Goal: Task Accomplishment & Management: Manage account settings

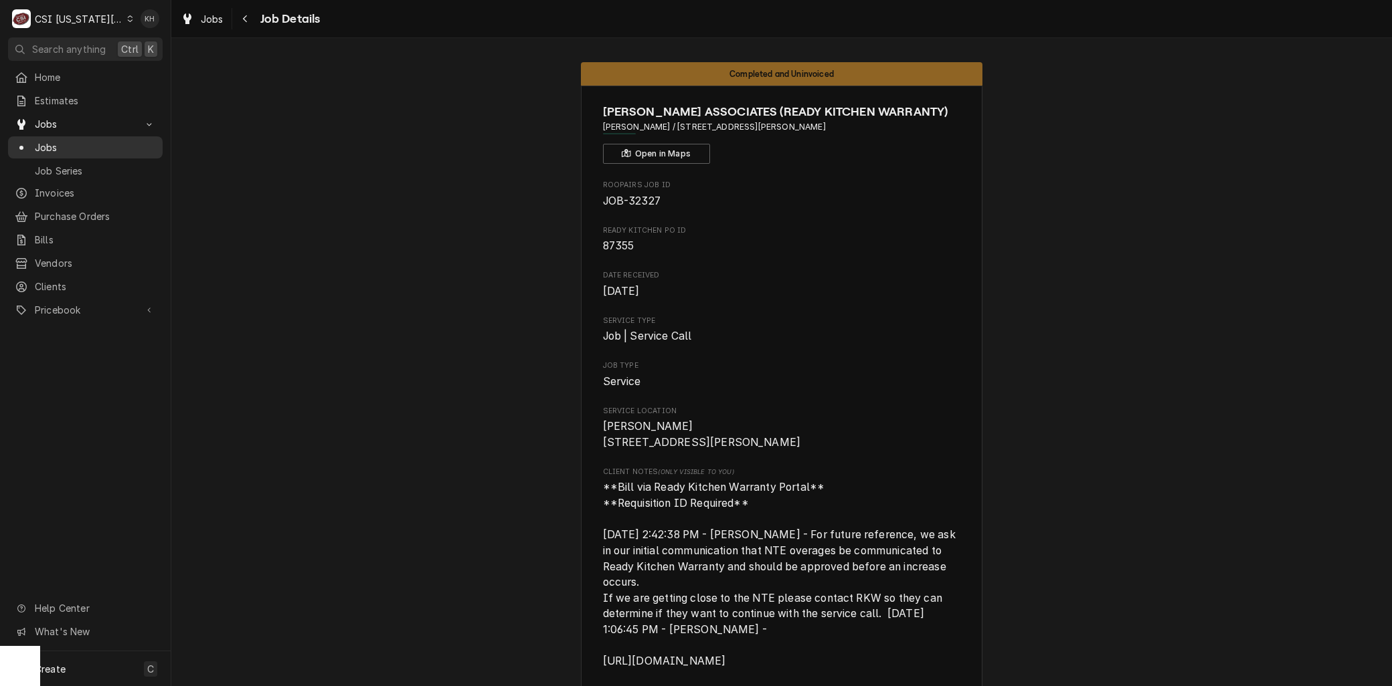
click at [50, 147] on span "Jobs" at bounding box center [95, 148] width 121 height 14
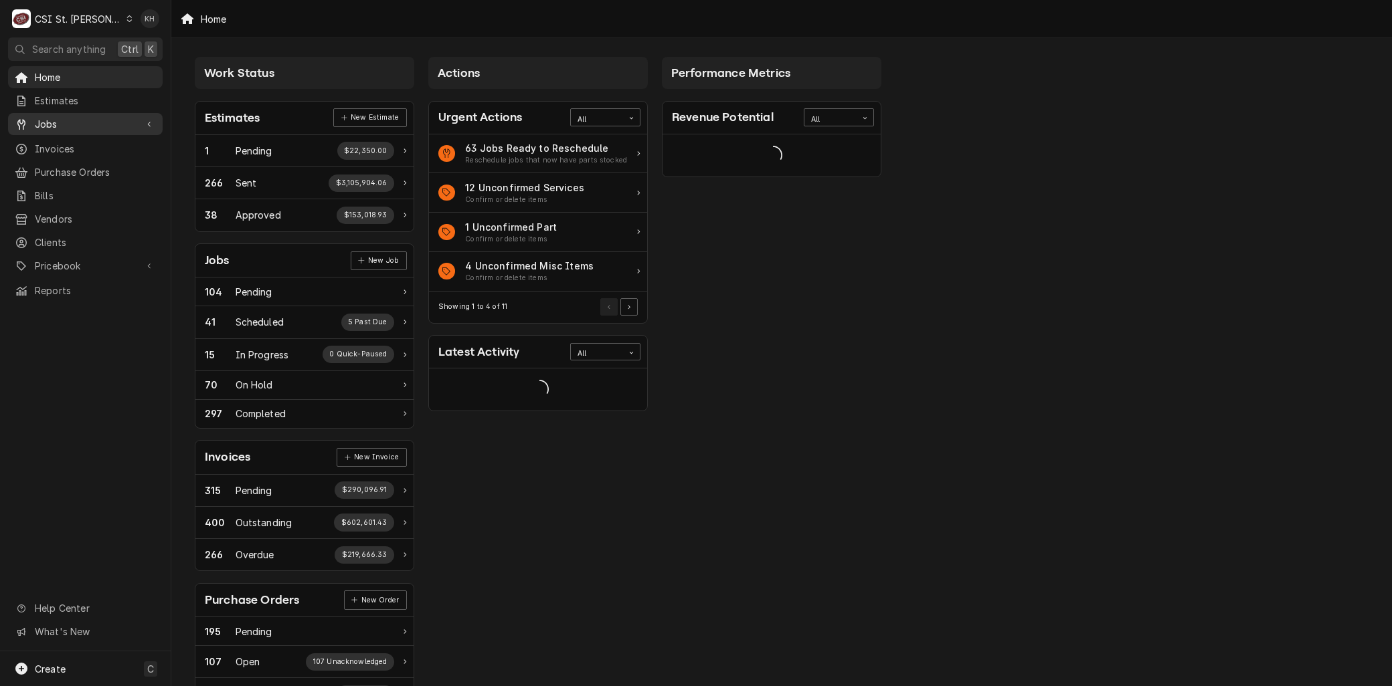
click at [58, 117] on span "Jobs" at bounding box center [85, 124] width 101 height 14
click at [57, 136] on link "Jobs" at bounding box center [85, 147] width 155 height 22
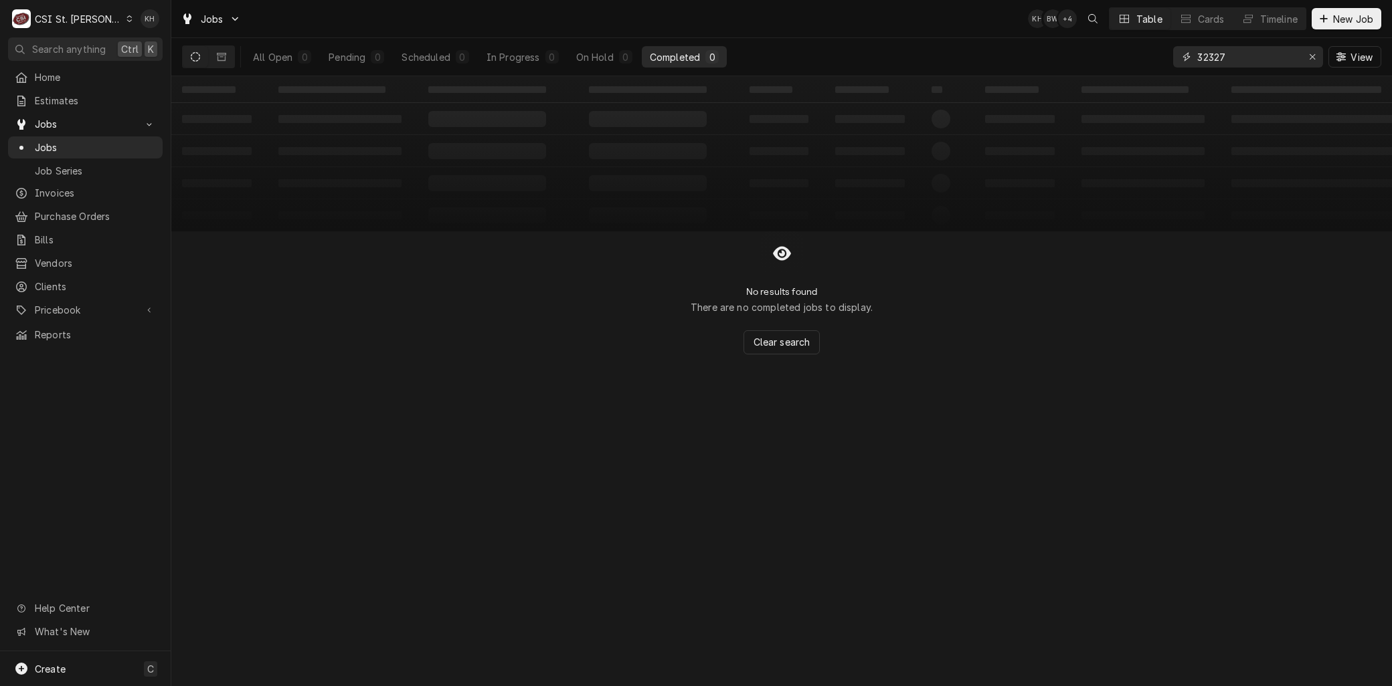
drag, startPoint x: 1244, startPoint y: 50, endPoint x: 1046, endPoint y: 47, distance: 198.1
click at [1046, 47] on div "All Open 0 Pending 0 Scheduled 0 In Progress 0 On Hold 0 Completed 0 32327 View" at bounding box center [781, 56] width 1199 height 37
drag, startPoint x: 1228, startPoint y: 56, endPoint x: 1139, endPoint y: 36, distance: 90.6
click at [1139, 37] on div "Jobs KH BW + 2 Table Cards Timeline New Job All Open 0 Pending 0 Scheduled 0 In…" at bounding box center [781, 38] width 1220 height 76
drag, startPoint x: 1242, startPoint y: 54, endPoint x: 1153, endPoint y: 48, distance: 89.1
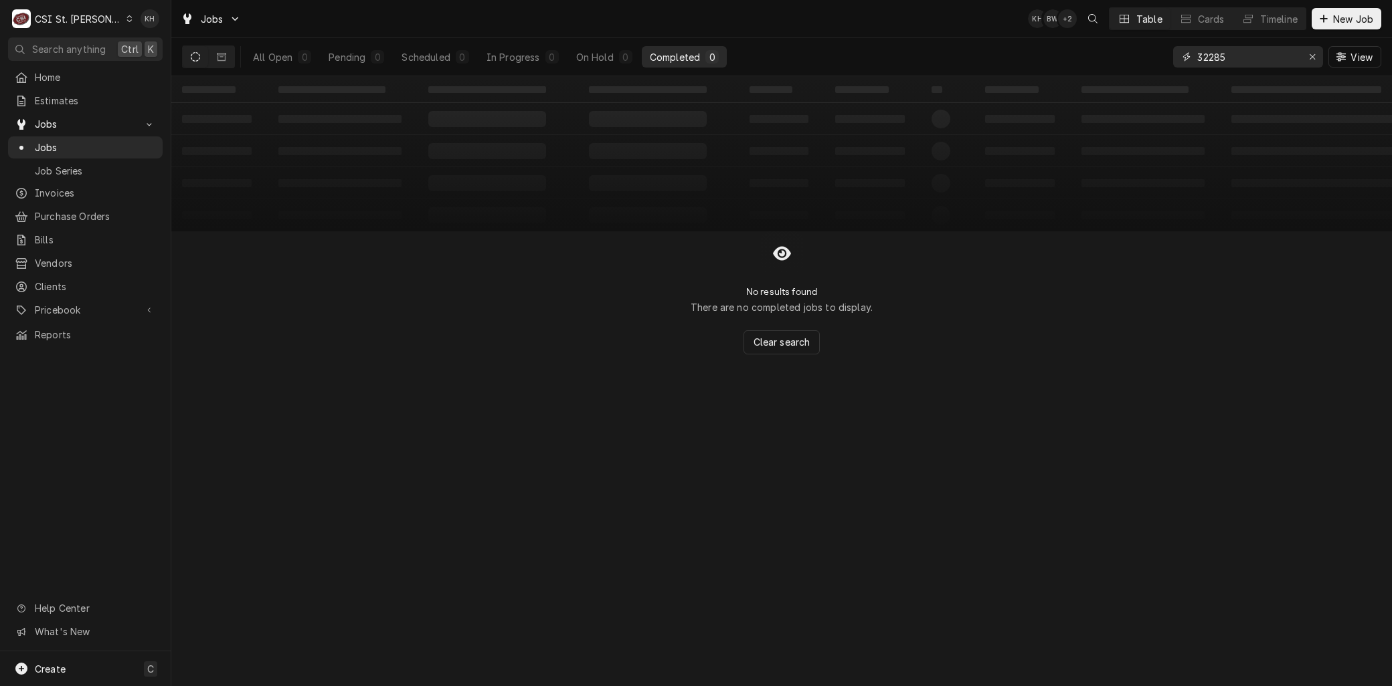
click at [1153, 48] on div "All Open 0 Pending 0 Scheduled 0 In Progress 0 On Hold 0 Completed 0 32285 View" at bounding box center [781, 56] width 1199 height 37
type input "32549"
click at [77, 17] on div "CSI St. Louis" at bounding box center [78, 19] width 87 height 14
drag, startPoint x: 128, startPoint y: 45, endPoint x: 131, endPoint y: 18, distance: 26.9
click at [131, 18] on div "C CSI St. Louis KH" at bounding box center [85, 18] width 171 height 37
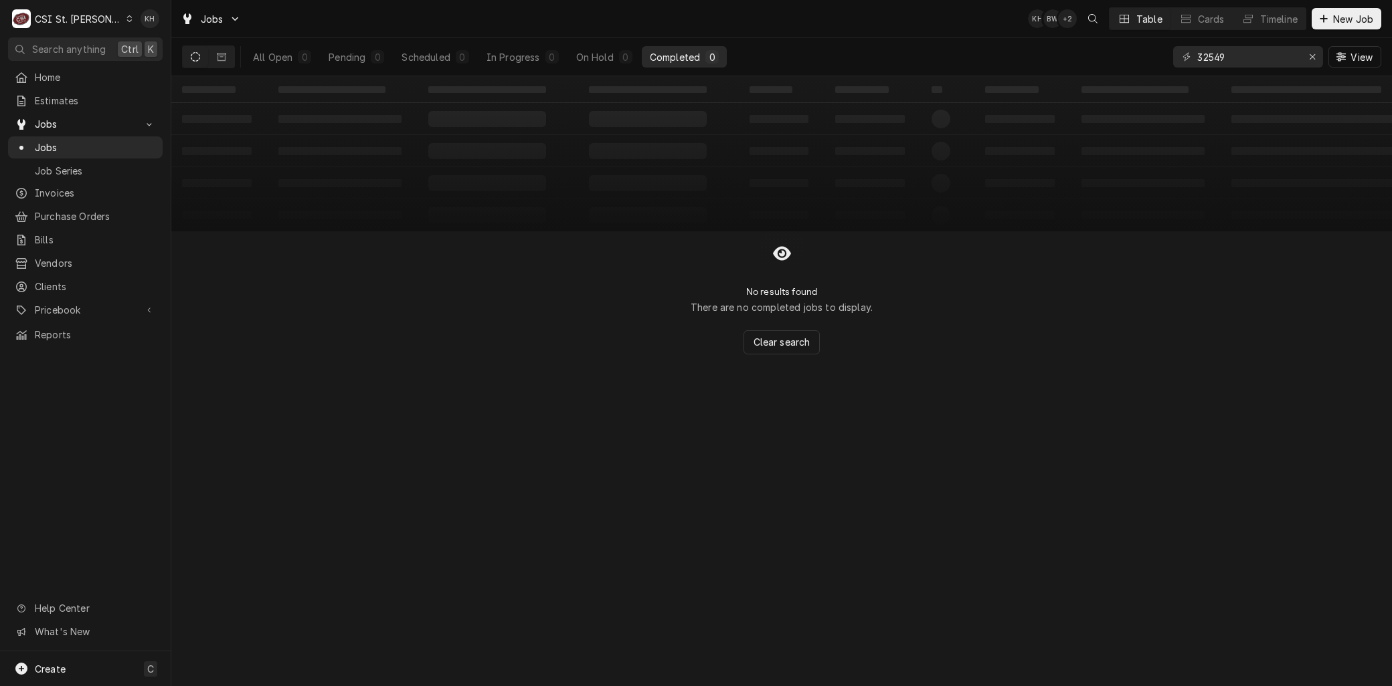
click at [92, 17] on div "CSI St. Louis" at bounding box center [78, 19] width 87 height 14
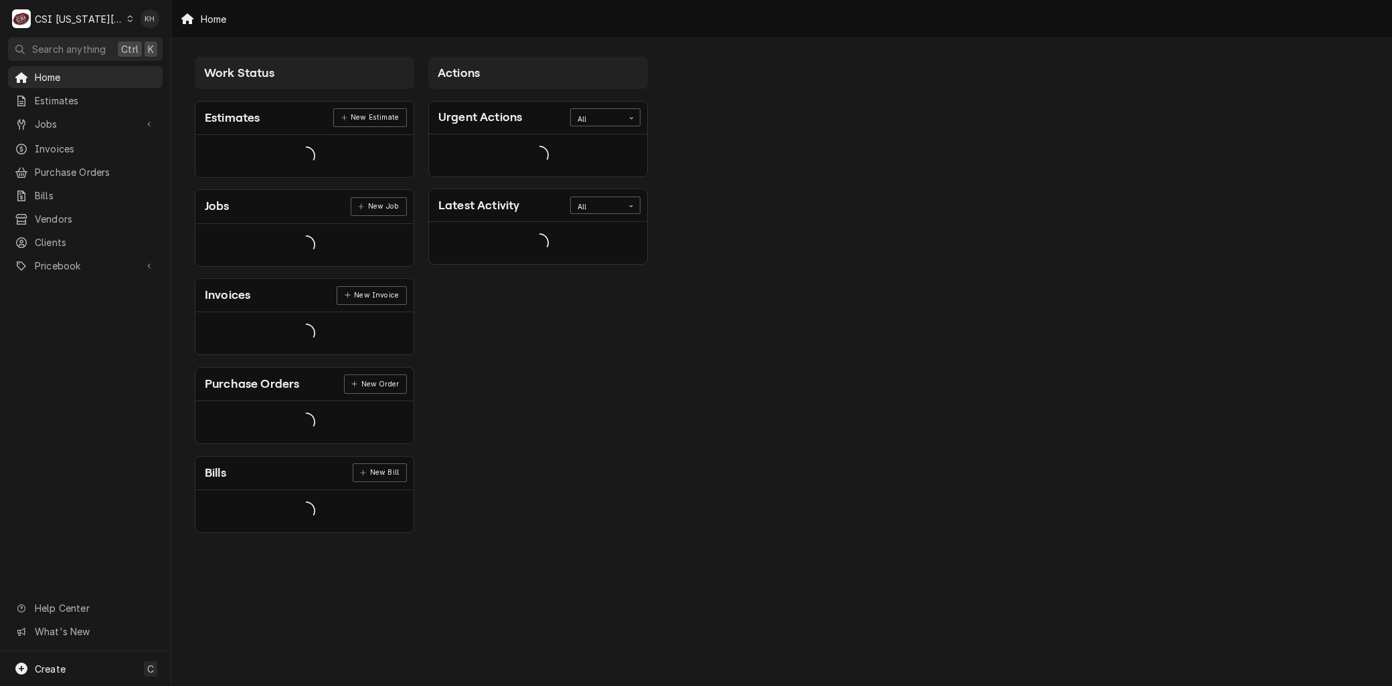
click at [92, 18] on div "CSI [US_STATE][GEOGRAPHIC_DATA]" at bounding box center [79, 19] width 88 height 14
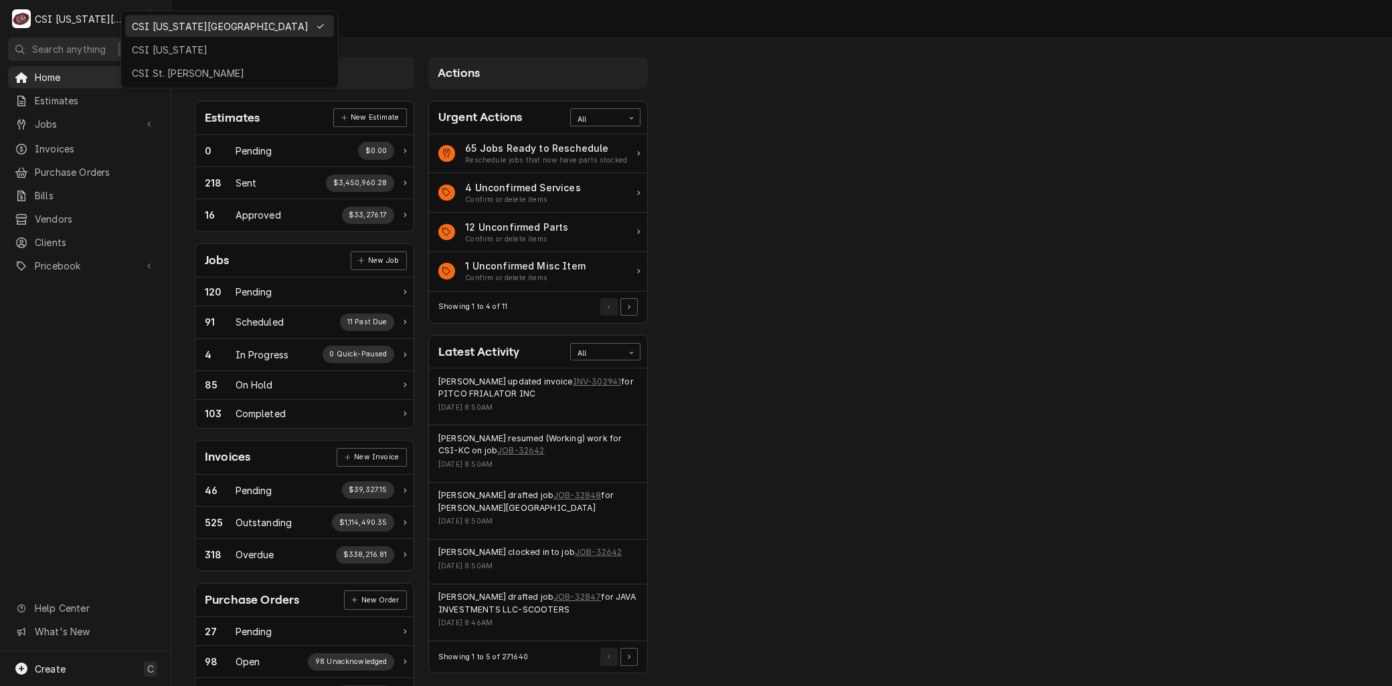
click at [48, 118] on html "C CSI Kansas City KH Search anything Ctrl K Home Estimates Jobs Jobs Job Series…" at bounding box center [696, 343] width 1392 height 686
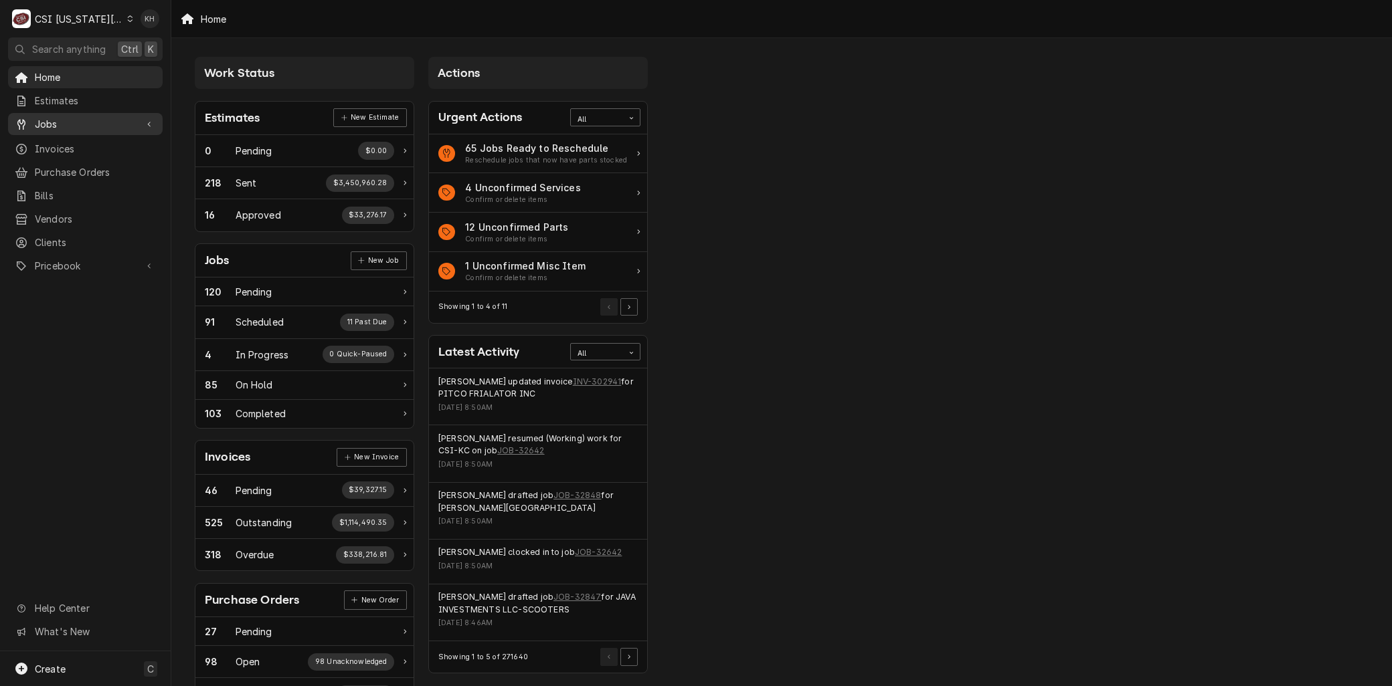
click at [58, 122] on span "Jobs" at bounding box center [85, 124] width 101 height 14
click at [61, 147] on span "Jobs" at bounding box center [95, 148] width 121 height 14
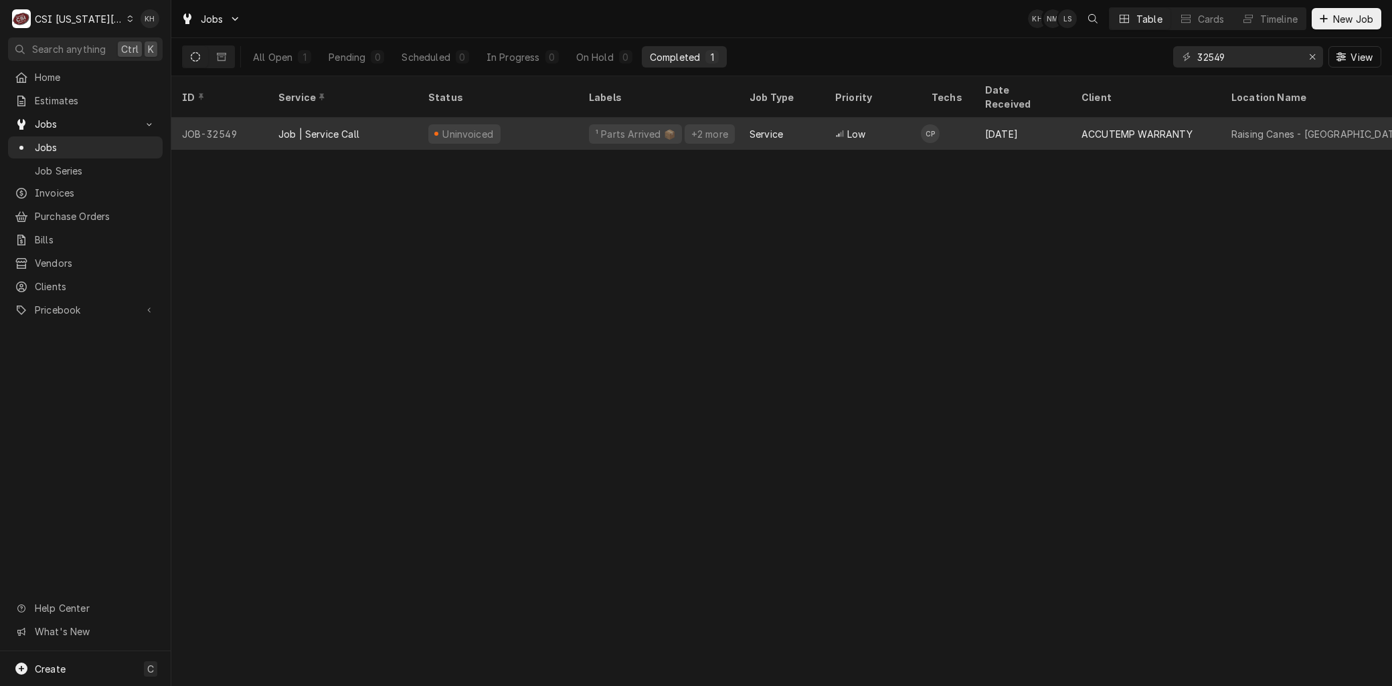
click at [288, 127] on div "Job | Service Call" at bounding box center [318, 134] width 81 height 14
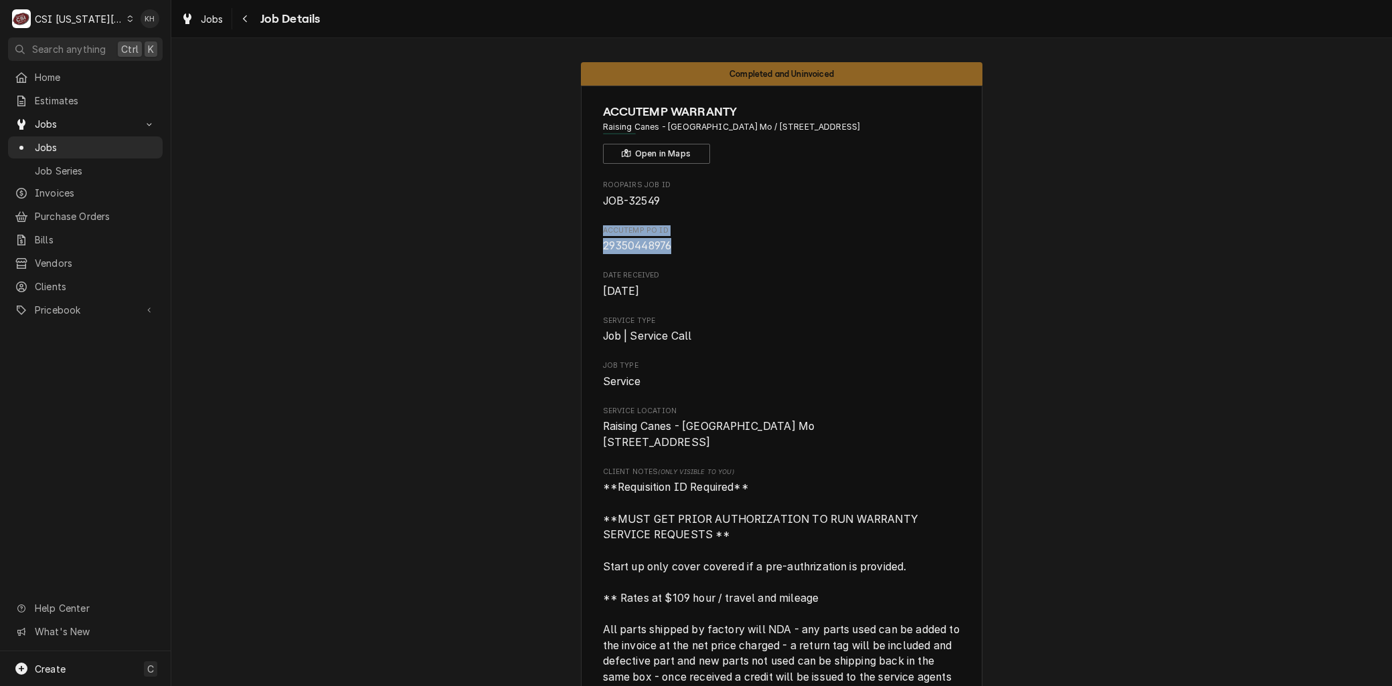
drag, startPoint x: 684, startPoint y: 246, endPoint x: 565, endPoint y: 226, distance: 120.0
copy div "Accutemp PO ID 29350448976"
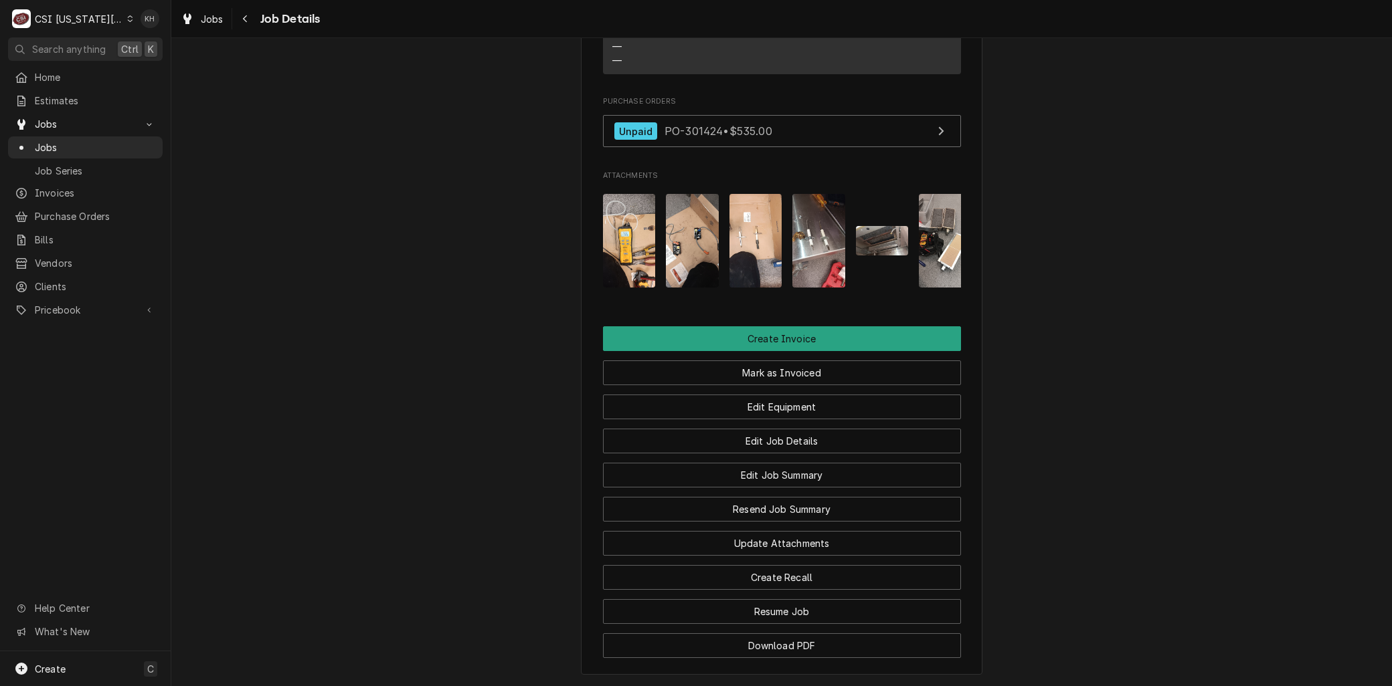
scroll to position [2973, 0]
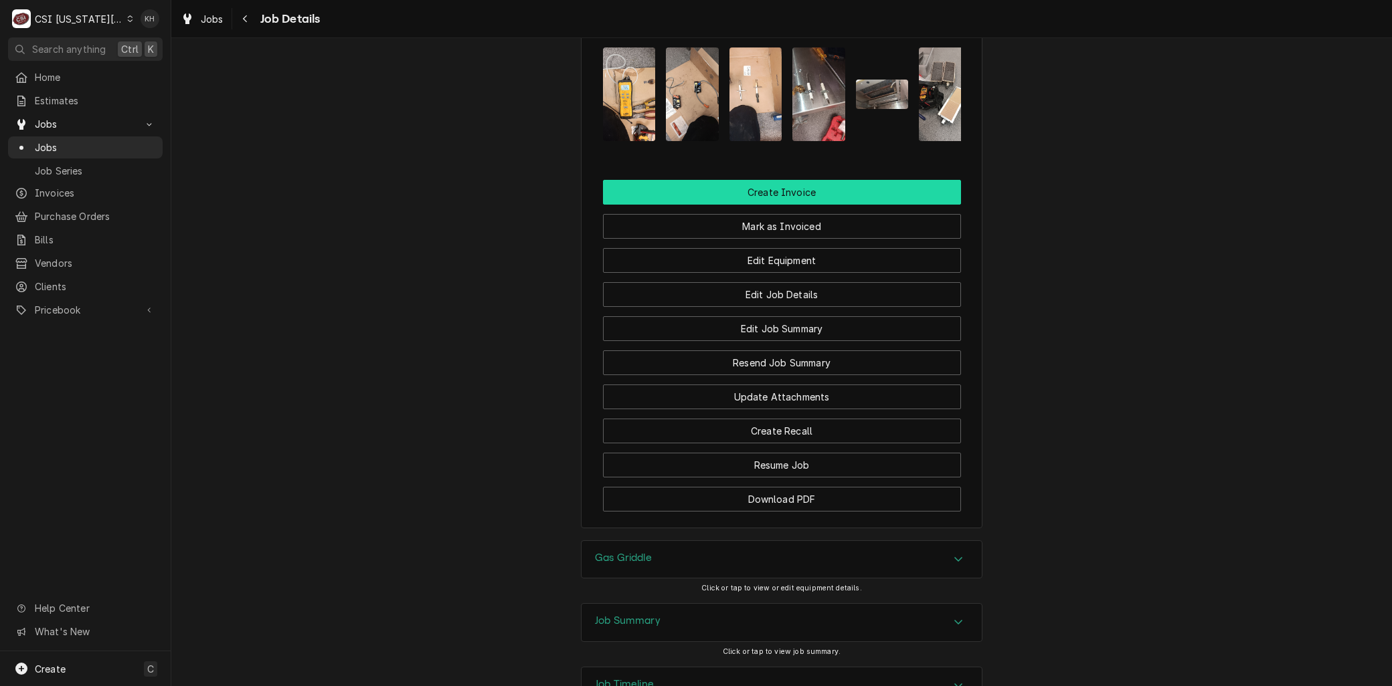
click at [759, 185] on button "Create Invoice" at bounding box center [782, 192] width 358 height 25
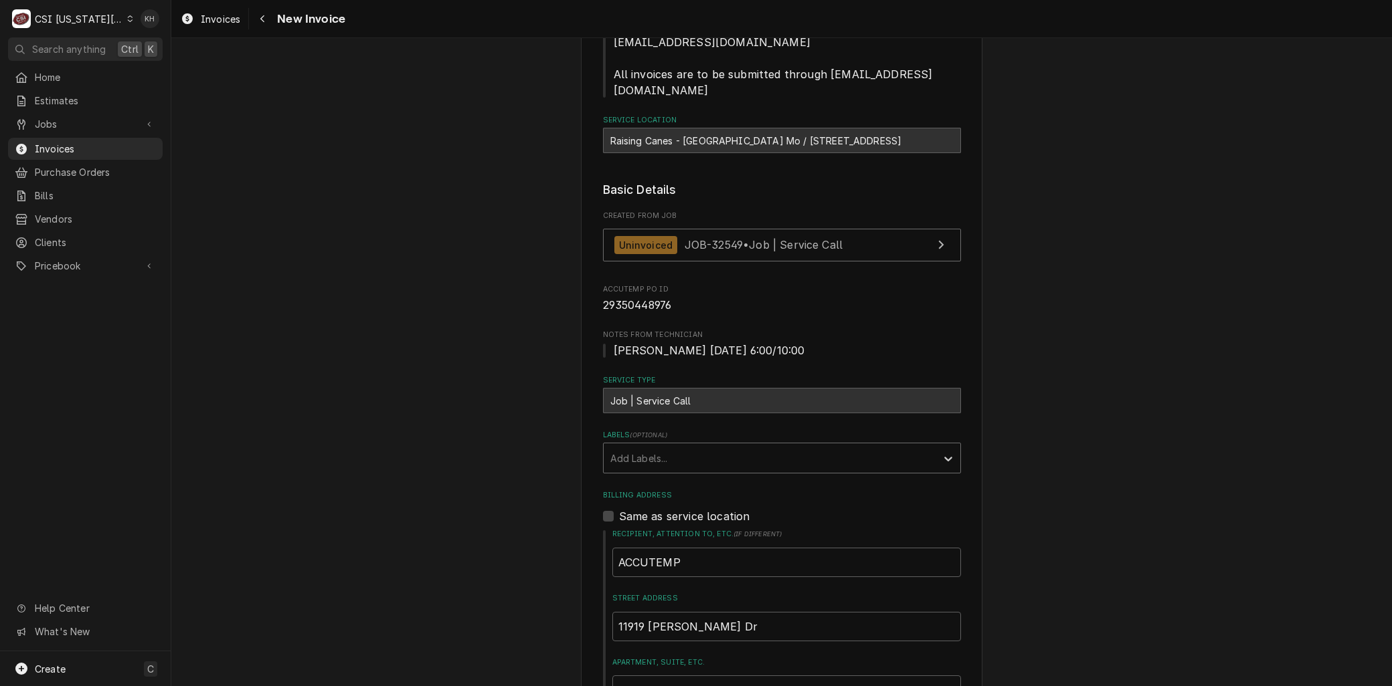
scroll to position [520, 0]
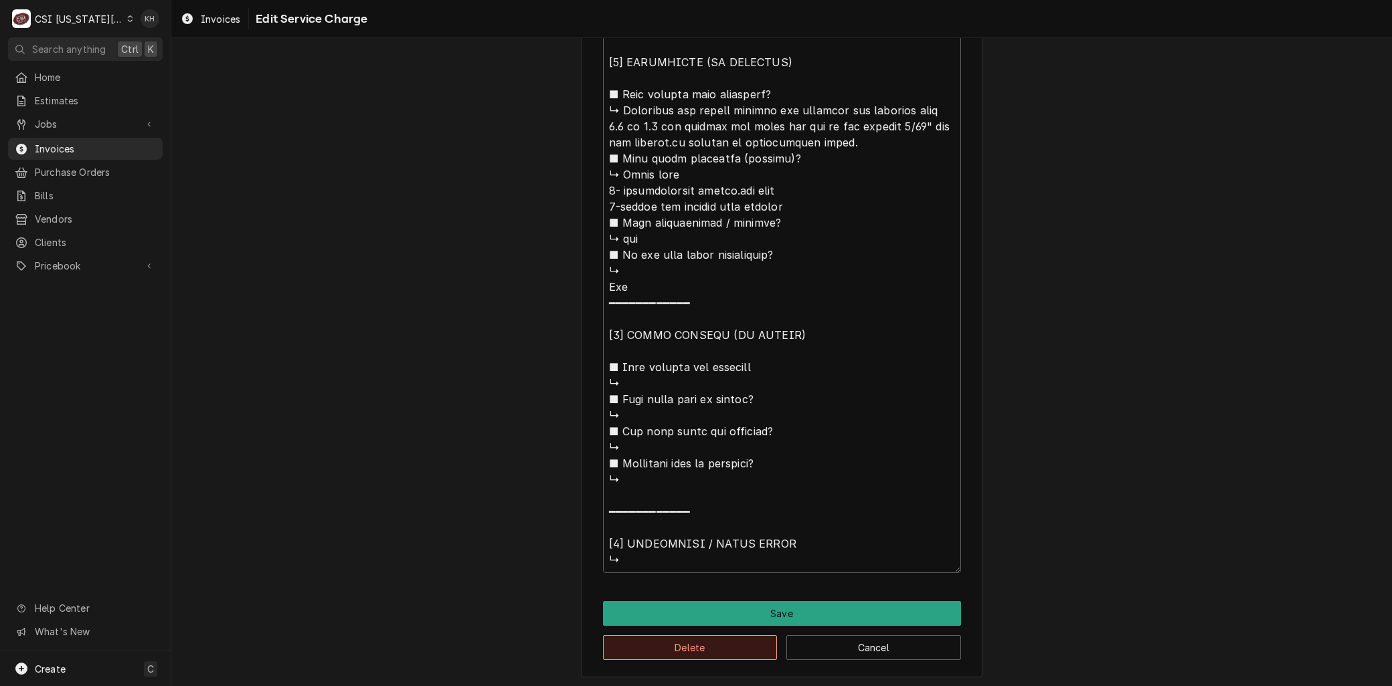
click at [628, 651] on button "Delete" at bounding box center [690, 648] width 175 height 25
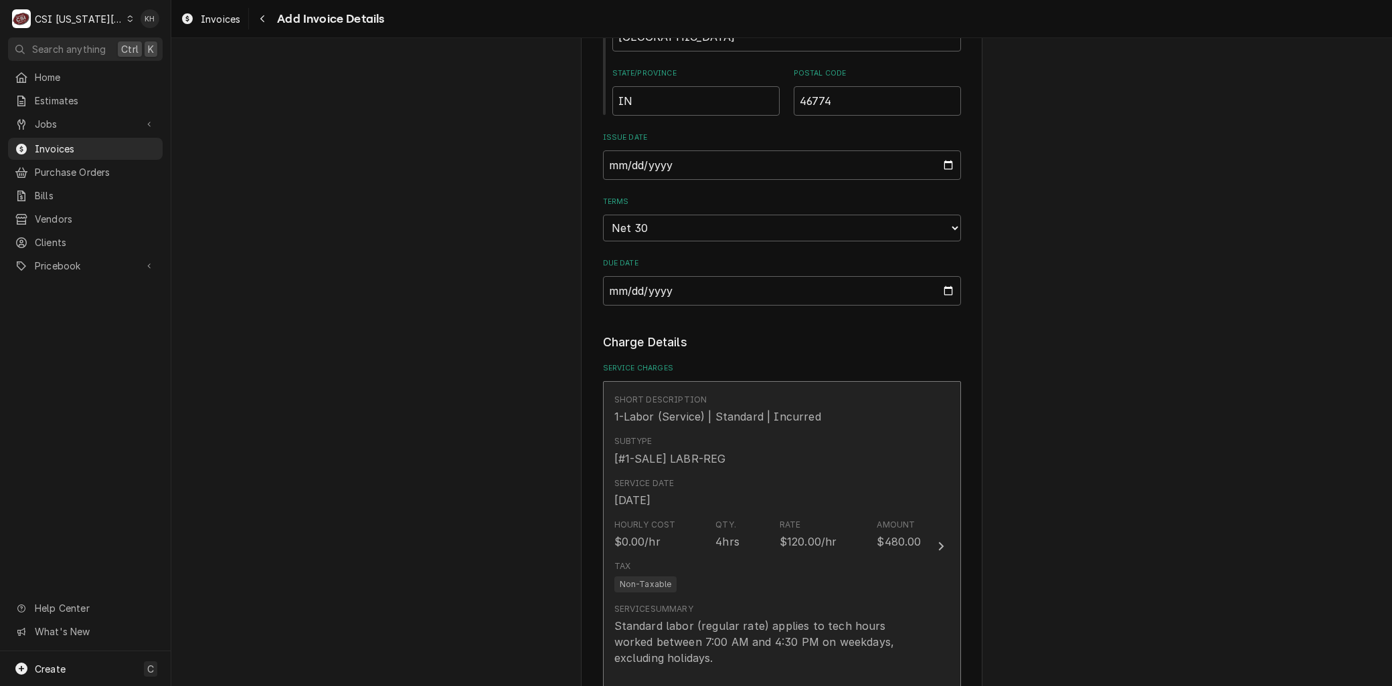
click at [693, 577] on div "Tax Non-Taxable" at bounding box center [767, 576] width 307 height 43
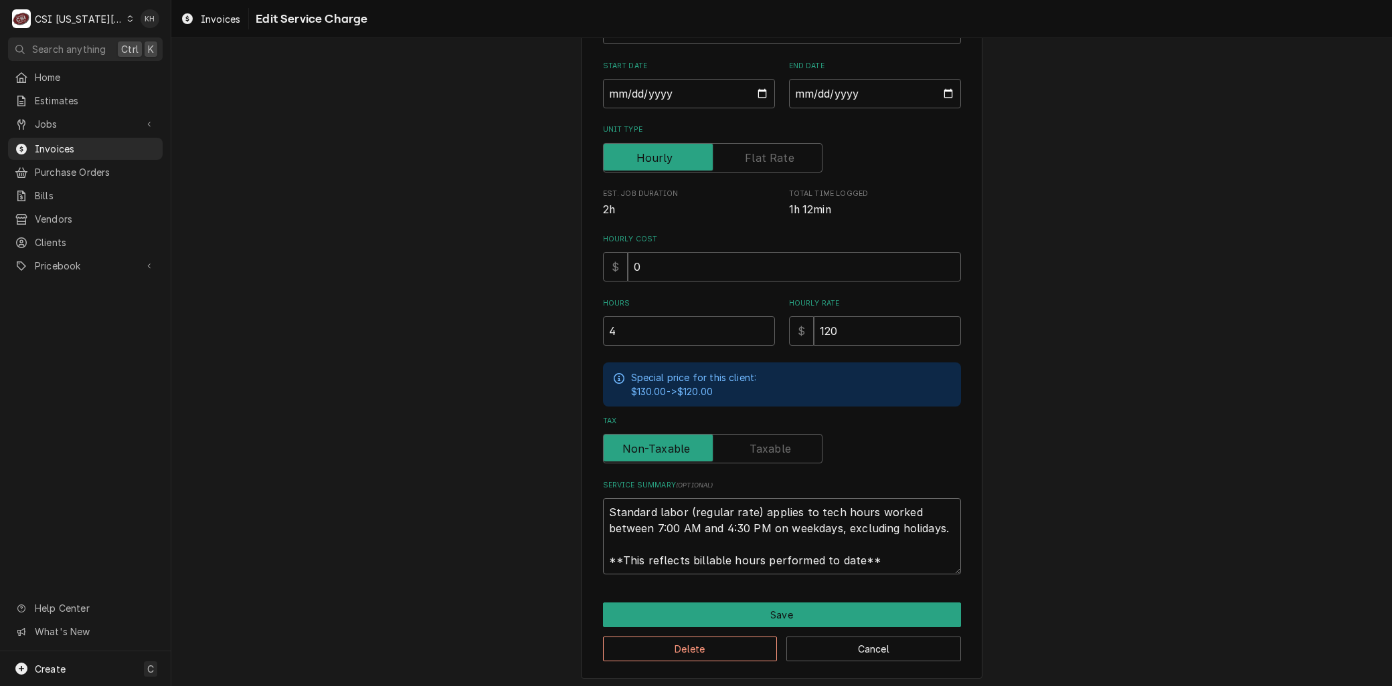
drag, startPoint x: 865, startPoint y: 563, endPoint x: 478, endPoint y: 438, distance: 406.4
click at [479, 438] on div "Use the fields below to edit this service charge Short Description 1-Labor (Ser…" at bounding box center [781, 273] width 1220 height 836
paste textarea "⚠️ 𝗙𝗢𝗥𝗠 𝗜𝗡𝗦𝗧𝗥𝗨𝗖𝗧𝗜𝗢𝗡𝗦 ⚠️ ✪ 𝗖𝗼𝗺𝗽𝗹𝗲𝘁𝗲 𝗮𝗹𝗹 𝗿𝗲𝗹𝗲𝘃𝗮𝗻𝘁 𝘀𝗲𝗰𝘁𝗶𝗼𝗻𝘀 ✪ 𝗣𝗿𝗼𝘃𝗶𝗱𝗲 𝗱𝗲𝘁𝗮𝗶𝗹𝗲𝗱 𝗮𝗻𝘀…"
type textarea "x"
type textarea "⚠️ 𝗙𝗢𝗥𝗠 𝗜𝗡𝗦𝗧𝗥𝗨𝗖𝗧𝗜𝗢𝗡𝗦 ⚠️ ✪ 𝗖𝗼𝗺𝗽𝗹𝗲𝘁𝗲 𝗮𝗹𝗹 𝗿𝗲𝗹𝗲𝘃𝗮𝗻𝘁 𝘀𝗲𝗰𝘁𝗶𝗼𝗻𝘀 ✪ 𝗣𝗿𝗼𝘃𝗶𝗱𝗲 𝗱𝗲𝘁𝗮𝗶𝗹𝗲𝗱 𝗮𝗻𝘀…"
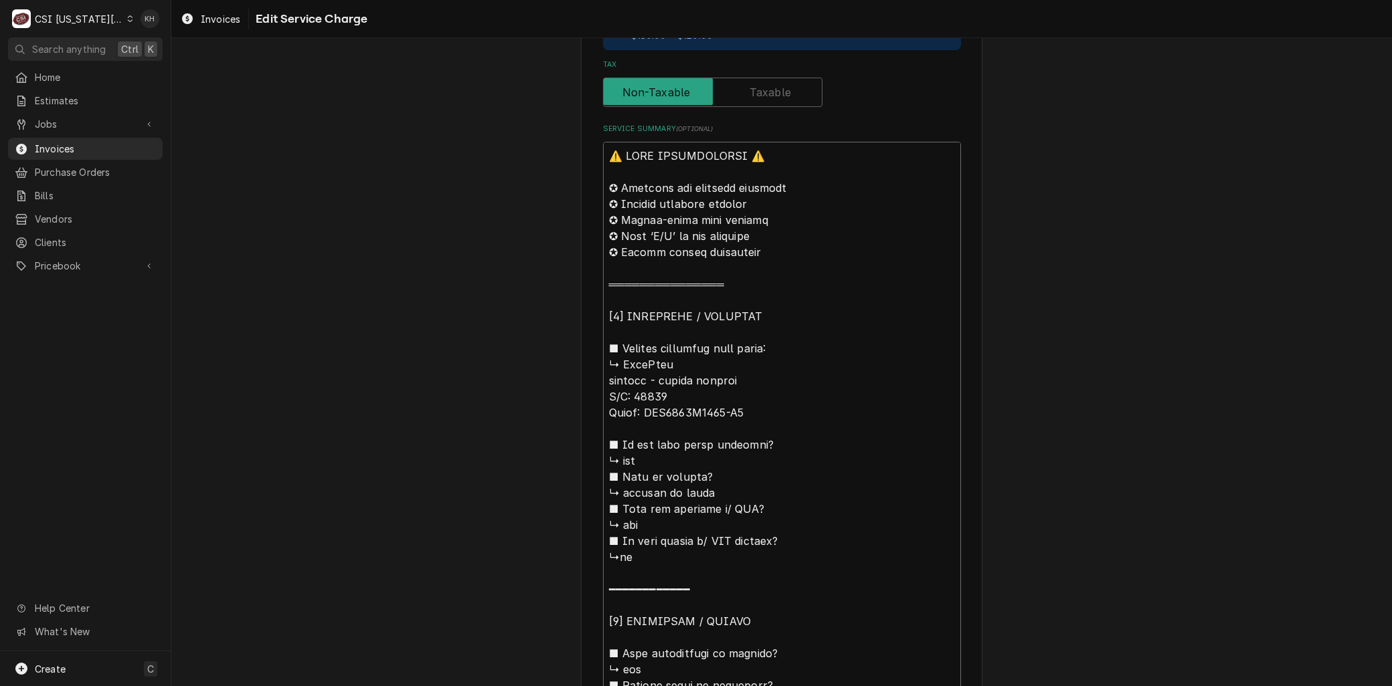
scroll to position [381, 0]
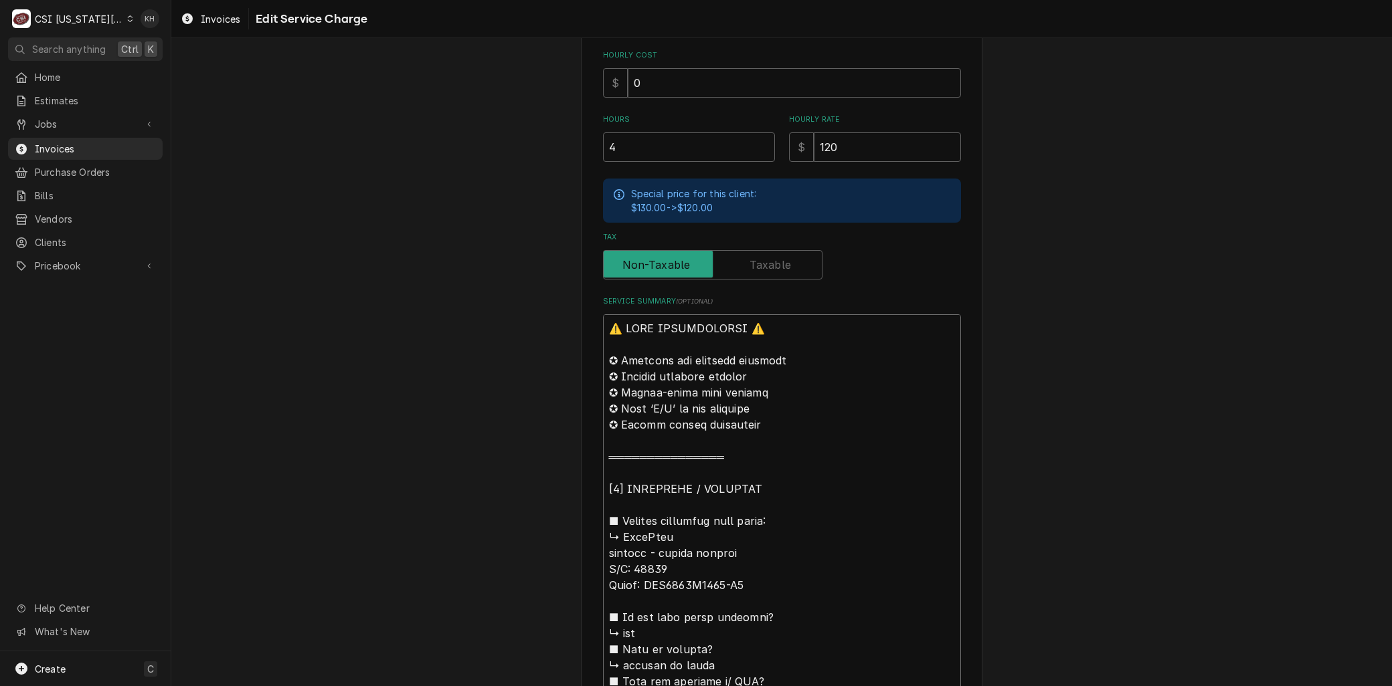
drag, startPoint x: 618, startPoint y: 533, endPoint x: 557, endPoint y: 278, distance: 262.7
click at [557, 278] on div "Use the fields below to edit this service charge Short Description 1-Labor (Ser…" at bounding box center [781, 650] width 1220 height 1959
type textarea "x"
type textarea "BAccuTemp griddle - burner upgrade ​S/N: 29839​ Model: GGF1201A2450-T1 ■ 𝗜𝘀 𝘁𝗵𝗲…"
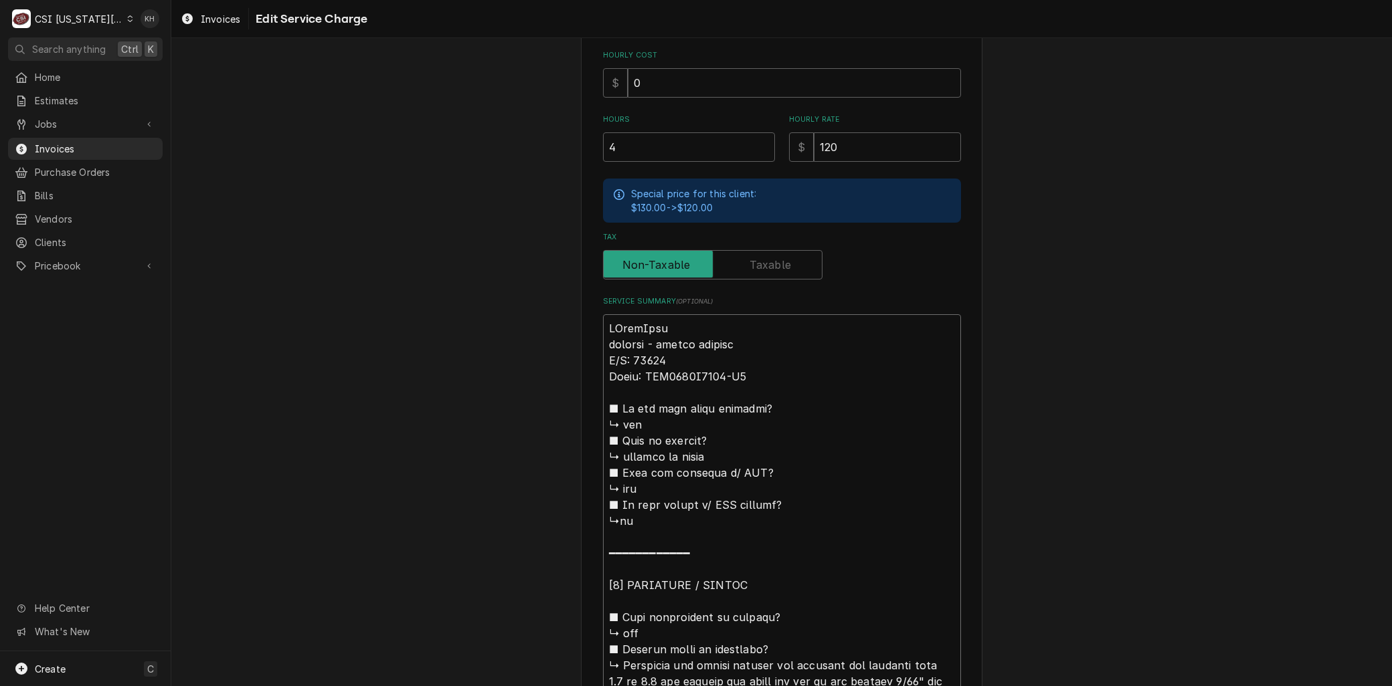
type textarea "x"
type textarea "BrAccuTemp griddle - burner upgrade ​S/N: 29839​ Model: GGF1201A2450-T1 ■ 𝗜𝘀 𝘁𝗵…"
type textarea "x"
type textarea "BraAccuTemp griddle - burner upgrade ​S/N: 29839​ Model: GGF1201A2450-T1 ■ 𝗜𝘀 𝘁…"
type textarea "x"
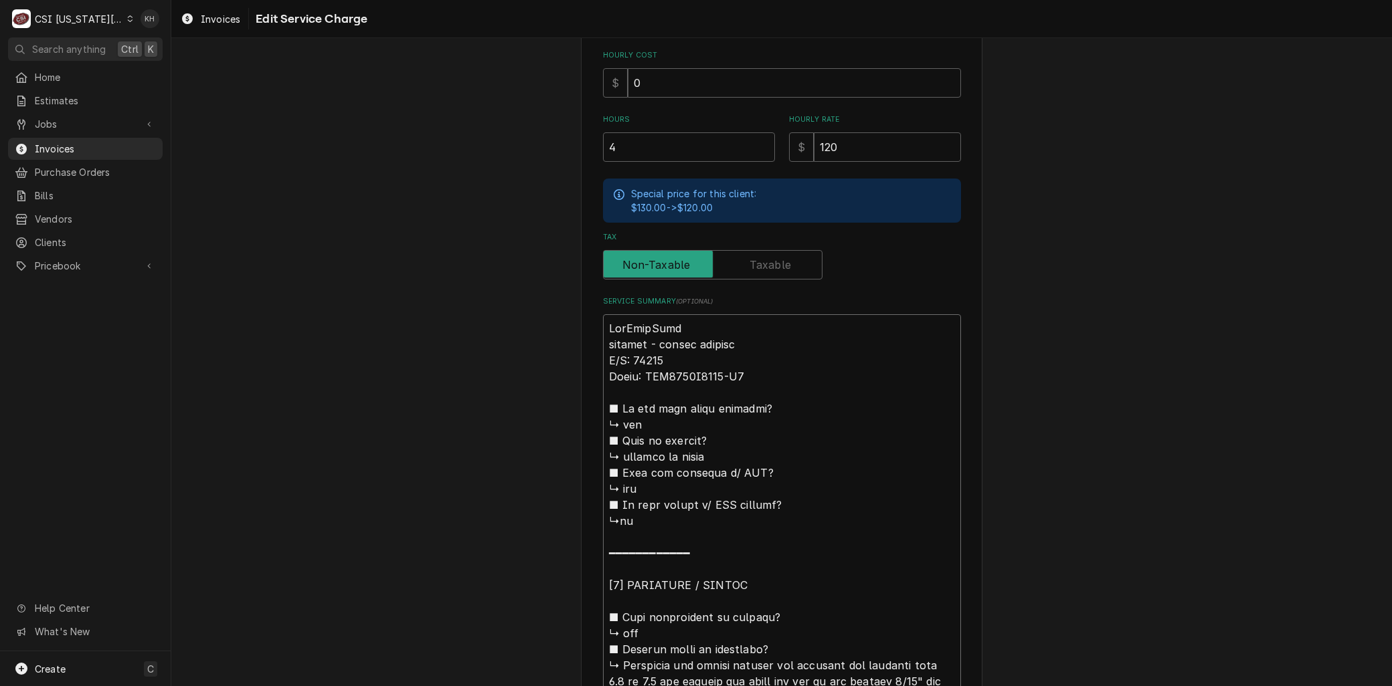
type textarea "BranAccuTemp griddle - burner upgrade ​S/N: 29839​ Model: GGF1201A2450-T1 ■ 𝗜𝘀 …"
type textarea "x"
type textarea "BrandAccuTemp griddle - burner upgrade ​S/N: 29839​ Model: GGF1201A2450-T1 ■ 𝗜𝘀…"
type textarea "x"
type textarea "Brand:AccuTemp griddle - burner upgrade ​S/N: 29839​ Model: GGF1201A2450-T1 ■ 𝗜…"
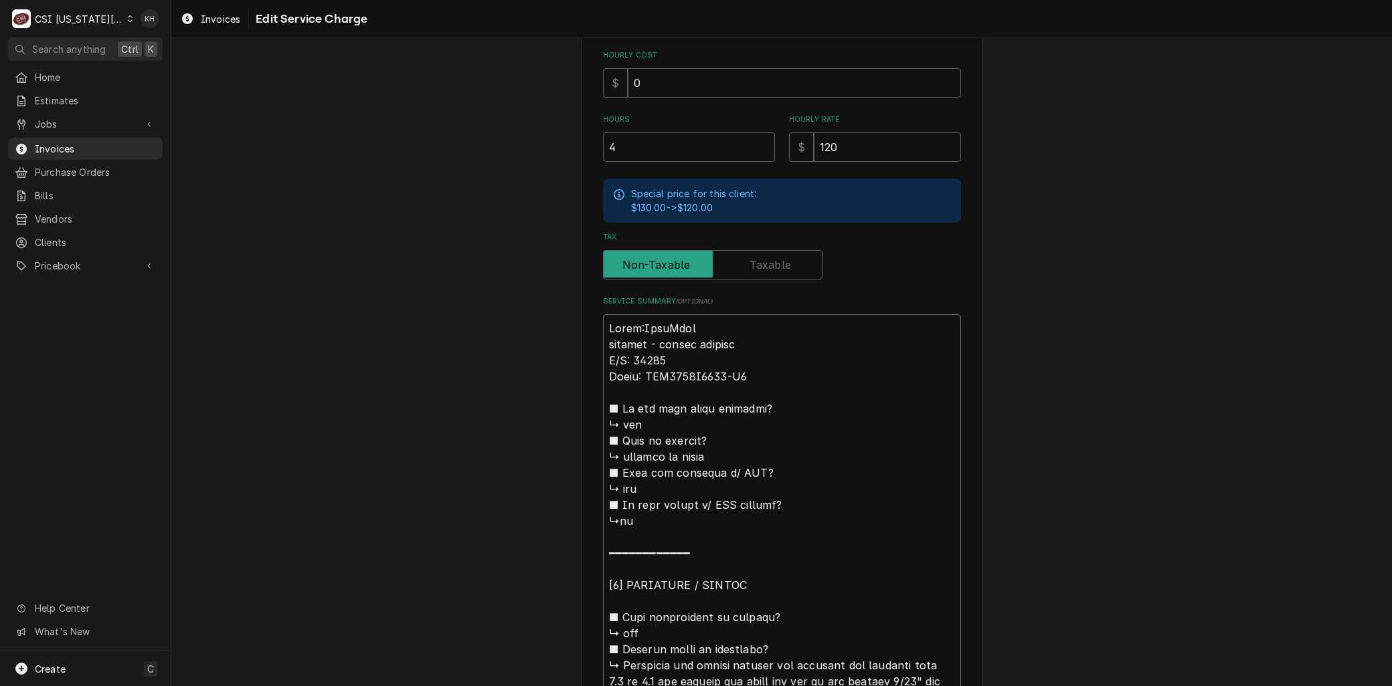
type textarea "x"
type textarea "Brand: AccuTemp griddle - burner upgrade ​S/N: 29839​ Model: GGF1201A2450-T1 ■ …"
drag, startPoint x: 672, startPoint y: 357, endPoint x: 599, endPoint y: 359, distance: 73.6
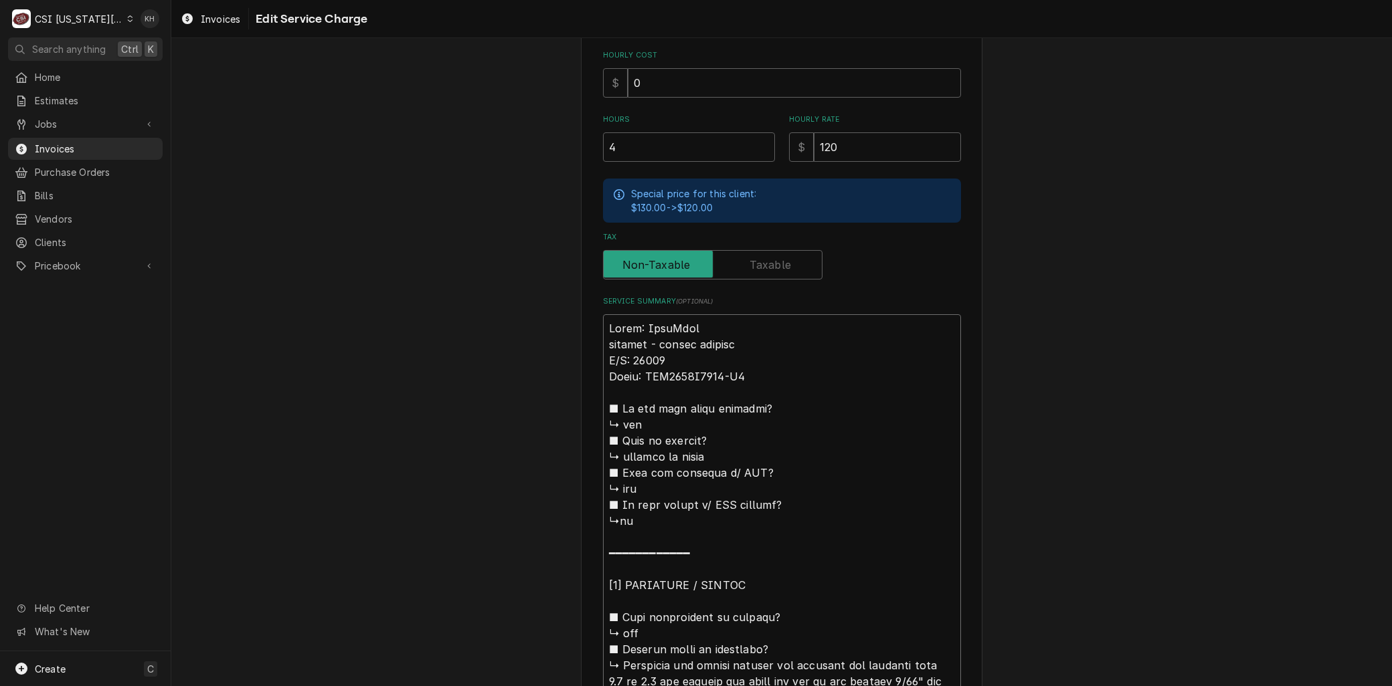
paste textarea "​S/N: 29839​"
type textarea "x"
type textarea "Brand: AccuTemp griddle - burner upgrade ​S/N: 29839​ Model: GGF1201A2450-T1 ​S…"
drag, startPoint x: 662, startPoint y: 355, endPoint x: 581, endPoint y: 339, distance: 83.2
click at [581, 339] on div "Use the fields below to edit this service charge Short Description 1-Labor (Ser…" at bounding box center [781, 547] width 401 height 1728
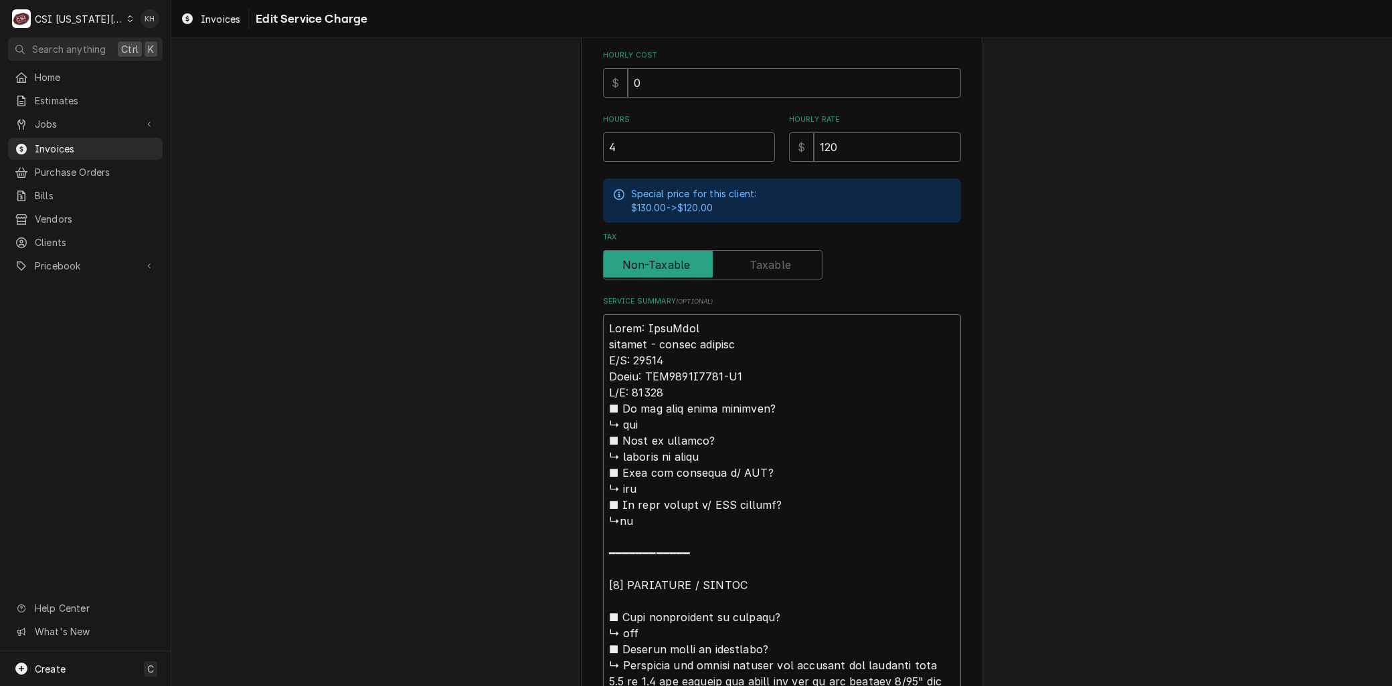
type textarea "x"
type textarea "Brand: AccuTemp Model: GGF1201A2450-T1 ​S/N: 29839​ ■ 𝗜𝘀 𝘁𝗵𝗲 𝘂𝗻𝗶𝘁 𝘂𝗻𝗱𝗲𝗿 𝘄𝗮𝗿𝗿𝗮𝗻𝘁…"
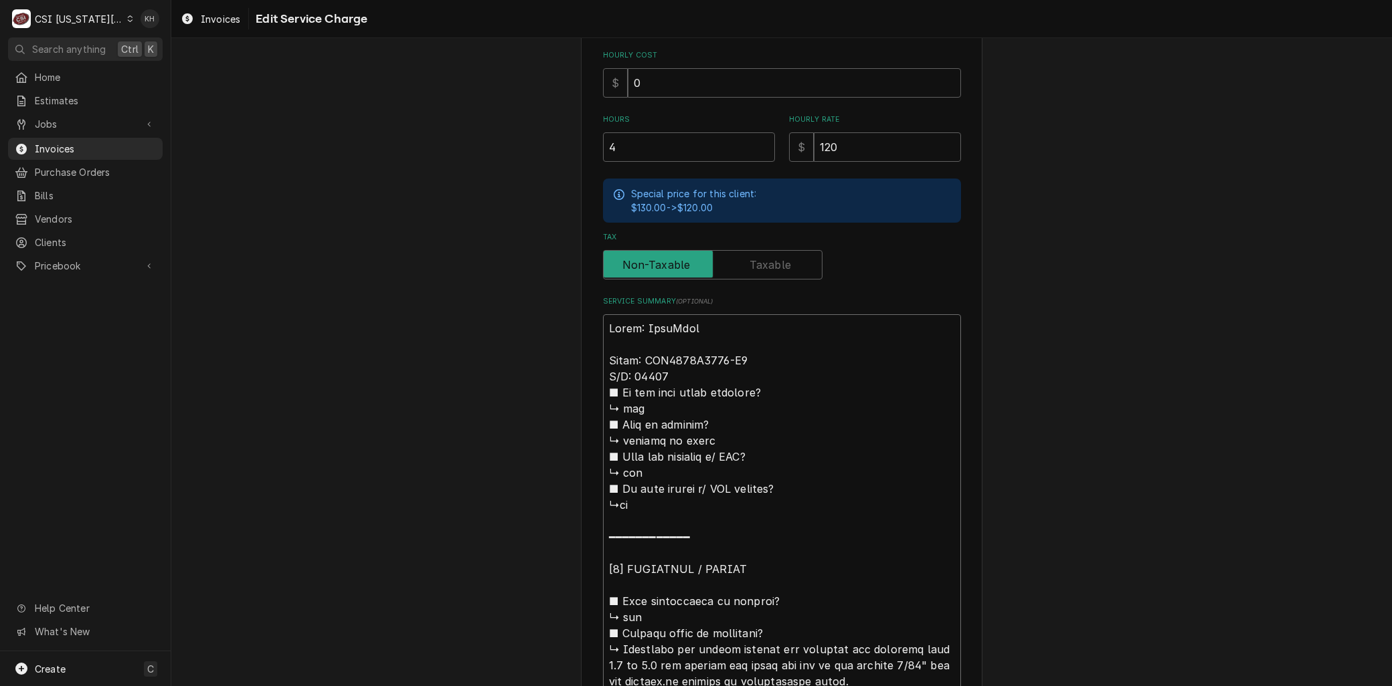
type textarea "x"
type textarea "Brand: AccuTemp Model: GGF1201A2450-T1 ​S/N: 29839​ ■ 𝗜𝘀 𝘁𝗵𝗲 𝘂𝗻𝗶𝘁 𝘂𝗻𝗱𝗲𝗿 𝘄𝗮𝗿𝗿𝗮𝗻𝘁…"
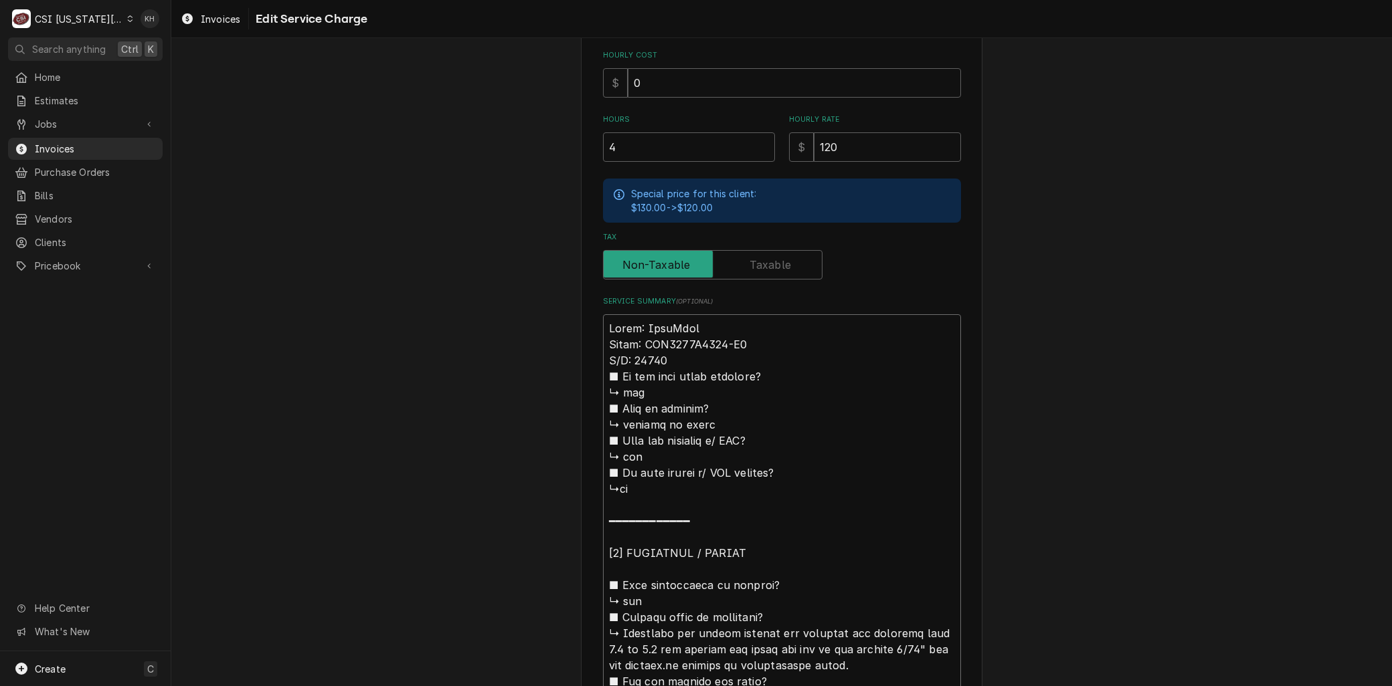
type textarea "x"
type textarea "Brand: AccuTemp Model: GGF1201A2450-T1 ​SN: 29839​ ■ 𝗜𝘀 𝘁𝗵𝗲 𝘂𝗻𝗶𝘁 𝘂𝗻𝗱𝗲𝗿 𝘄𝗮𝗿𝗿𝗮𝗻𝘁𝘆…"
type textarea "x"
type textarea "Brand: AccuTemp Model: GGF1201A2450-T1 ​S: 29839​ ■ 𝗜𝘀 𝘁𝗵𝗲 𝘂𝗻𝗶𝘁 𝘂𝗻𝗱𝗲𝗿 𝘄𝗮𝗿𝗿𝗮𝗻𝘁𝘆?…"
type textarea "x"
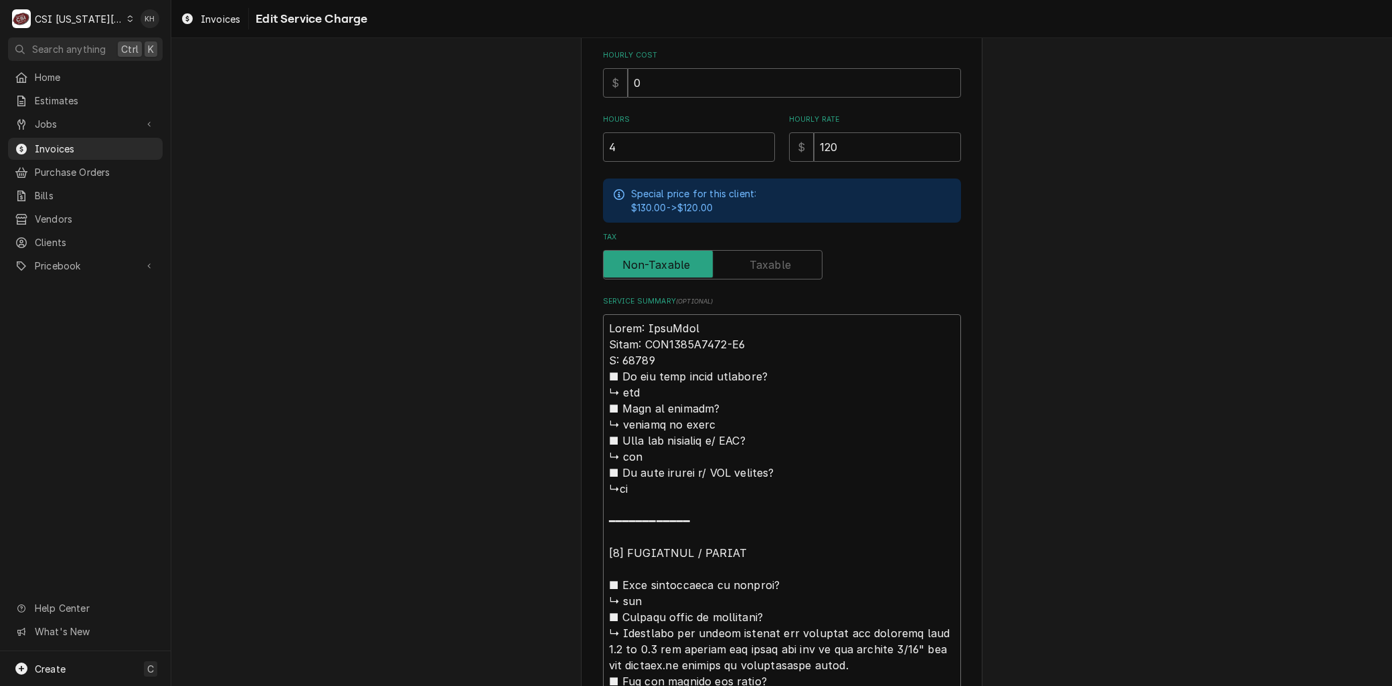
type textarea "Brand: AccuTemp Model: GGF1201A2450-T1 ​Se: 29839​ ■ 𝗜𝘀 𝘁𝗵𝗲 𝘂𝗻𝗶𝘁 𝘂𝗻𝗱𝗲𝗿 𝘄𝗮𝗿𝗿𝗮𝗻𝘁𝘆…"
type textarea "x"
type textarea "Brand: AccuTemp Model: GGF1201A2450-T1 ​Ser: 29839​ ■ 𝗜𝘀 𝘁𝗵𝗲 𝘂𝗻𝗶𝘁 𝘂𝗻𝗱𝗲𝗿 𝘄𝗮𝗿𝗿𝗮𝗻𝘁…"
type textarea "x"
type textarea "Brand: AccuTemp Model: GGF1201A2450-T1 ​Seri: 29839​ ■ 𝗜𝘀 𝘁𝗵𝗲 𝘂𝗻𝗶𝘁 𝘂𝗻𝗱𝗲𝗿 𝘄𝗮𝗿𝗿𝗮𝗻…"
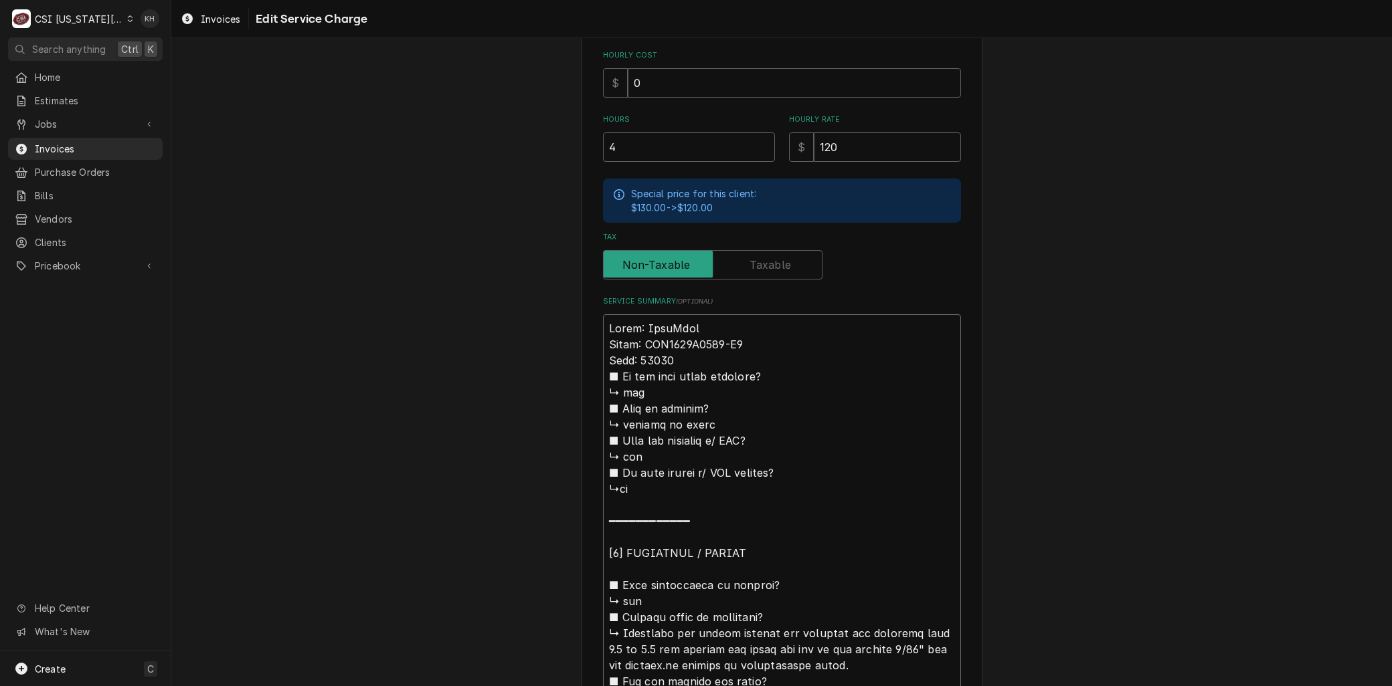
type textarea "x"
type textarea "Brand: AccuTemp Model: GGF1201A2450-T1 ​Seria: 29839​ ■ 𝗜𝘀 𝘁𝗵𝗲 𝘂𝗻𝗶𝘁 𝘂𝗻𝗱𝗲𝗿 𝘄𝗮𝗿𝗿𝗮…"
type textarea "x"
type textarea "Brand: AccuTemp Model: GGF1201A2450-T1 ​Serial: 29839​ ■ 𝗜𝘀 𝘁𝗵𝗲 𝘂𝗻𝗶𝘁 𝘂𝗻𝗱𝗲𝗿 𝘄𝗮𝗿𝗿…"
drag, startPoint x: 624, startPoint y: 631, endPoint x: 539, endPoint y: 349, distance: 295.0
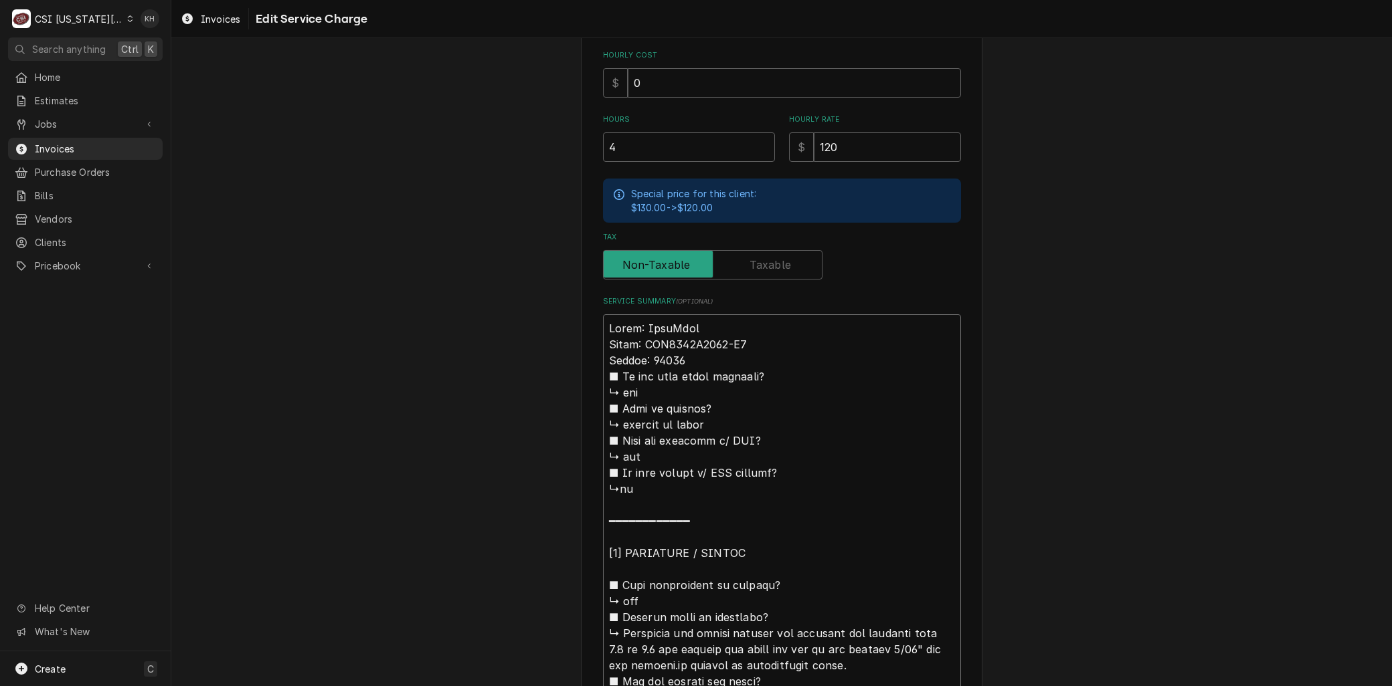
click at [538, 371] on div "Use the fields below to edit this service charge Short Description 1-Labor (Ser…" at bounding box center [781, 530] width 1220 height 1719
type textarea "x"
type textarea "Brand: AccuTemp Model: GGF1201A2450-T1 ​Serial: 29839​ ompleted the burner upgr…"
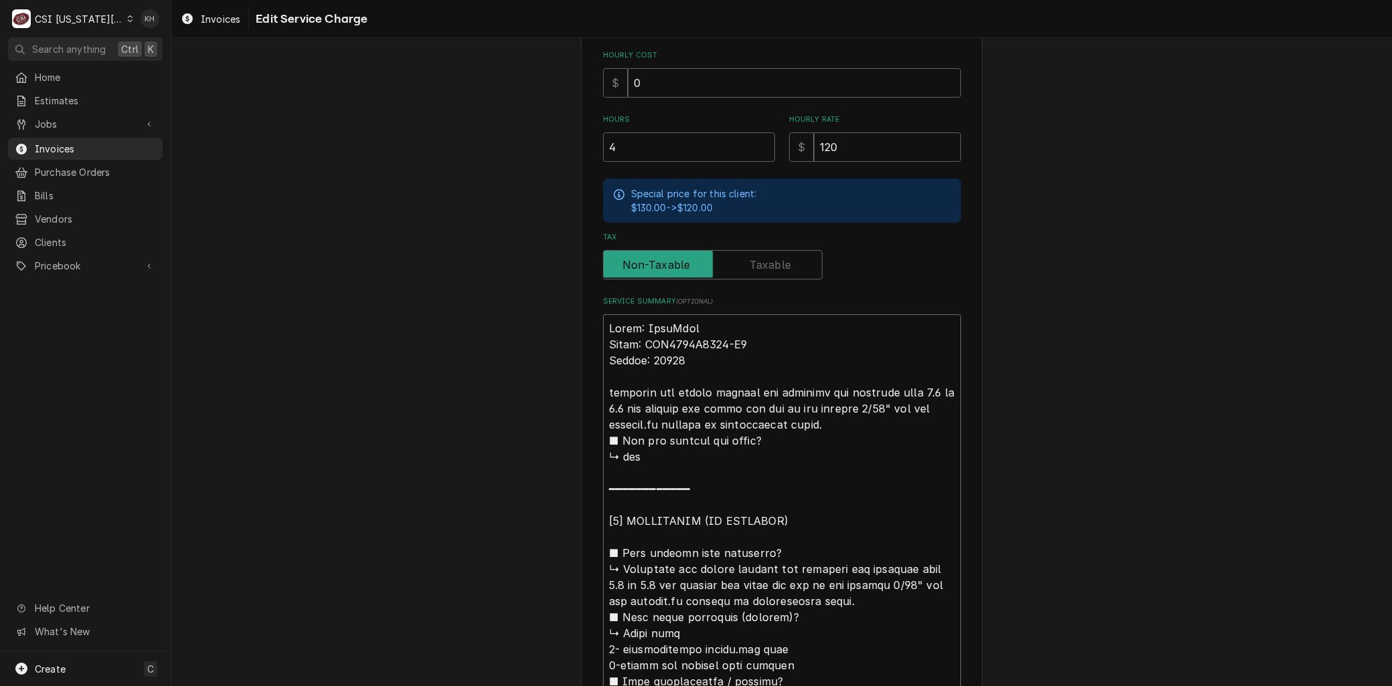
type textarea "x"
type textarea "Brand: AccuTemp Model: GGF1201A2450-T1 ​Serial: 29839​ ompleted the burner upgr…"
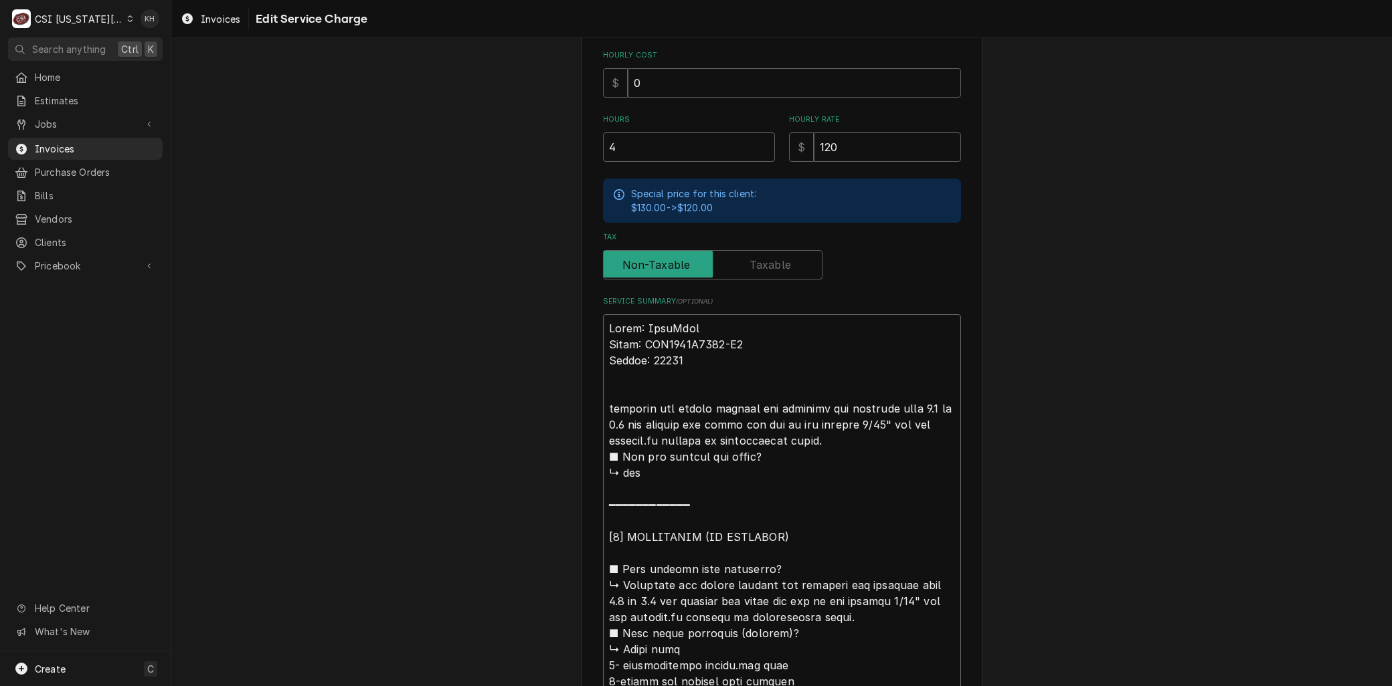
type textarea "x"
type textarea "Brand: AccuTemp Model: GGF1201A2450-T1 ​Serial: 29839​ Aompleted the burner upg…"
type textarea "x"
type textarea "Brand: AccuTemp Model: GGF1201A2450-T1 ​Serial: 29839​ Arompleted the burner up…"
type textarea "x"
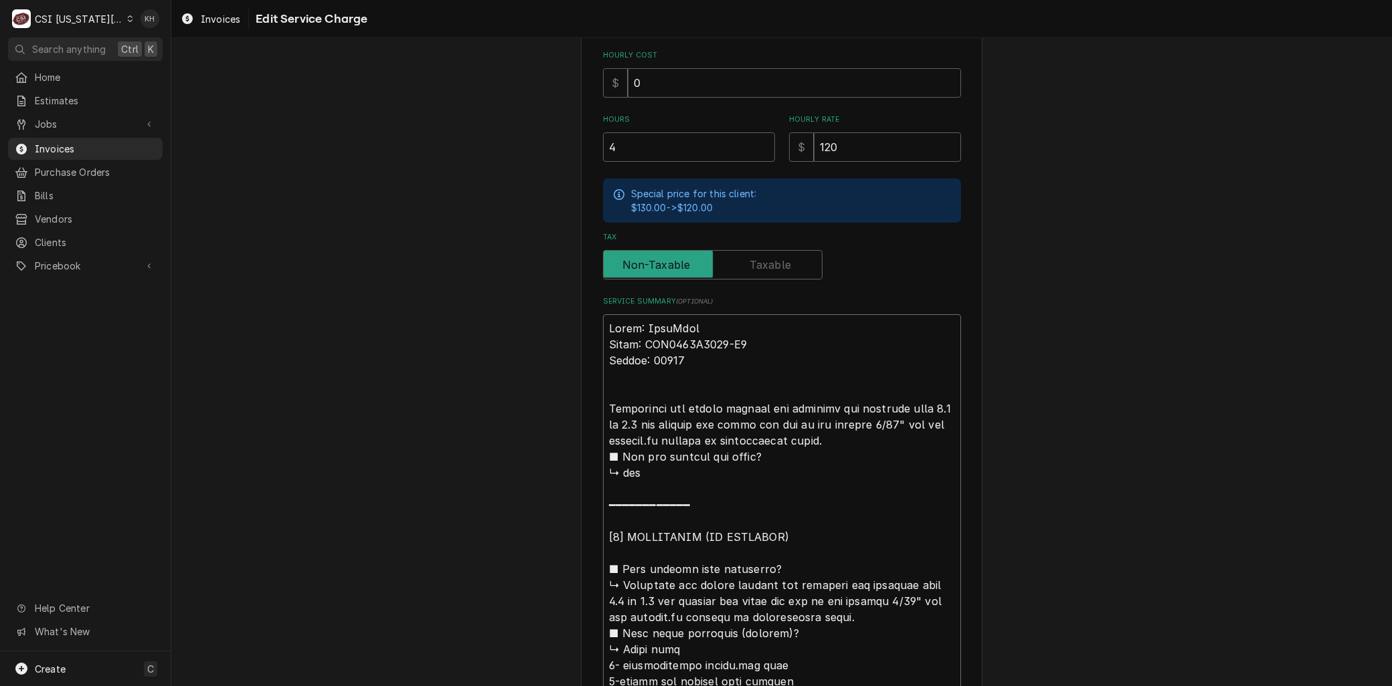
type textarea "Brand: AccuTemp Model: GGF1201A2450-T1 ​Serial: 29839​ Arrompleted the burner u…"
type textarea "x"
type textarea "Brand: AccuTemp Model: GGF1201A2450-T1 ​Serial: 29839​ Arriompleted the burner …"
type textarea "x"
type textarea "Brand: AccuTemp Model: GGF1201A2450-T1 ​Serial: 29839​ Arrivompleted the burner…"
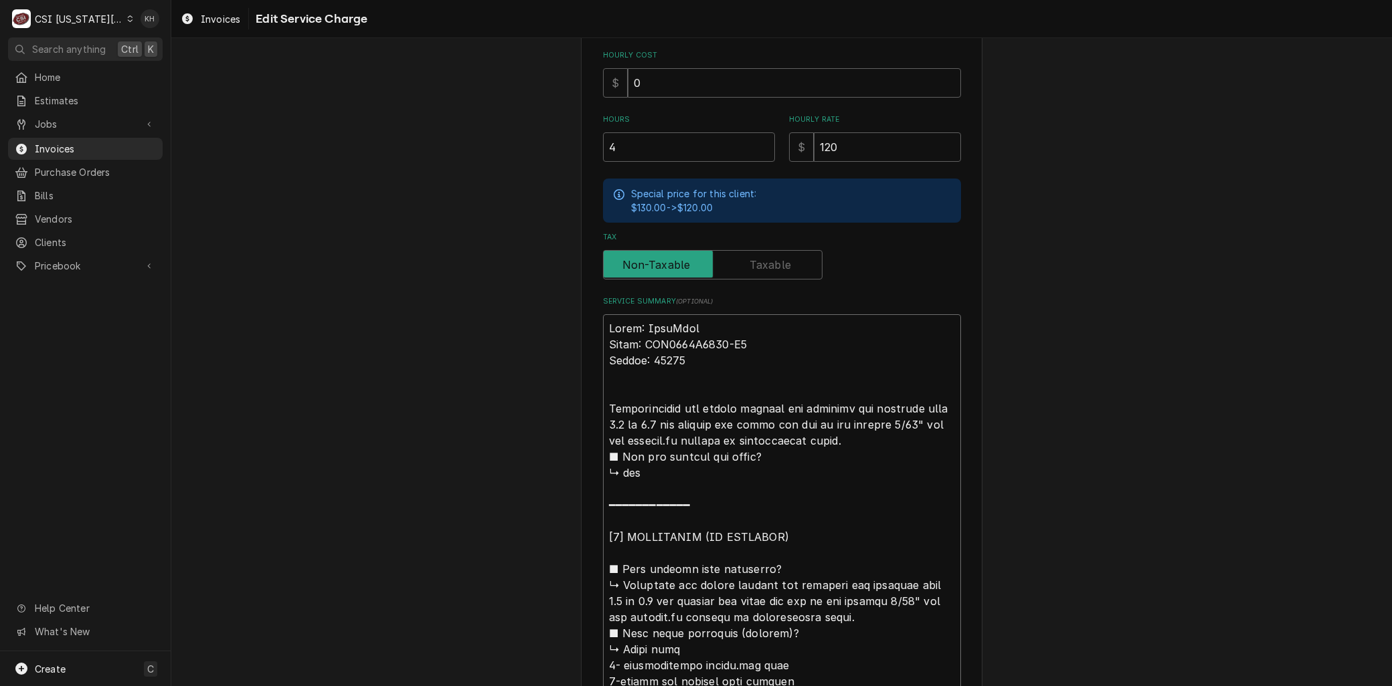
type textarea "x"
type textarea "Brand: AccuTemp Model: GGF1201A2450-T1 ​Serial: 29839​ Arriveompleted the burne…"
type textarea "x"
type textarea "Brand: AccuTemp Model: GGF1201A2450-T1 ​Serial: 29839​ Arrivedompleted the burn…"
type textarea "x"
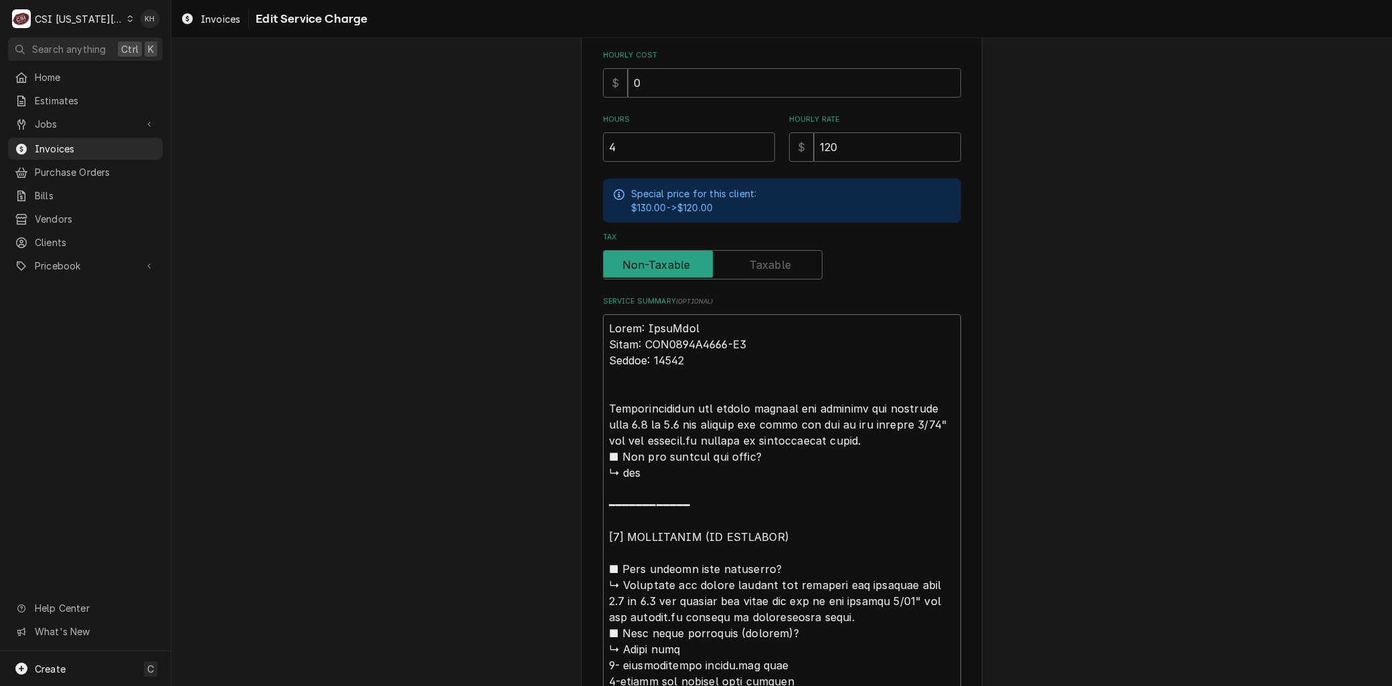
type textarea "Brand: AccuTemp Model: GGF1201A2450-T1 ​Serial: 29839​ Arrived ompleted the bur…"
type textarea "x"
type textarea "Brand: AccuTemp Model: GGF1201A2450-T1 ​Serial: 29839​ Arrived oompleted the bu…"
type textarea "x"
type textarea "Brand: AccuTemp Model: GGF1201A2450-T1 ​Serial: 29839​ Arrived onompleted the b…"
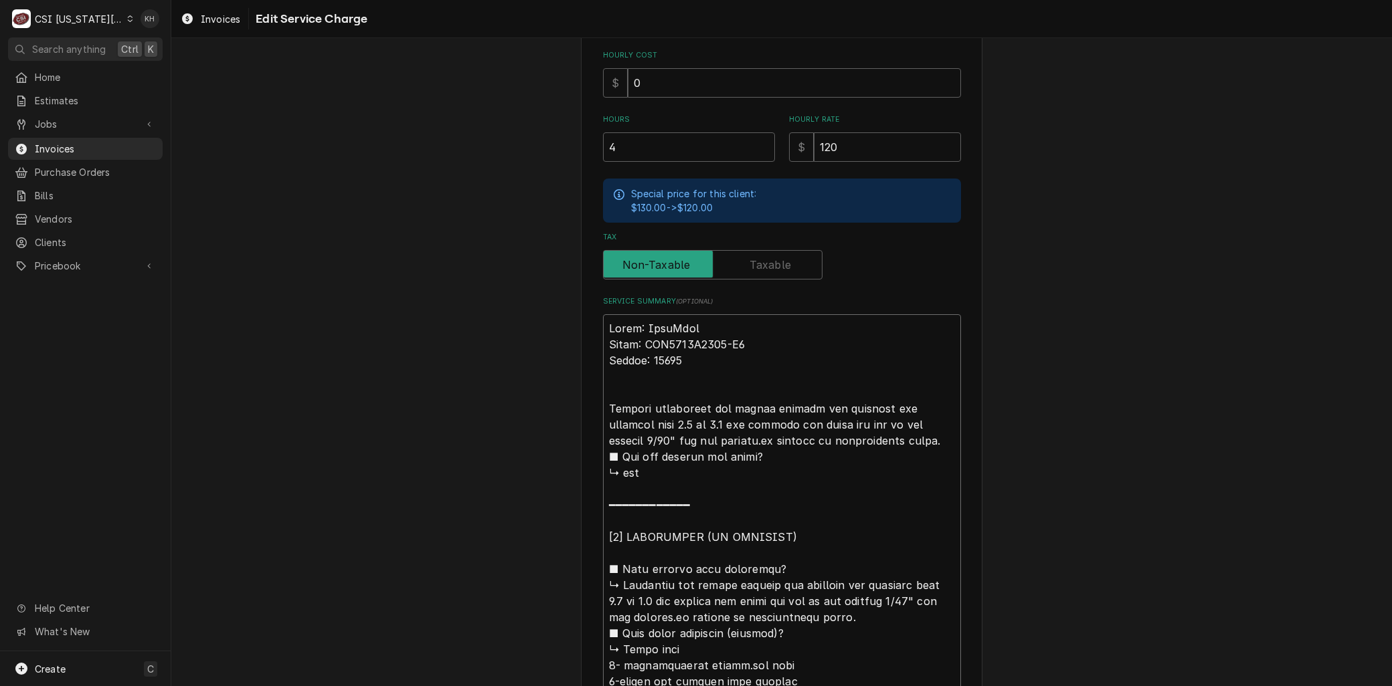
type textarea "x"
type textarea "Brand: AccuTemp Model: GGF1201A2450-T1 ​Serial: 29839​ Arrived on ompleted the …"
type textarea "x"
type textarea "Brand: AccuTemp Model: GGF1201A2450-T1 ​Serial: 29839​ Arrived on sompleted the…"
type textarea "x"
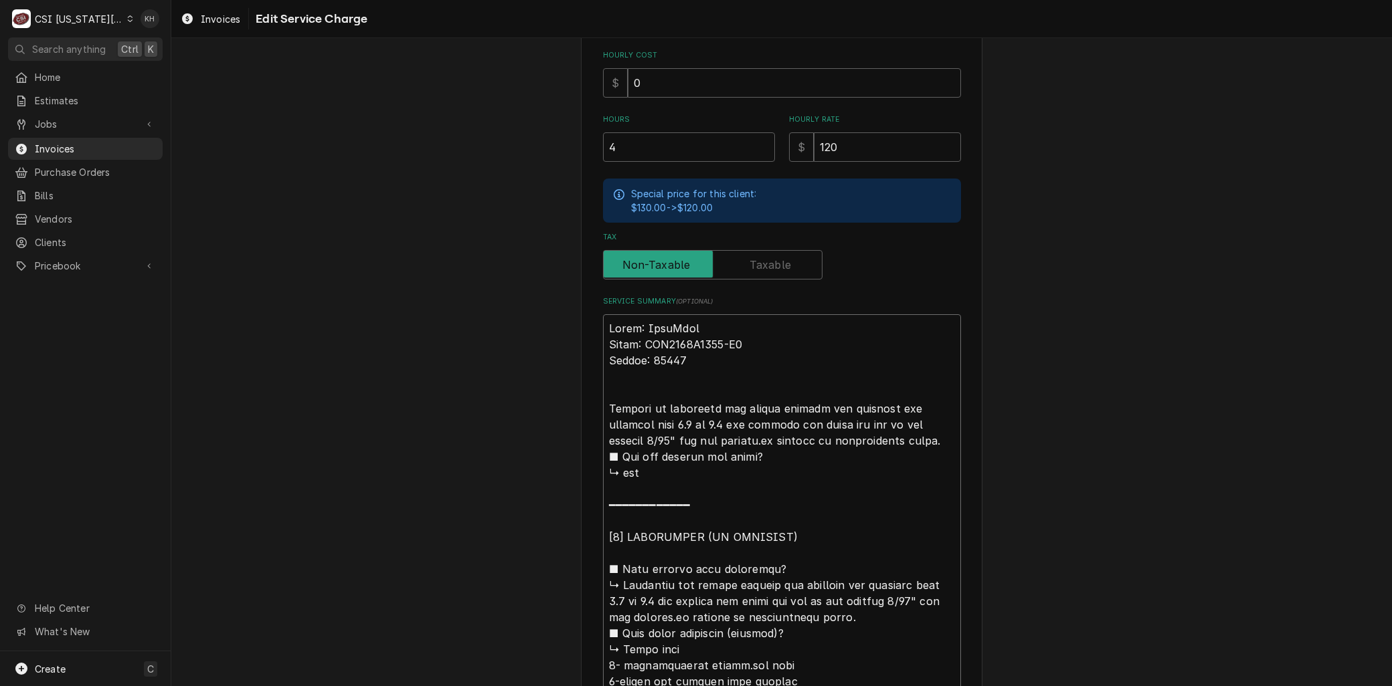
type textarea "Brand: AccuTemp Model: GGF1201A2450-T1 ​Serial: 29839​ Arrived on siompleted th…"
type textarea "x"
type textarea "Brand: AccuTemp Model: GGF1201A2450-T1 ​Serial: 29839​ Arrived on sitompleted t…"
type textarea "x"
type textarea "Brand: AccuTemp Model: GGF1201A2450-T1 ​Serial: 29839​ Arrived on siteompleted …"
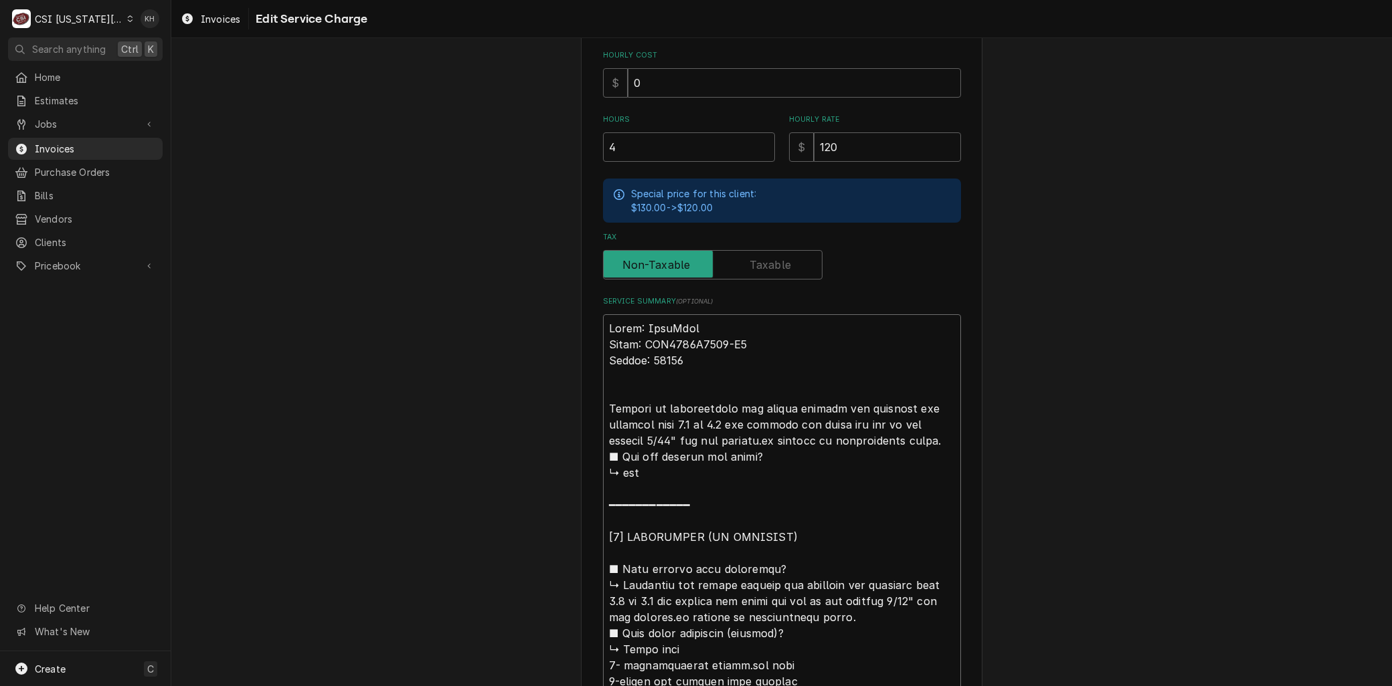
type textarea "x"
type textarea "Brand: AccuTemp Model: GGF1201A2450-T1 ​Serial: 29839​ Arrived on site,ompleted…"
type textarea "x"
type textarea "Brand: AccuTemp Model: GGF1201A2450-T1 ​Serial: 29839​ Arrived on site, omplete…"
type textarea "x"
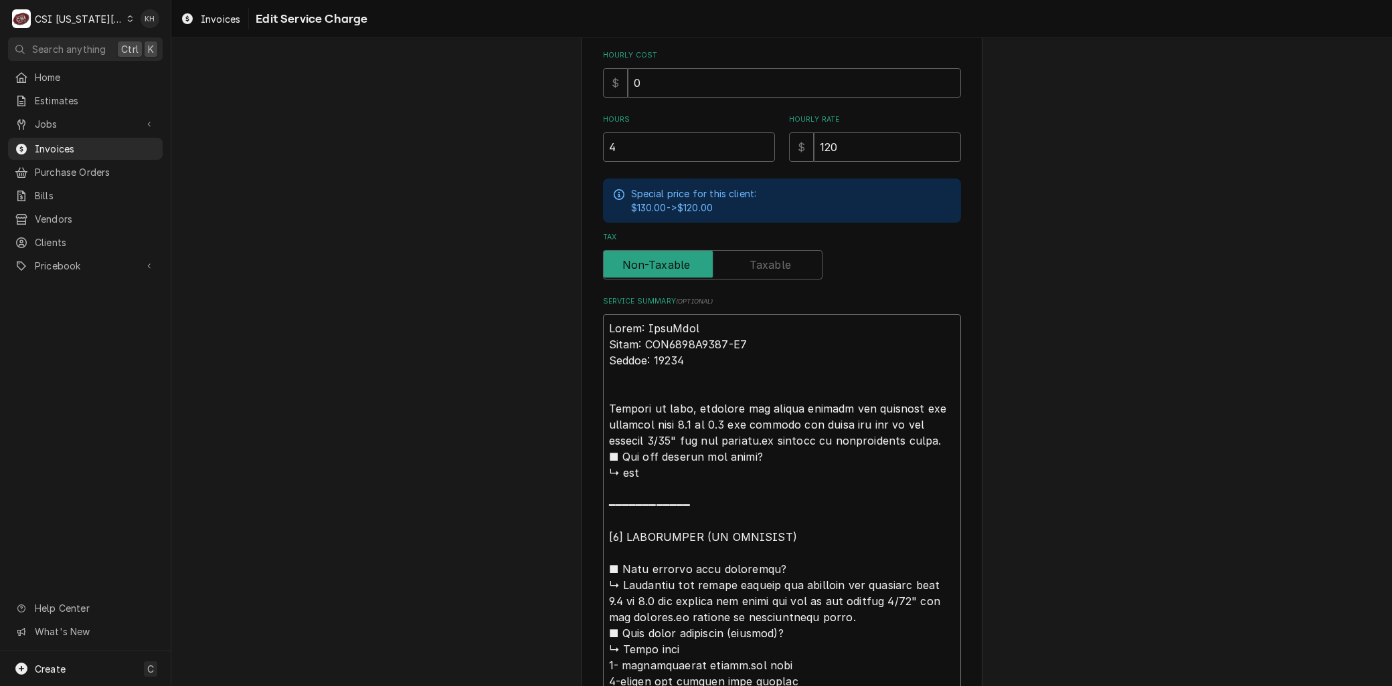
type textarea "Brand: AccuTemp Model: GGF1201A2450-T1 ​Serial: 29839​ Arrived on site, complet…"
click at [756, 419] on textarea "Service Summary ( optional )" at bounding box center [782, 681] width 358 height 735
type textarea "x"
type textarea "Brand: AccuTemp Model: GGF1201A2450-T1 ​Serial: 29839​ Arrived on site, complet…"
type textarea "x"
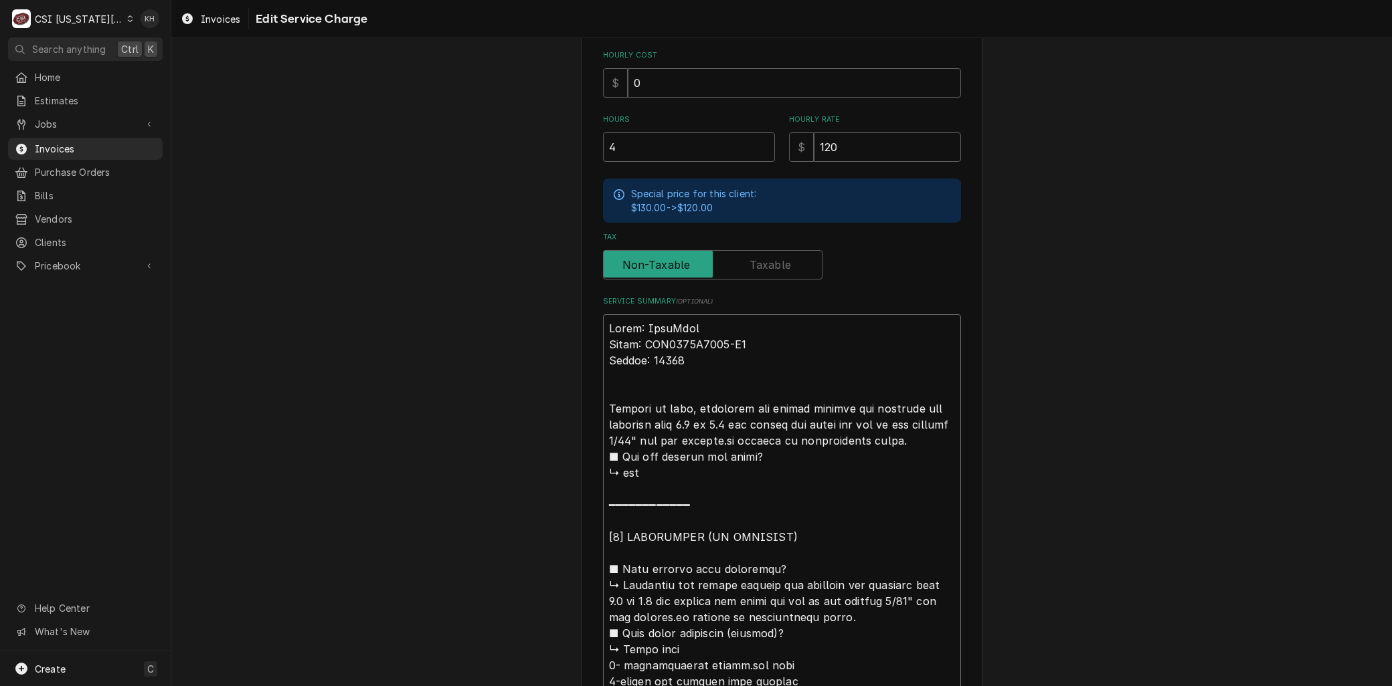
type textarea "Brand: AccuTemp Model: GGF1201A2450-T1 ​Serial: 29839​ Arrived on site, complet…"
type textarea "x"
type textarea "Brand: AccuTemp Model: GGF1201A2450-T1 ​Serial: 29839​ Arrived on site, complet…"
type textarea "x"
type textarea "Brand: AccuTemp Model: GGF1201A2450-T1 ​Serial: 29839​ Arrived on site, complet…"
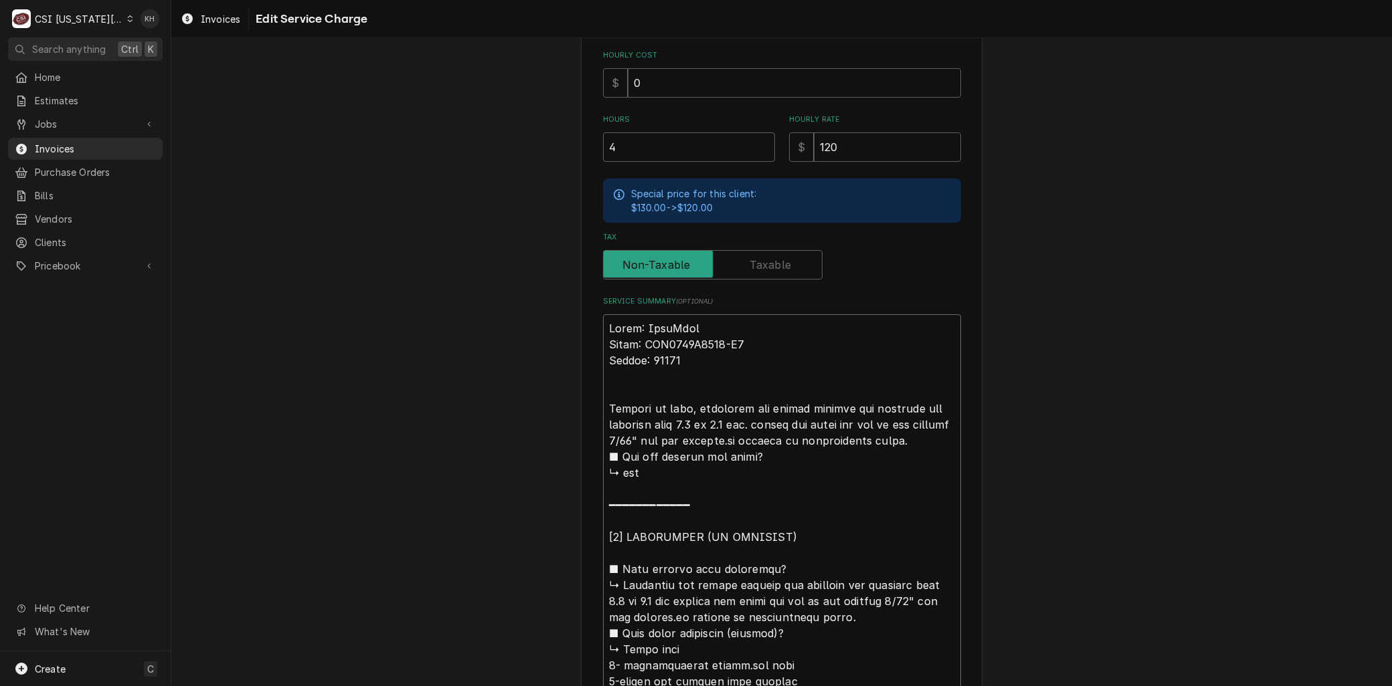
type textarea "x"
type textarea "Brand: AccuTemp Model: GGF1201A2450-T1 ​Serial: 29839​ Arrived on site, complet…"
click at [755, 438] on textarea "Service Summary ( optional )" at bounding box center [782, 681] width 358 height 735
type textarea "x"
type textarea "Brand: AccuTemp Model: GGF1201A2450-T1 ​Serial: 29839​ Arrived on site, complet…"
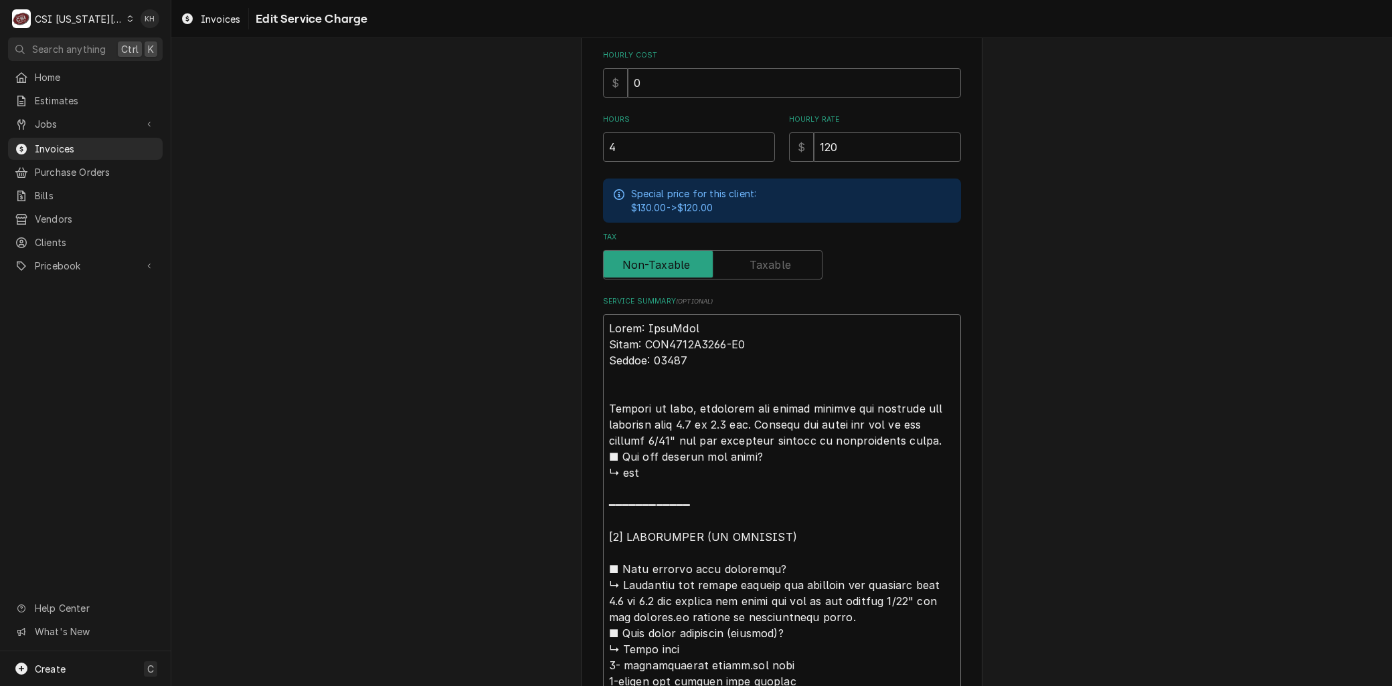
type textarea "x"
type textarea "Brand: AccuTemp Model: GGF1201A2450-T1 ​Serial: 29839​ Arrived on site, complet…"
type textarea "x"
type textarea "Brand: AccuTemp Model: GGF1201A2450-T1 ​Serial: 29839​ Arrived on site, complet…"
type textarea "x"
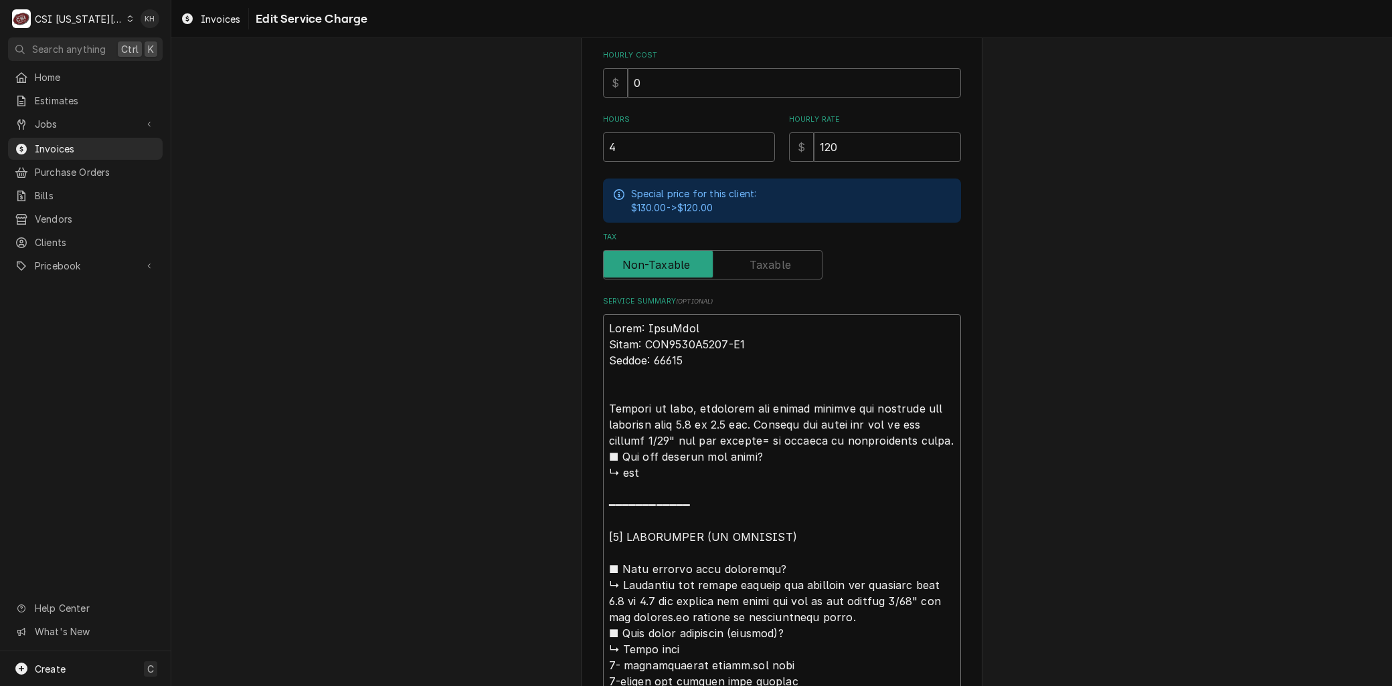
type textarea "Brand: AccuTemp Model: GGF1201A2450-T1 ​Serial: 29839​ Arrived on site, complet…"
type textarea "x"
type textarea "Brand: AccuTemp Model: GGF1201A2450-T1 ​Serial: 29839​ Arrived on site, complet…"
type textarea "x"
type textarea "Brand: AccuTemp Model: GGF1201A2450-T1 ​Serial: 29839​ Arrived on site, complet…"
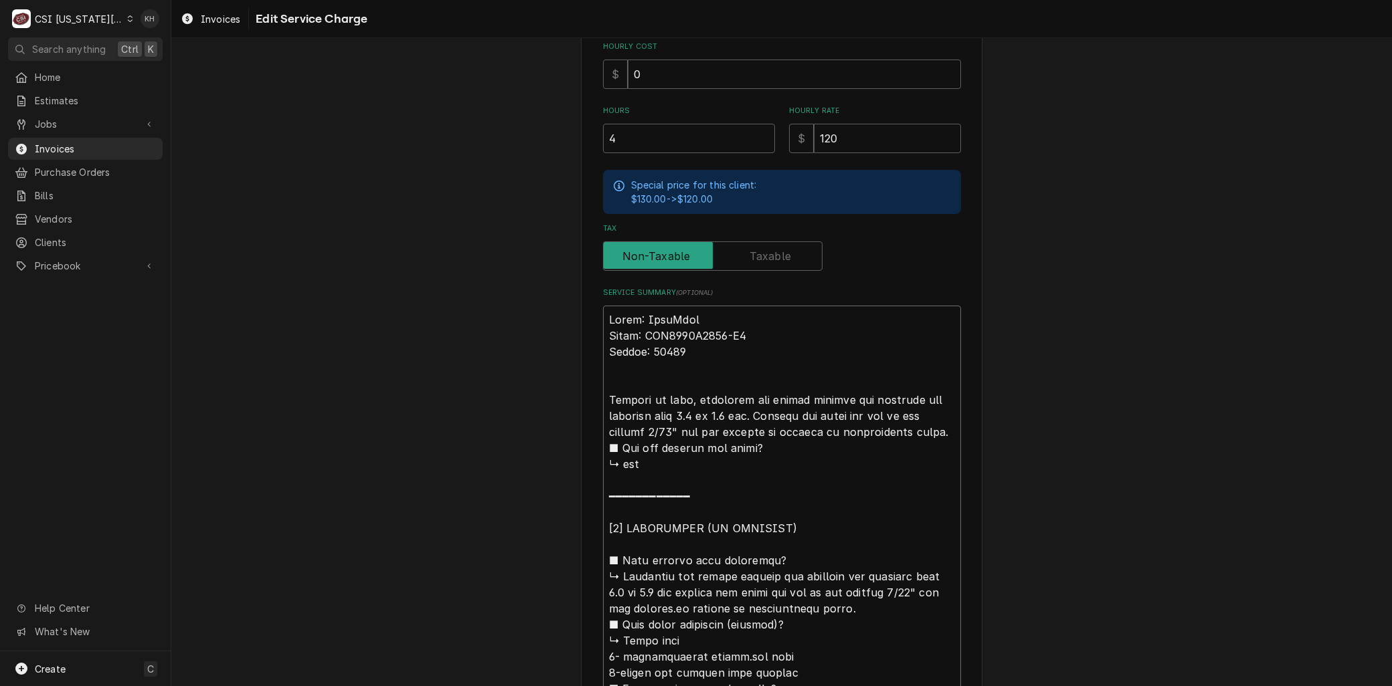
scroll to position [526, 0]
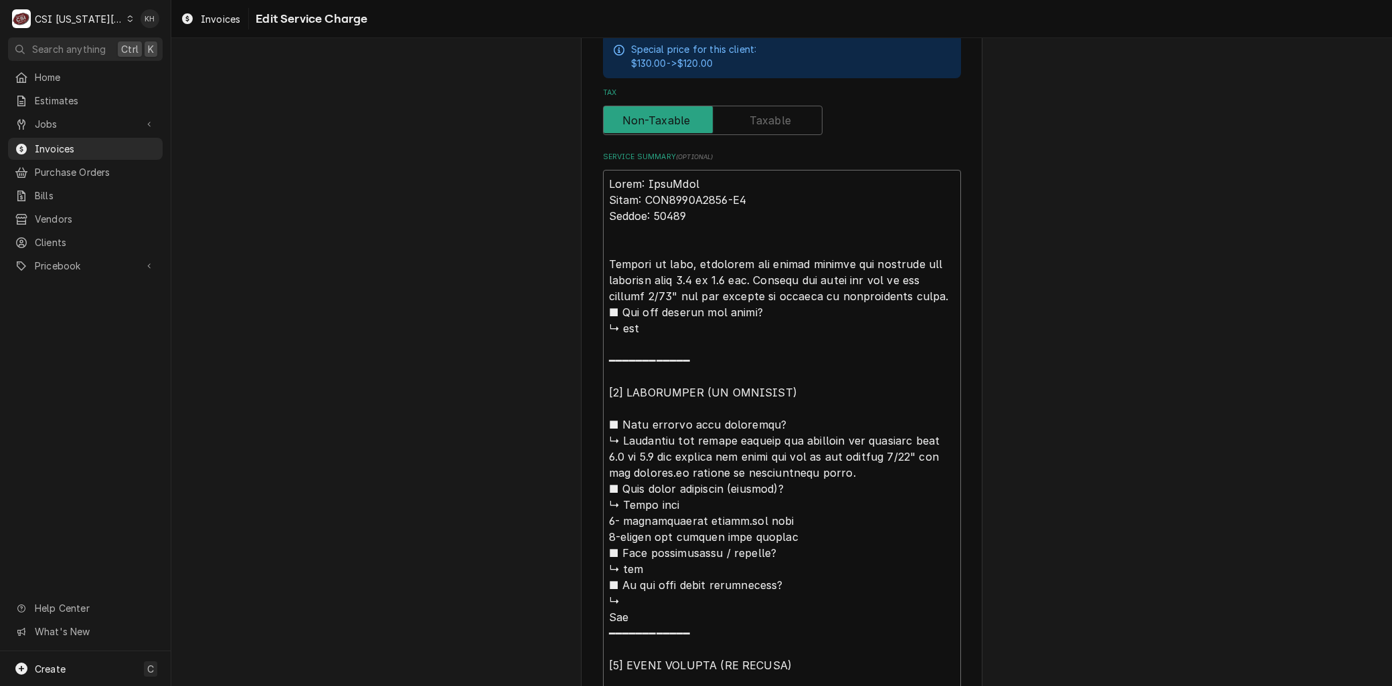
drag, startPoint x: 654, startPoint y: 563, endPoint x: 563, endPoint y: 310, distance: 269.2
click at [563, 310] on div "Use the fields below to edit this service charge Short Description 1-Labor (Ser…" at bounding box center [781, 273] width 1220 height 1494
type textarea "x"
type textarea "Brand: AccuTemp Model: GGF1201A2450-T1 ​Serial: 29839​ Arrived on site, complet…"
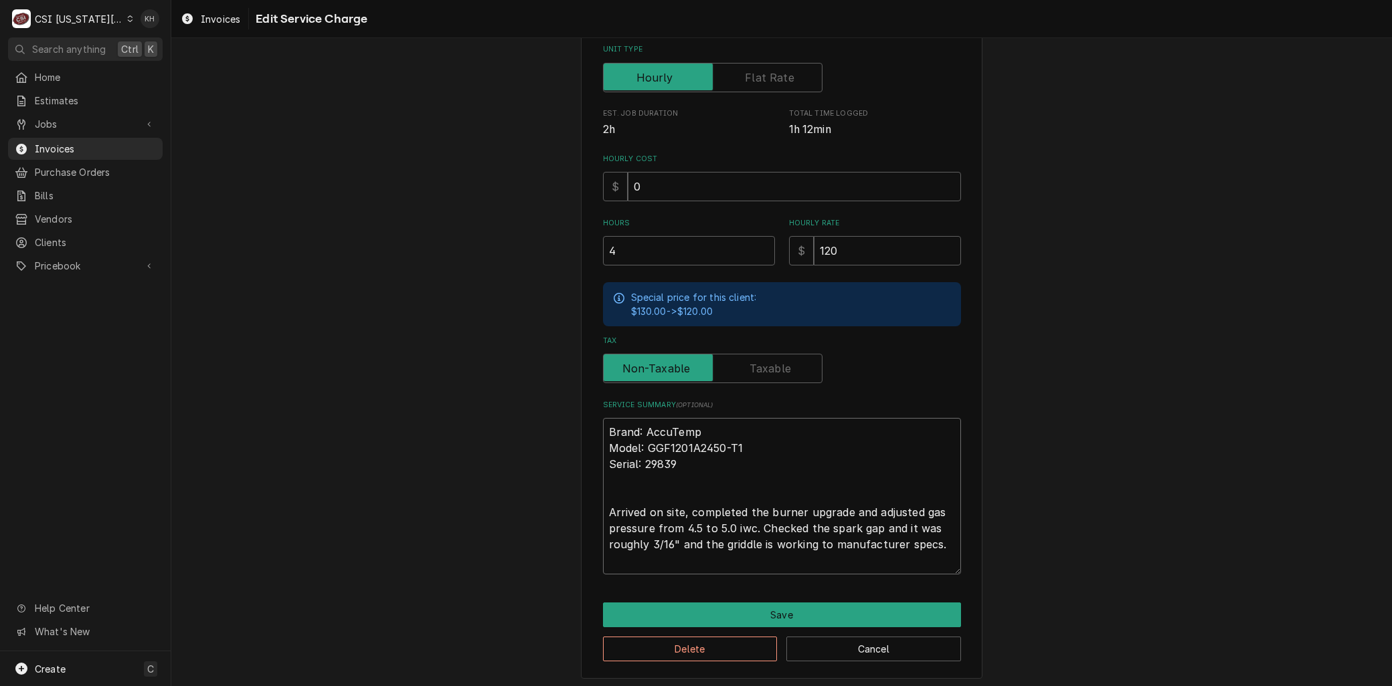
type textarea "x"
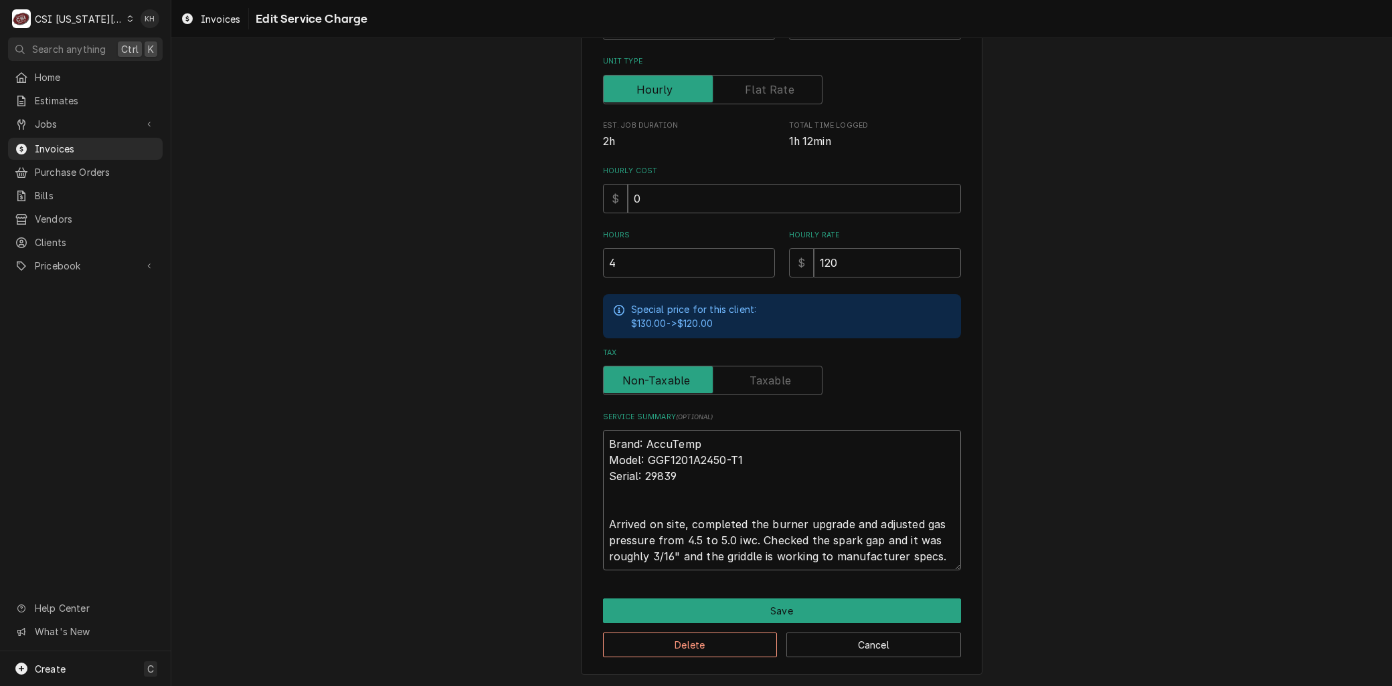
scroll to position [262, 0]
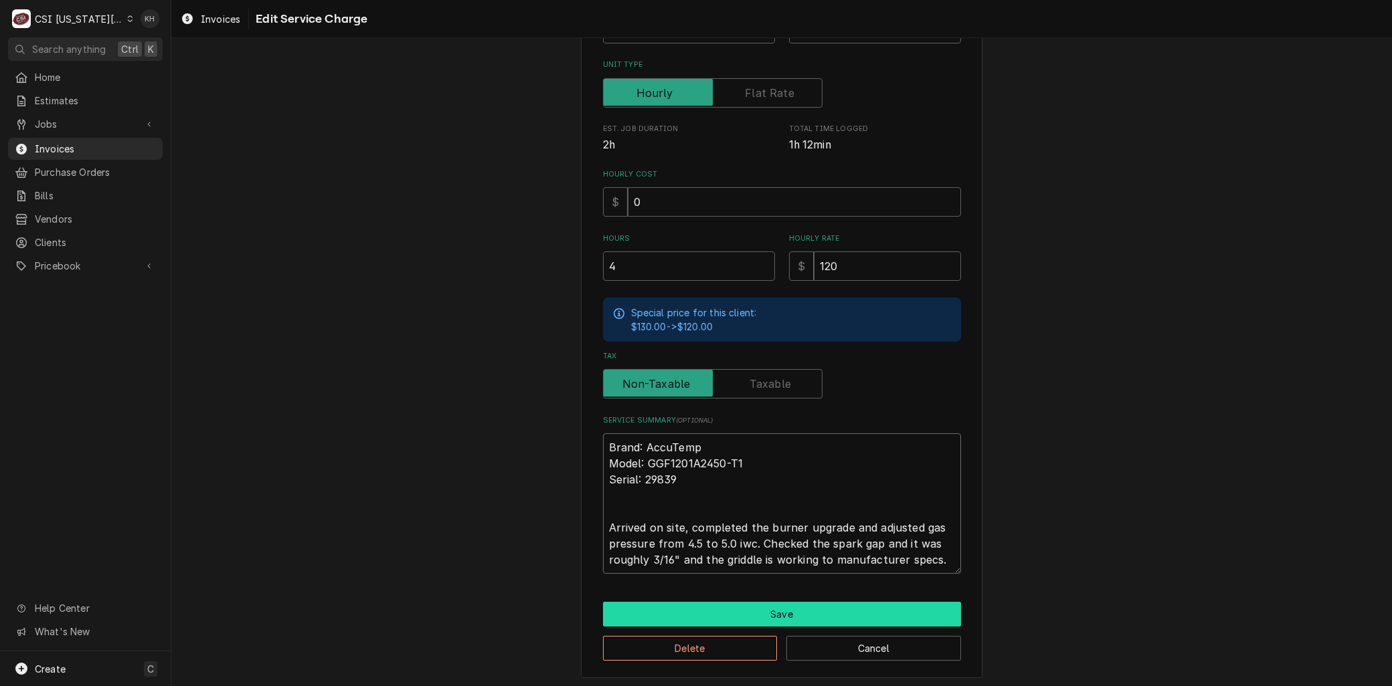
type textarea "Brand: AccuTemp Model: GGF1201A2450-T1 ​Serial: 29839​ Arrived on site, complet…"
click at [781, 609] on button "Save" at bounding box center [782, 614] width 358 height 25
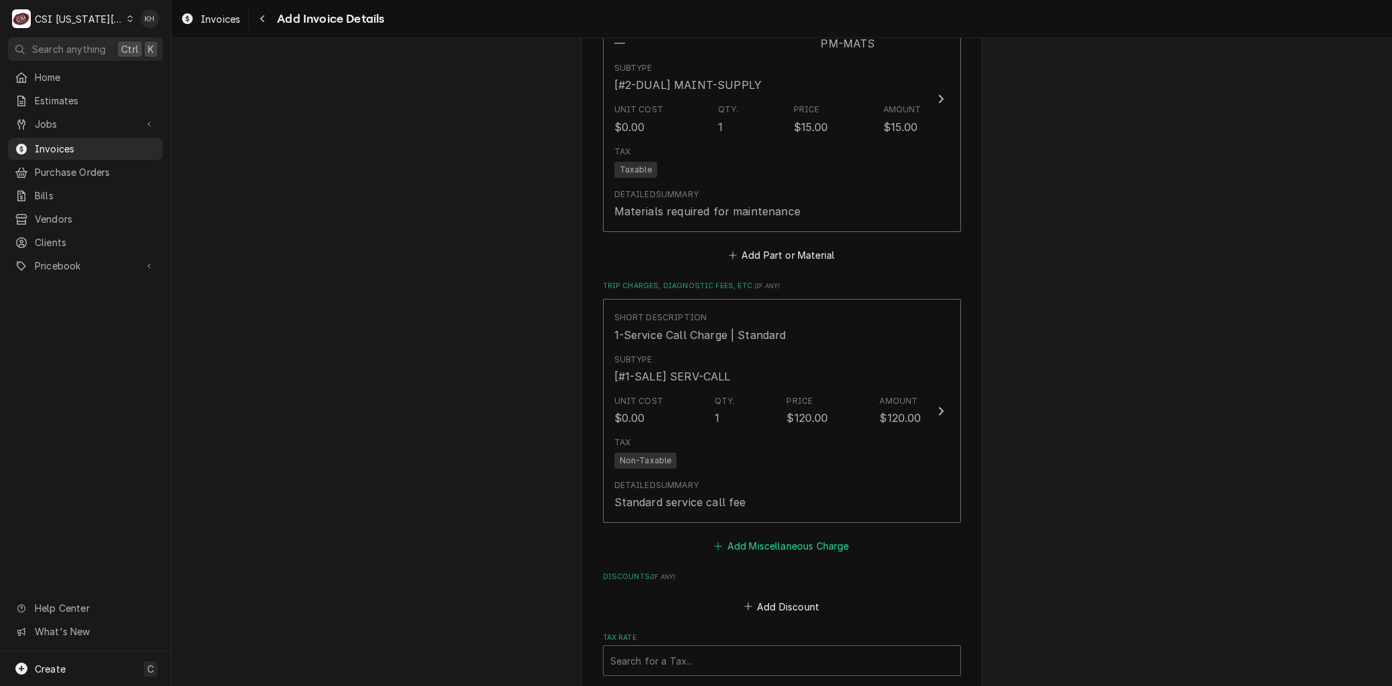
scroll to position [1753, 0]
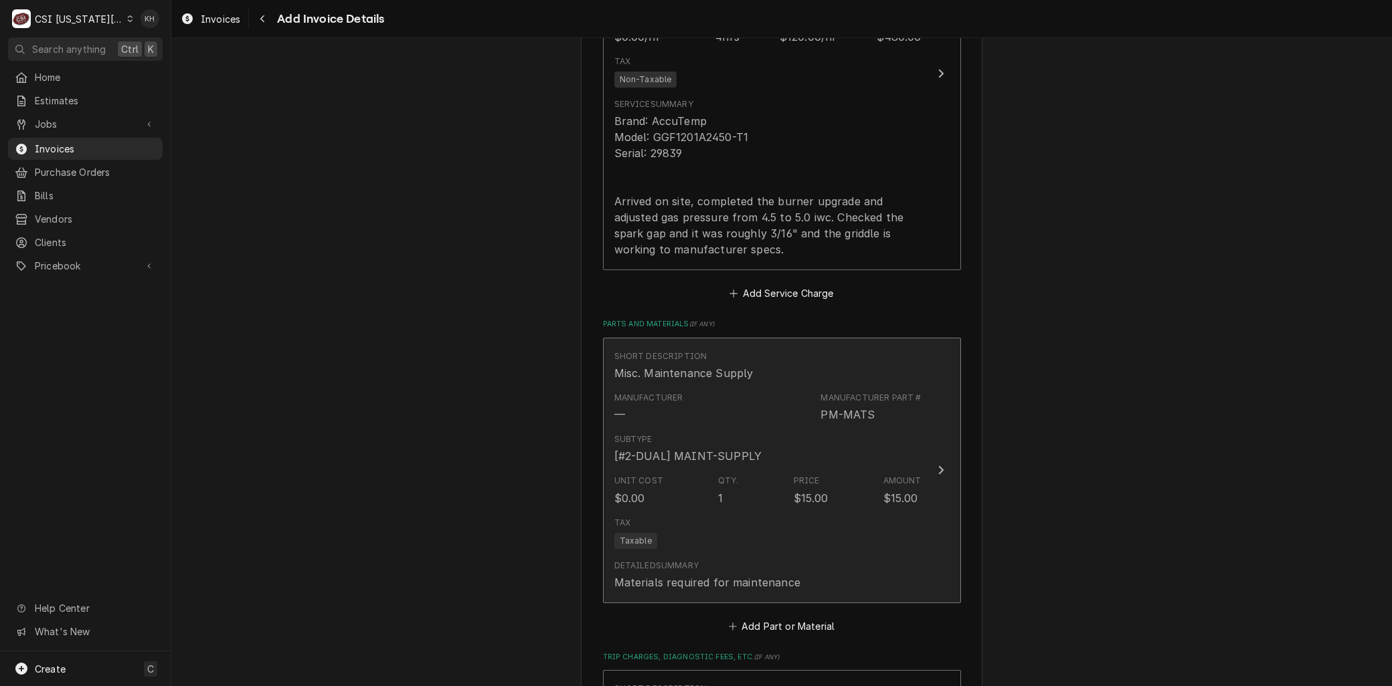
click at [781, 493] on div "Unit Cost $0.00 Qty. 1 Price $15.00 Amount $15.00" at bounding box center [767, 490] width 307 height 41
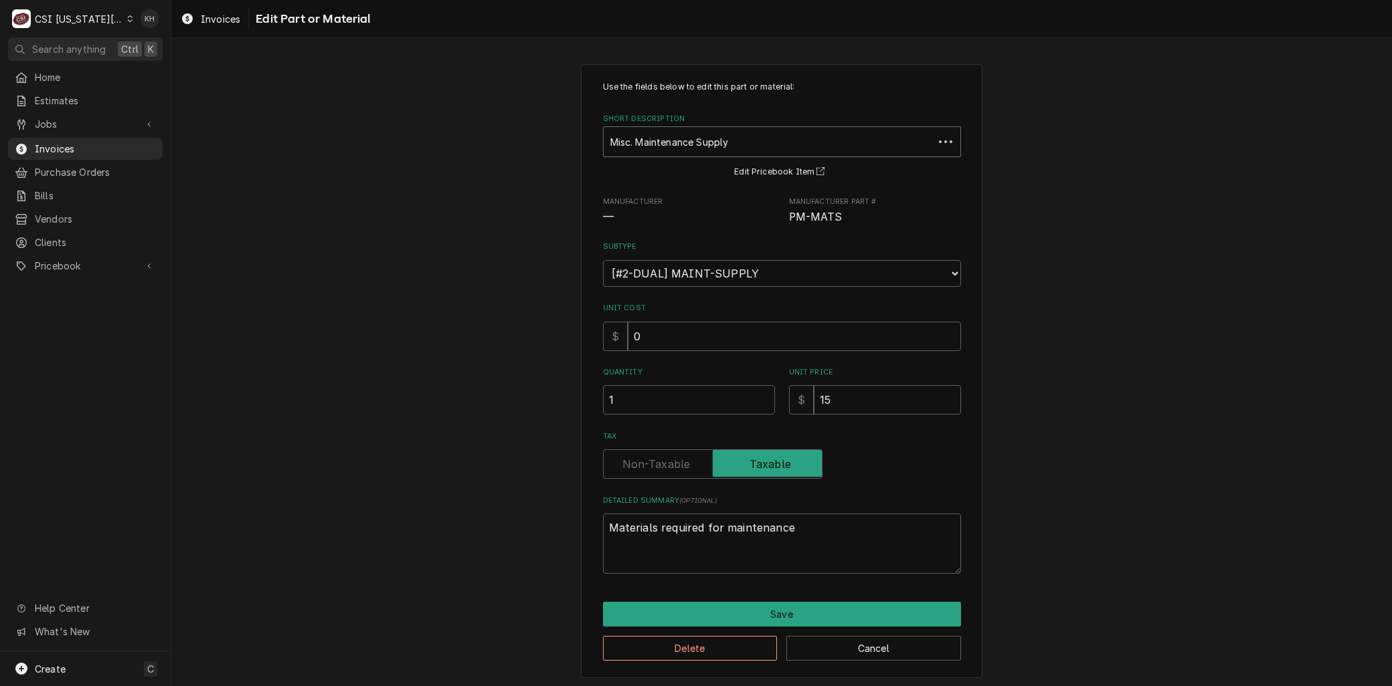
type textarea "x"
click at [706, 138] on div "Short Description" at bounding box center [768, 142] width 316 height 24
type input "misc service"
drag, startPoint x: 861, startPoint y: 400, endPoint x: 703, endPoint y: 393, distance: 158.0
click at [703, 393] on div "Quantity 1 Unit Price $ 0" at bounding box center [782, 391] width 358 height 48
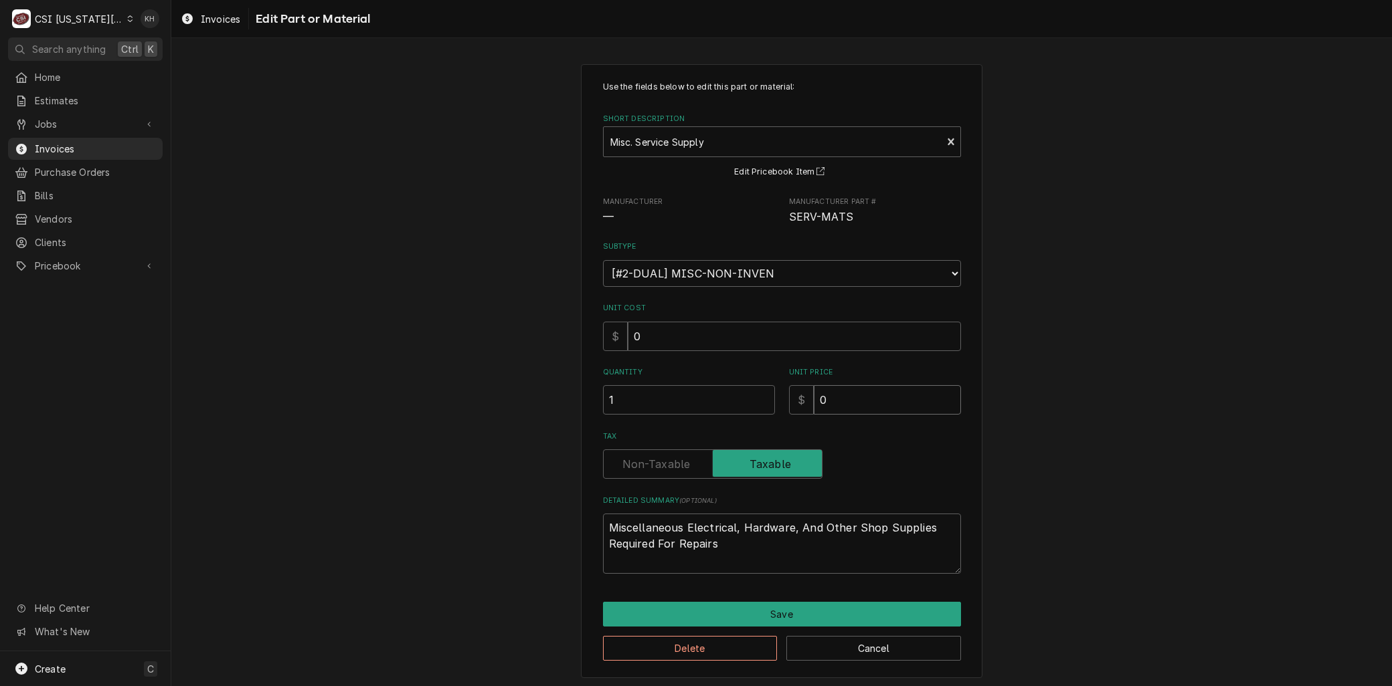
type textarea "x"
type input "1"
type textarea "x"
type input "15"
click at [759, 610] on button "Save" at bounding box center [782, 614] width 358 height 25
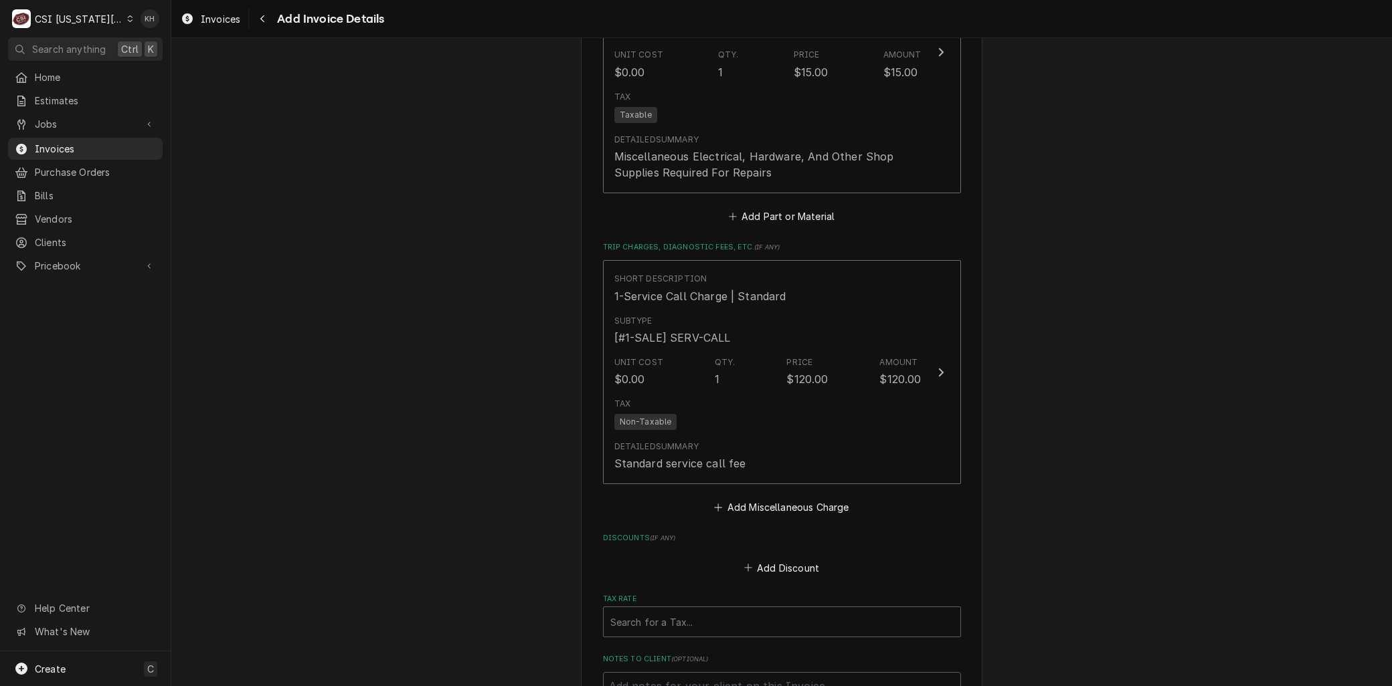
scroll to position [2372, 0]
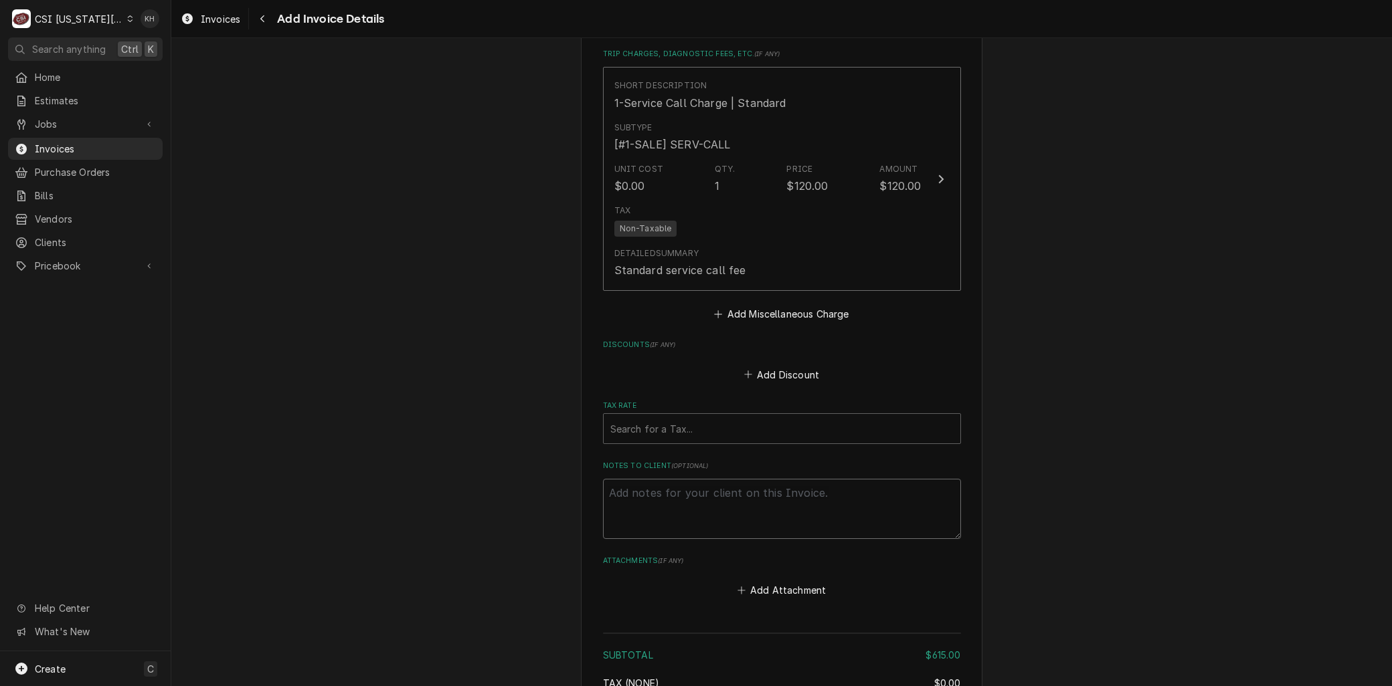
click at [665, 491] on textarea "Notes to Client ( optional )" at bounding box center [782, 509] width 358 height 60
click at [649, 418] on div "Tax Rate" at bounding box center [781, 429] width 343 height 24
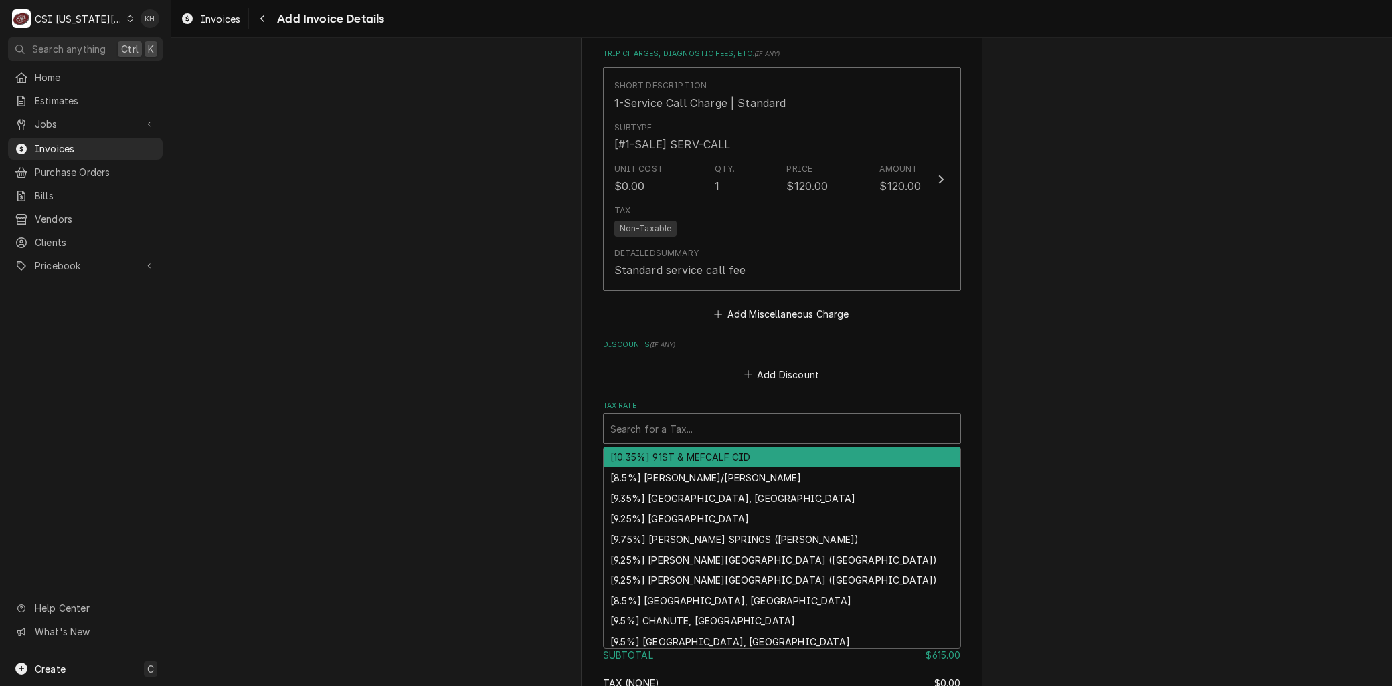
type textarea "x"
type input "m"
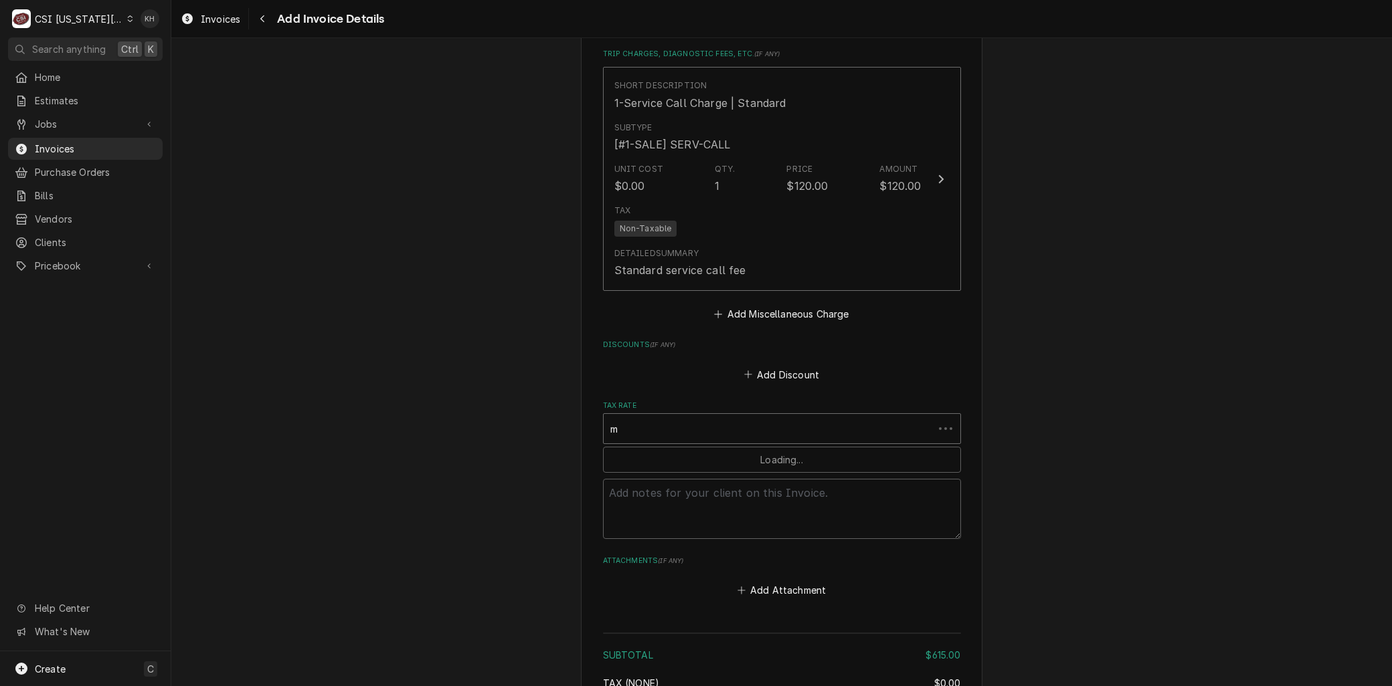
type textarea "x"
type input "mo"
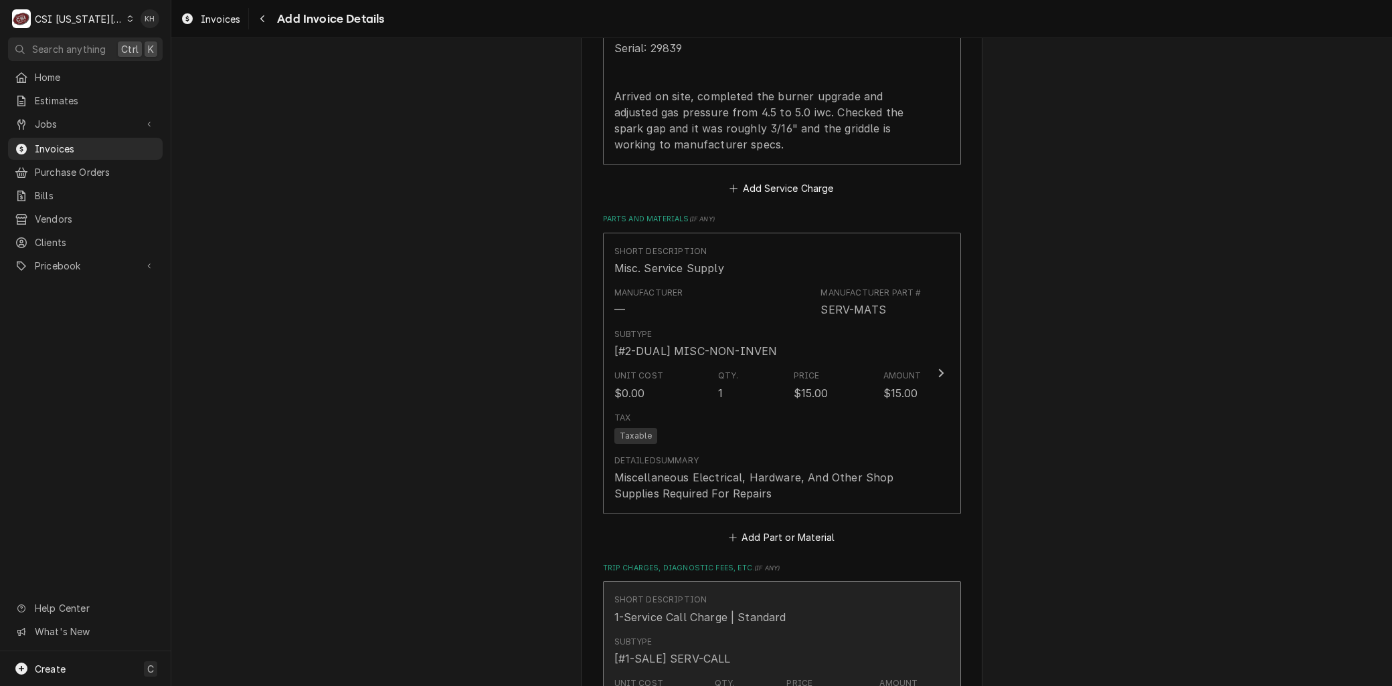
scroll to position [1932, 0]
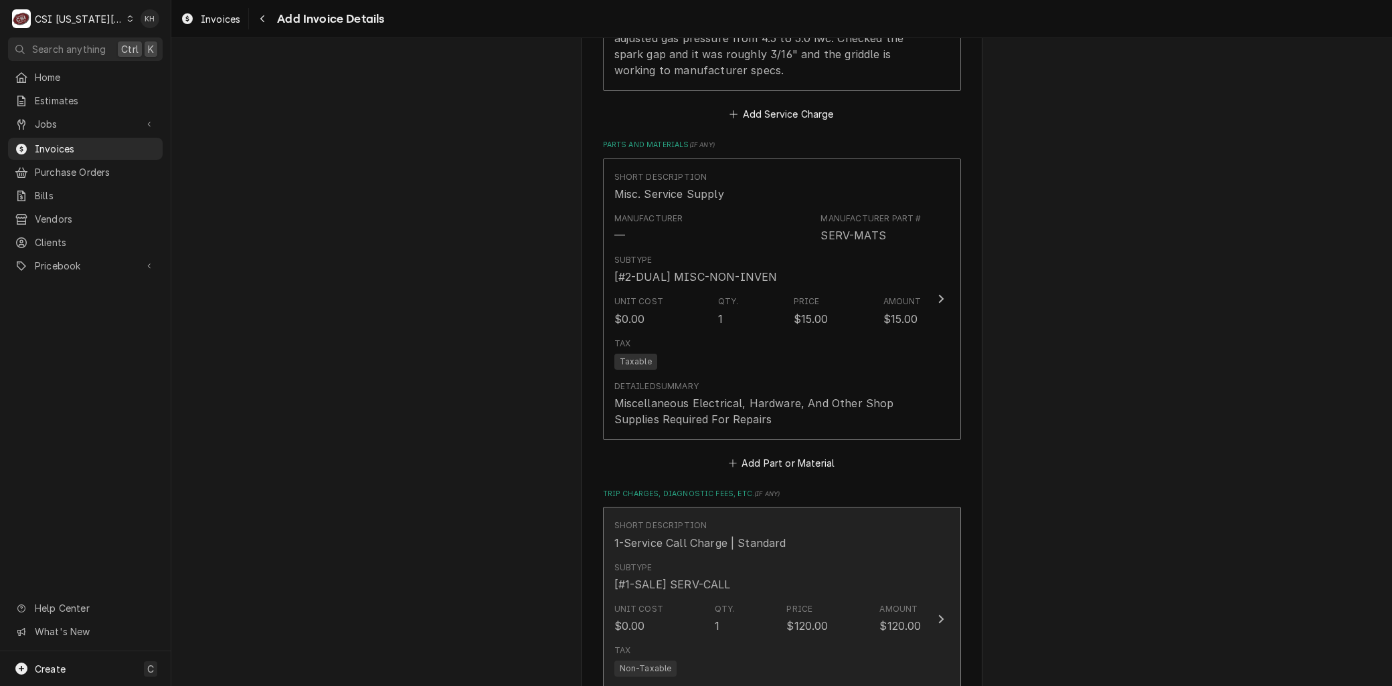
click at [650, 577] on div "[#1-SALE] SERV-CALL" at bounding box center [672, 585] width 116 height 16
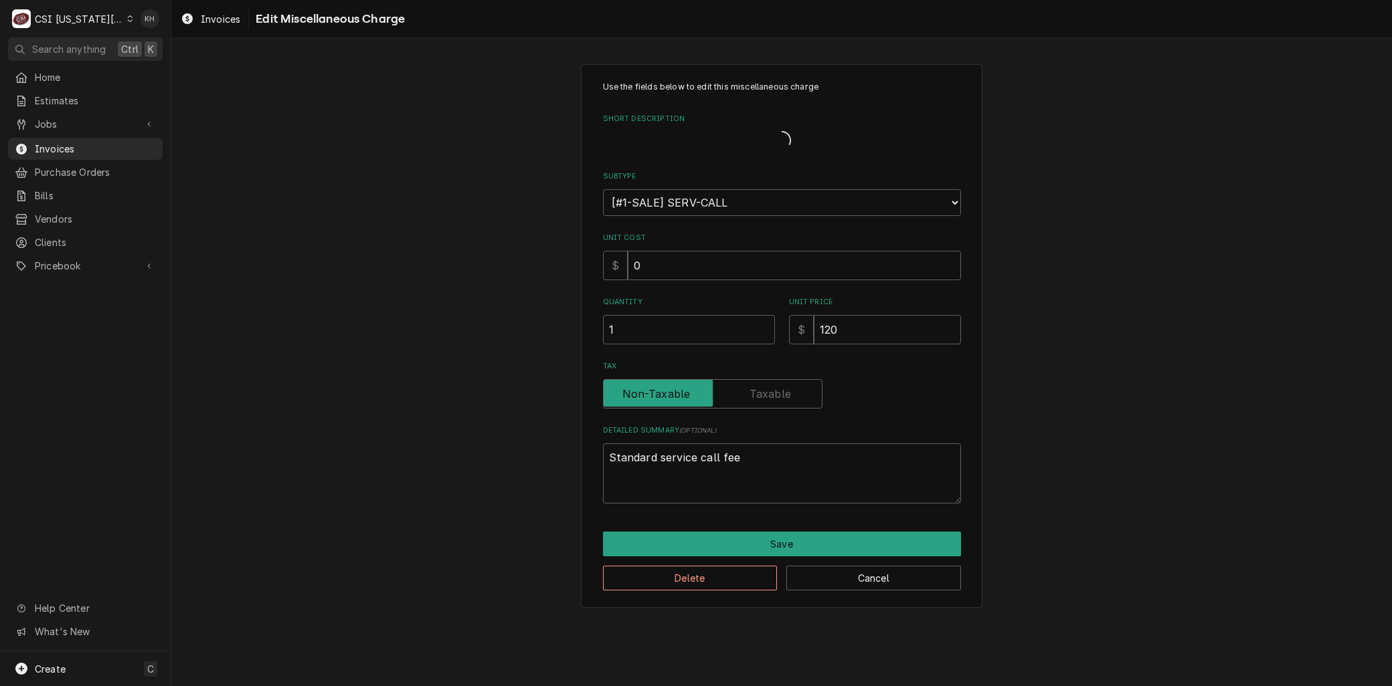
type textarea "x"
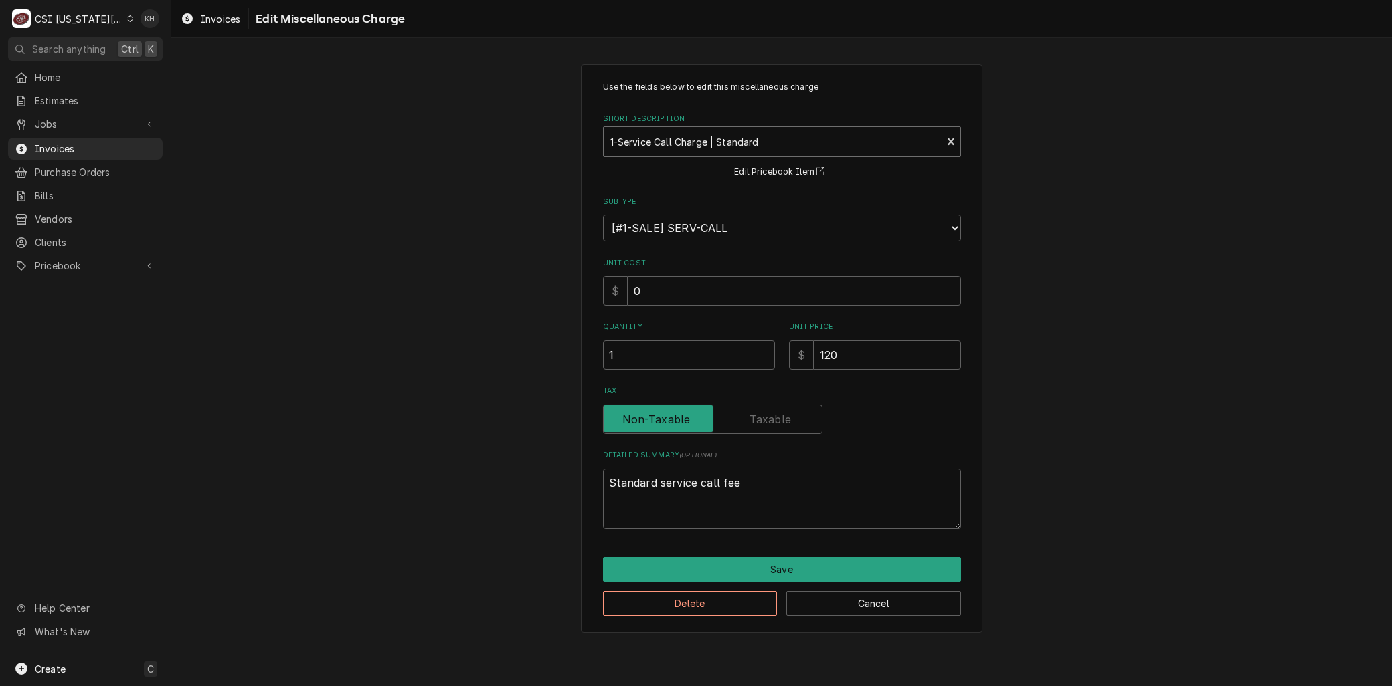
click at [668, 139] on div "Short Description" at bounding box center [772, 142] width 325 height 24
type input "travel"
drag, startPoint x: 865, startPoint y: 353, endPoint x: 745, endPoint y: 347, distance: 120.6
click at [747, 348] on div "Quantity 1 Unit Price $ 0" at bounding box center [782, 346] width 358 height 48
type textarea "x"
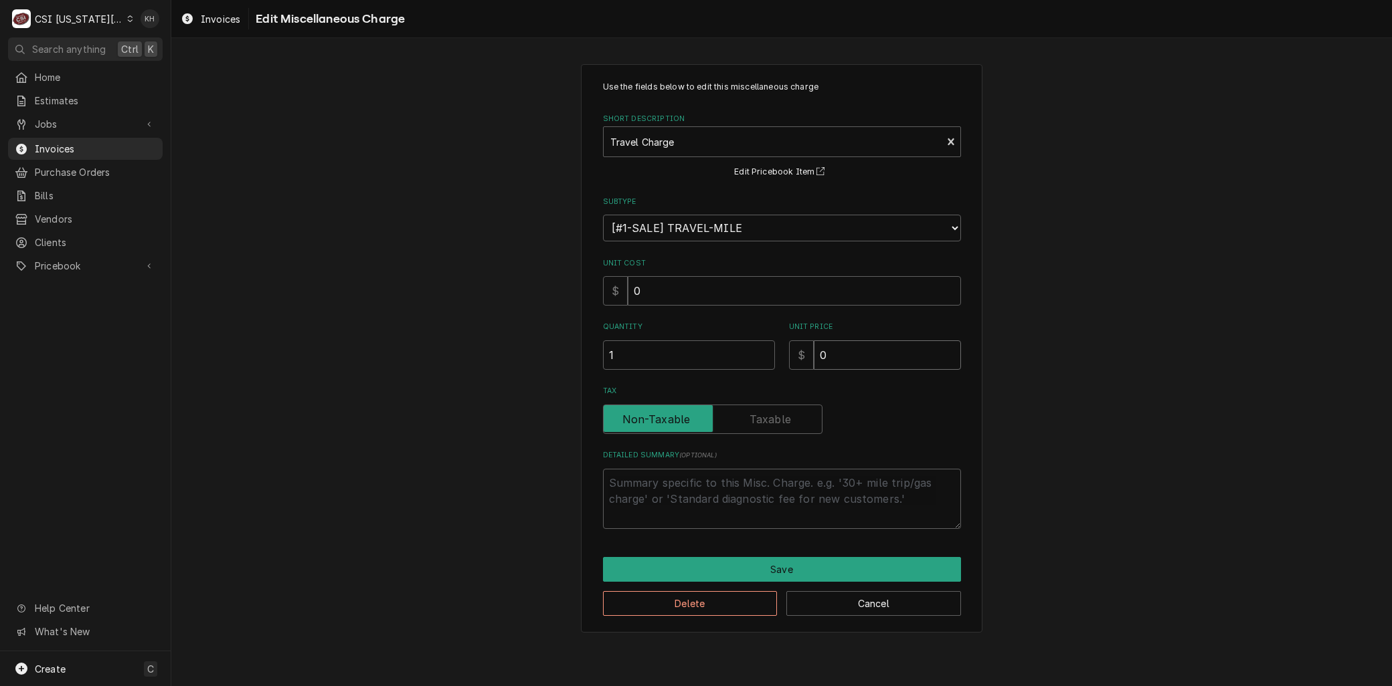
type input "1"
type textarea "x"
type input "12"
type textarea "x"
type input "120"
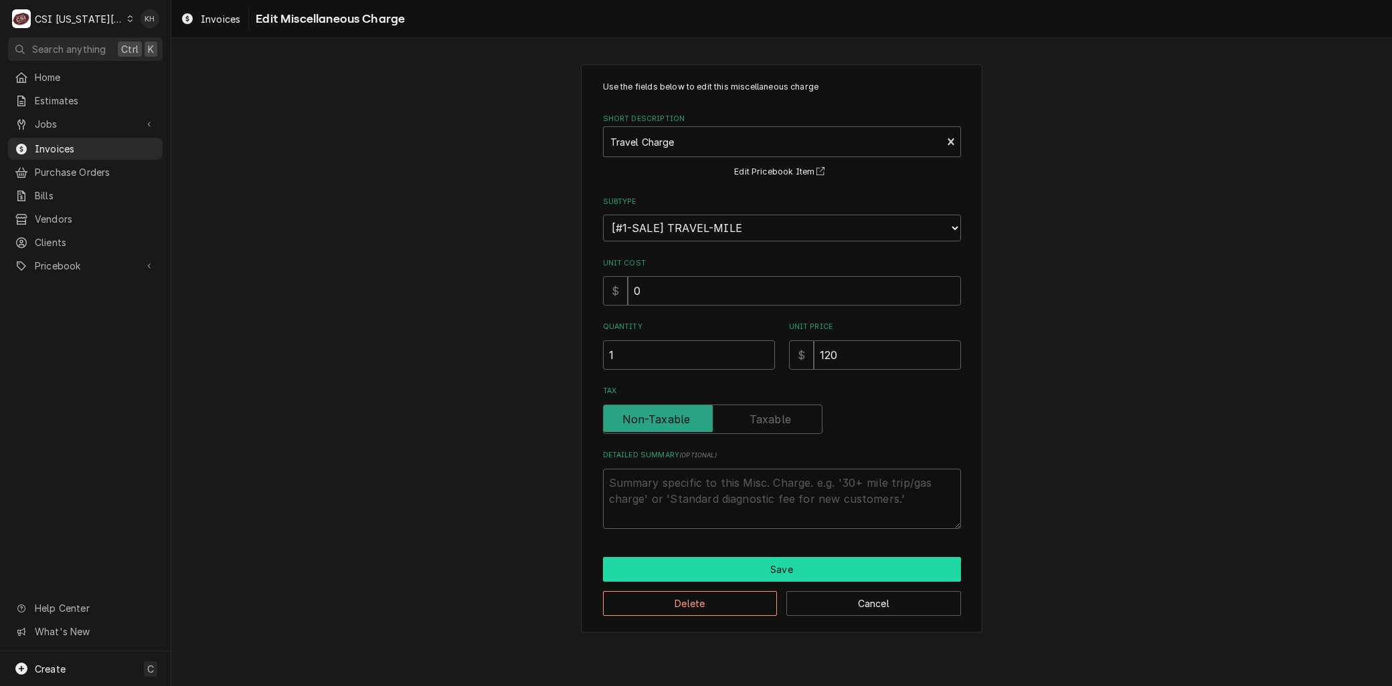
click at [749, 569] on button "Save" at bounding box center [782, 569] width 358 height 25
type textarea "x"
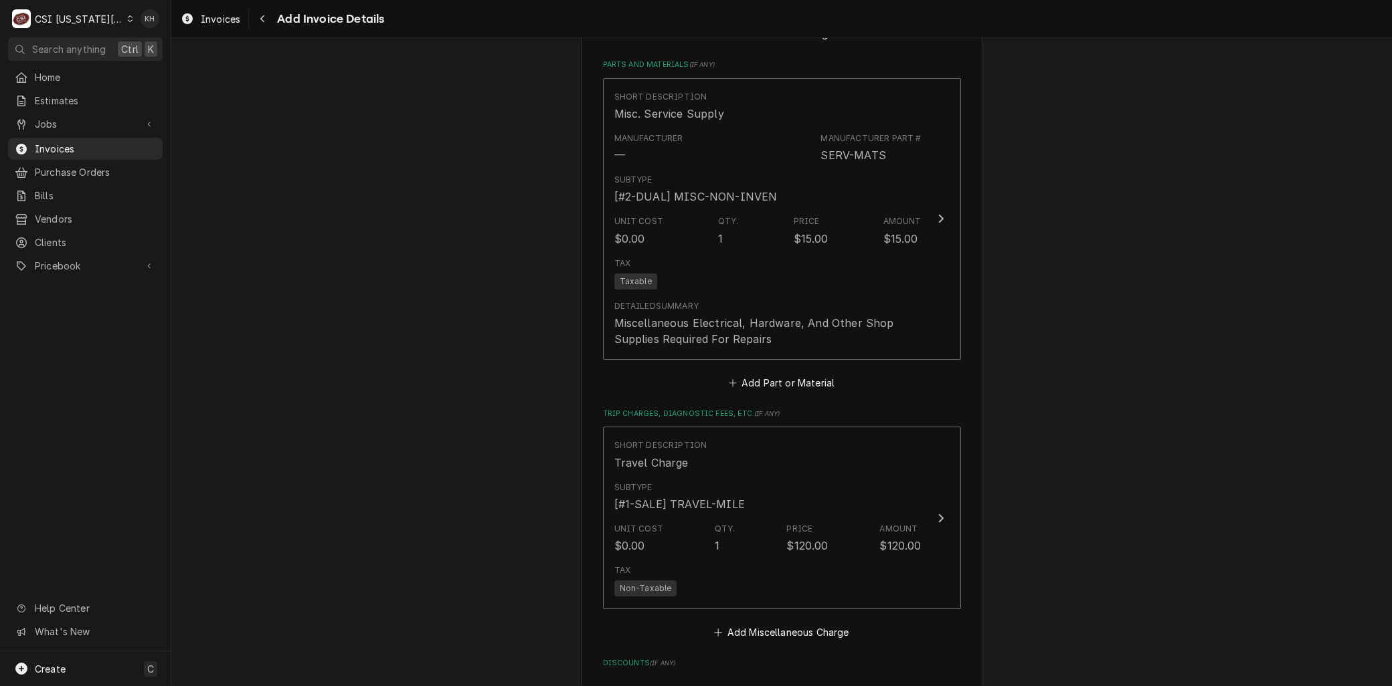
scroll to position [2181, 0]
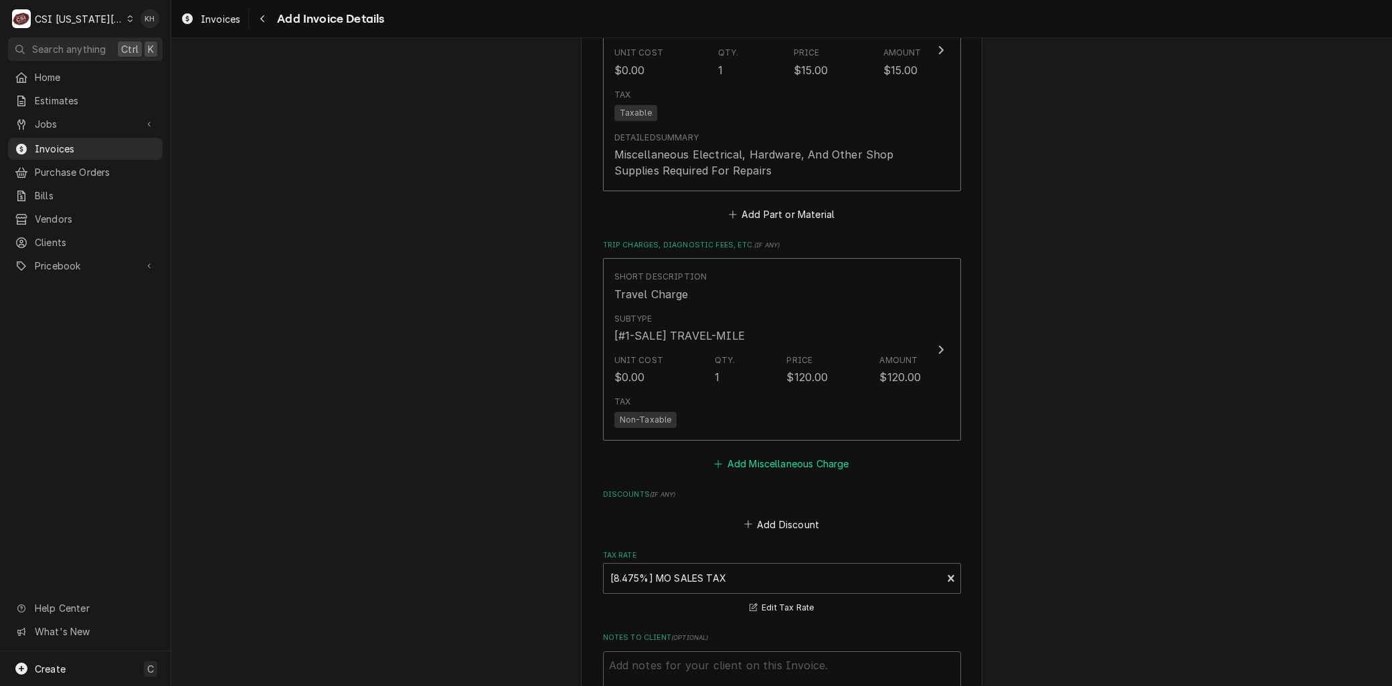
click at [743, 455] on button "Add Miscellaneous Charge" at bounding box center [781, 464] width 139 height 19
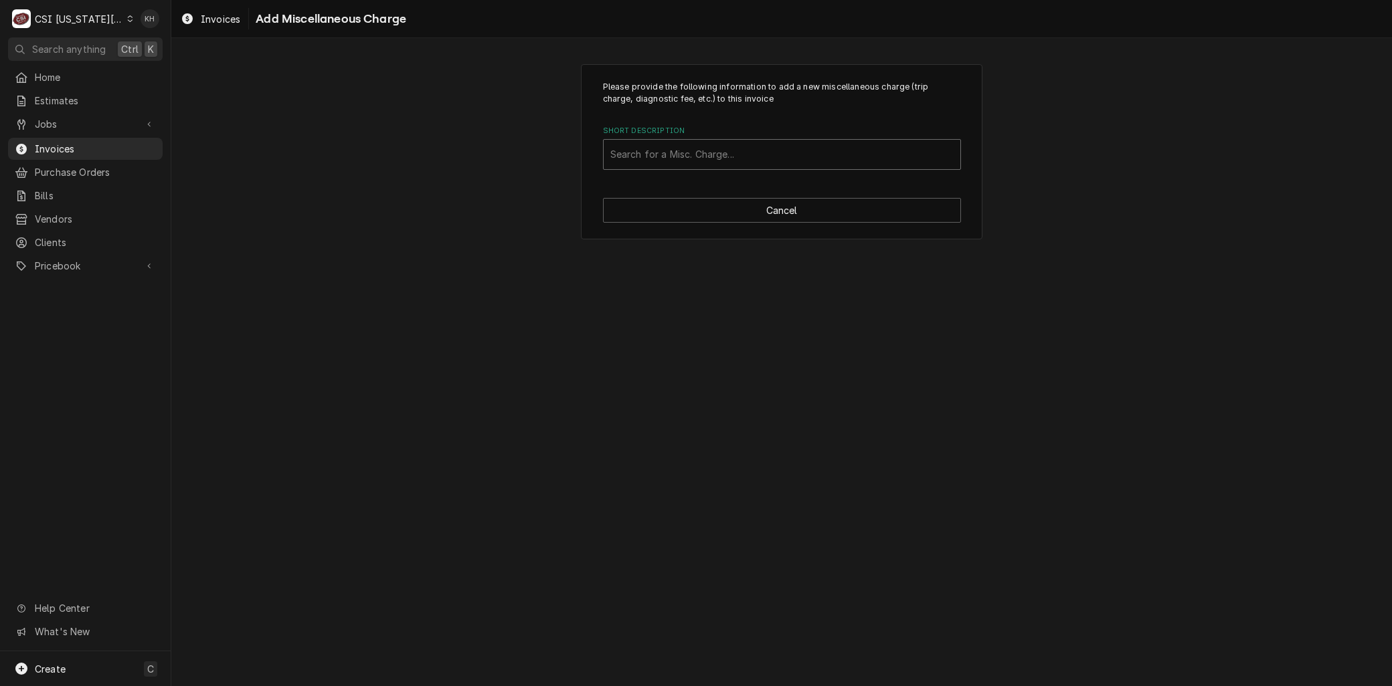
drag, startPoint x: 690, startPoint y: 153, endPoint x: 707, endPoint y: 149, distance: 17.2
click at [689, 153] on div "Short Description" at bounding box center [781, 155] width 343 height 24
type input "mileage"
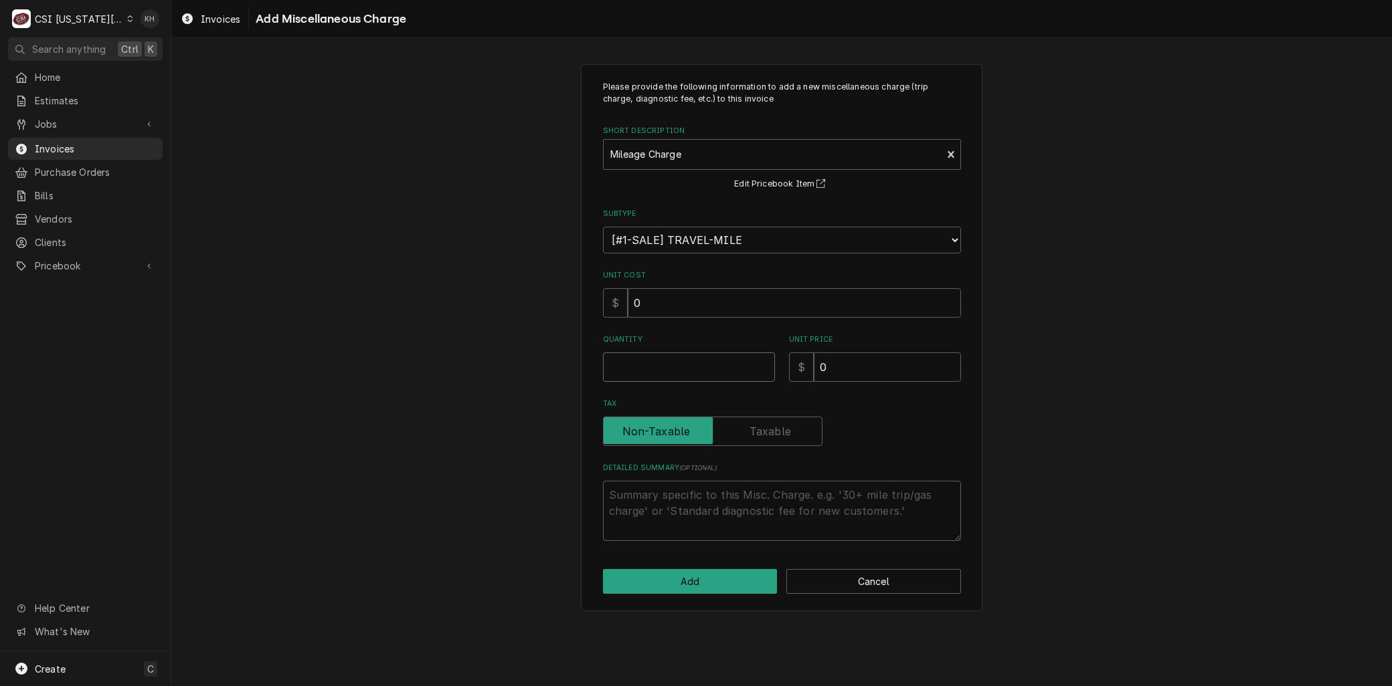
click at [637, 368] on input "Quantity" at bounding box center [689, 367] width 172 height 29
type textarea "x"
type input "1"
type textarea "x"
type input "1"
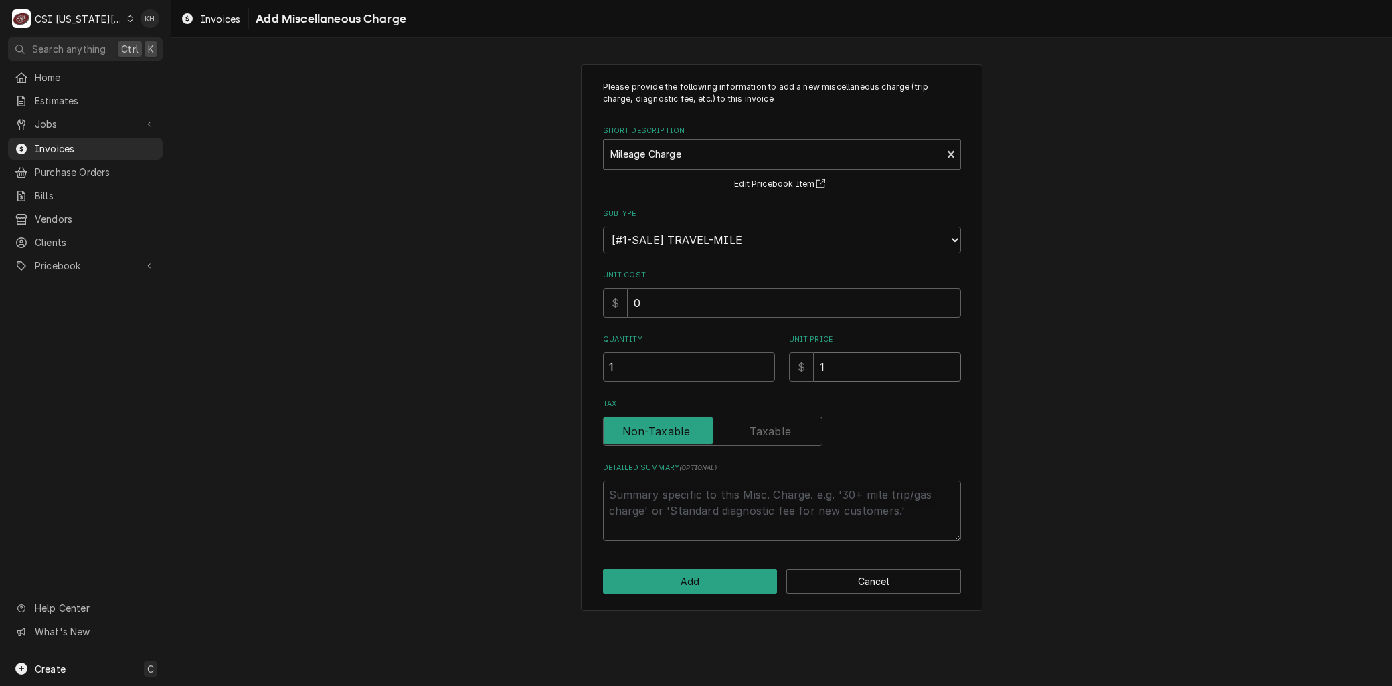
type textarea "x"
type input "1.2"
type textarea "x"
type input "1.20"
click at [684, 585] on button "Add" at bounding box center [690, 581] width 175 height 25
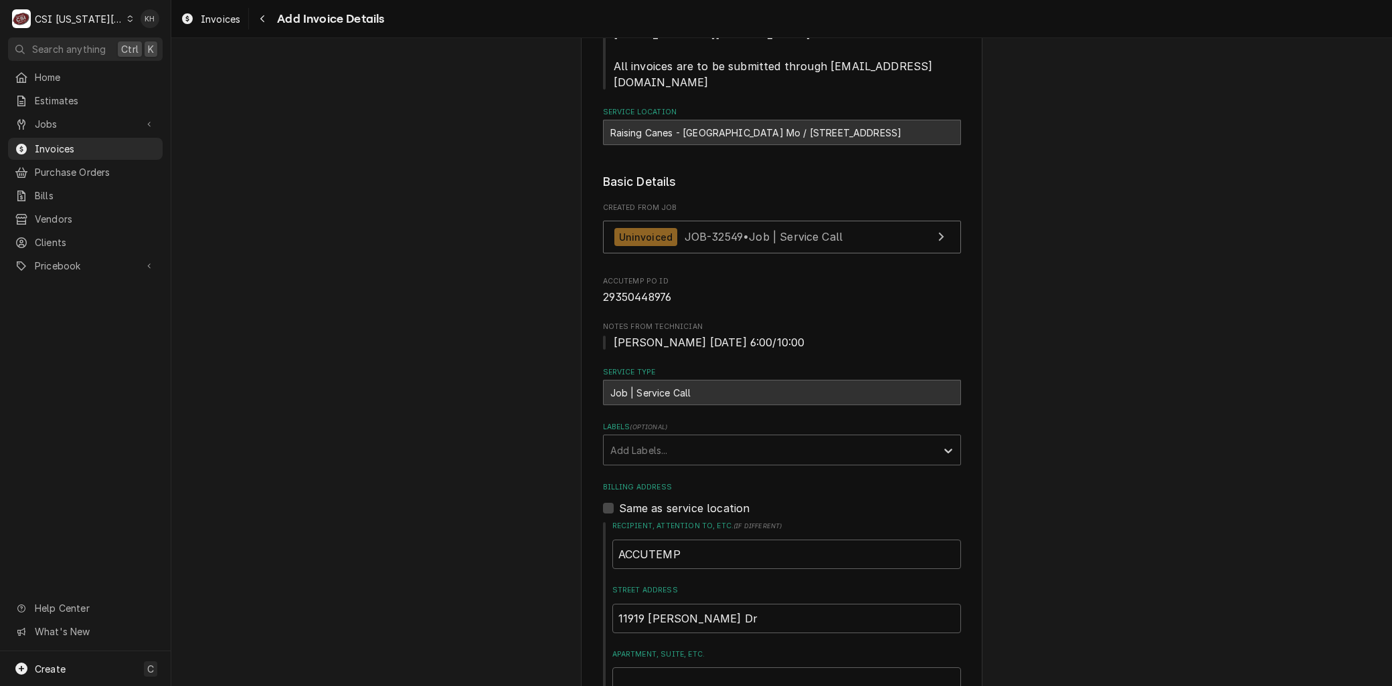
scroll to position [241, 0]
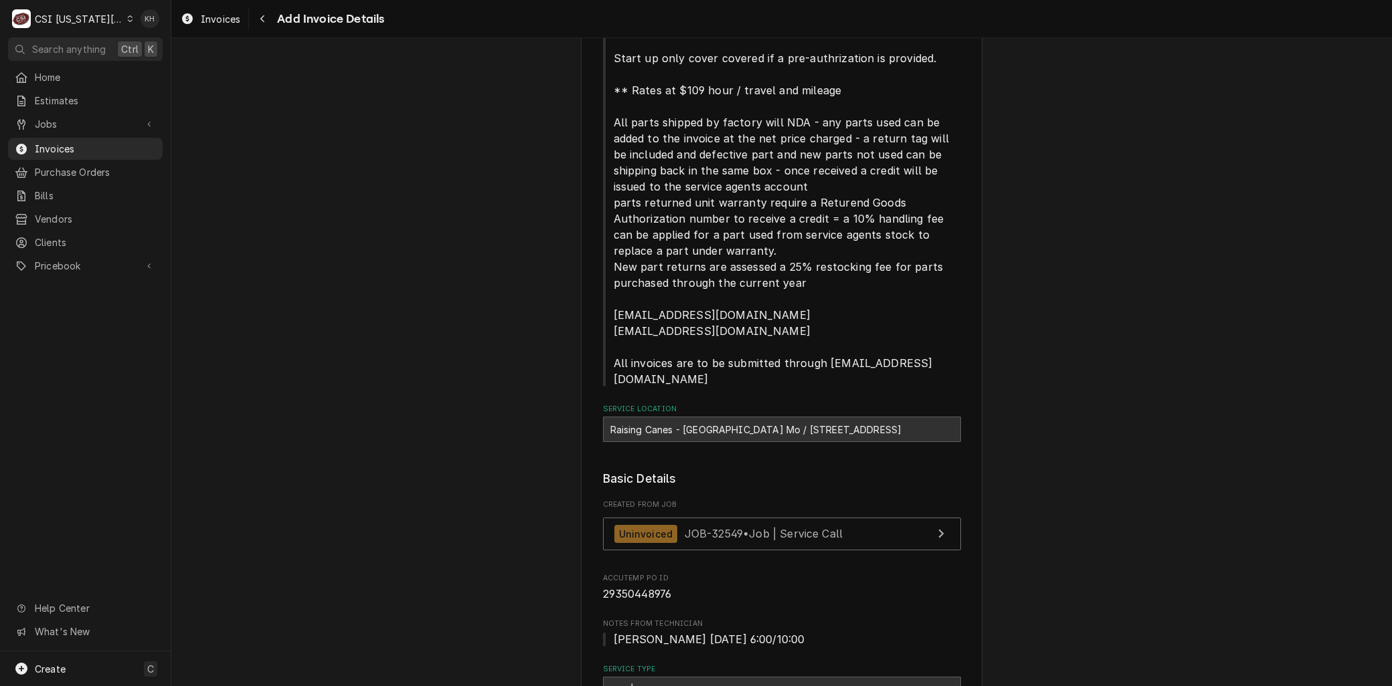
click at [732, 417] on div "Raising Canes - Blue Springs Mo / 1000 NE Coronado Dr, Blue Springs, MO 64014" at bounding box center [782, 429] width 358 height 25
click at [731, 417] on div "Raising Canes - Blue Springs Mo / 1000 NE Coronado Dr, Blue Springs, MO 64014" at bounding box center [782, 429] width 358 height 25
copy div "Springs"
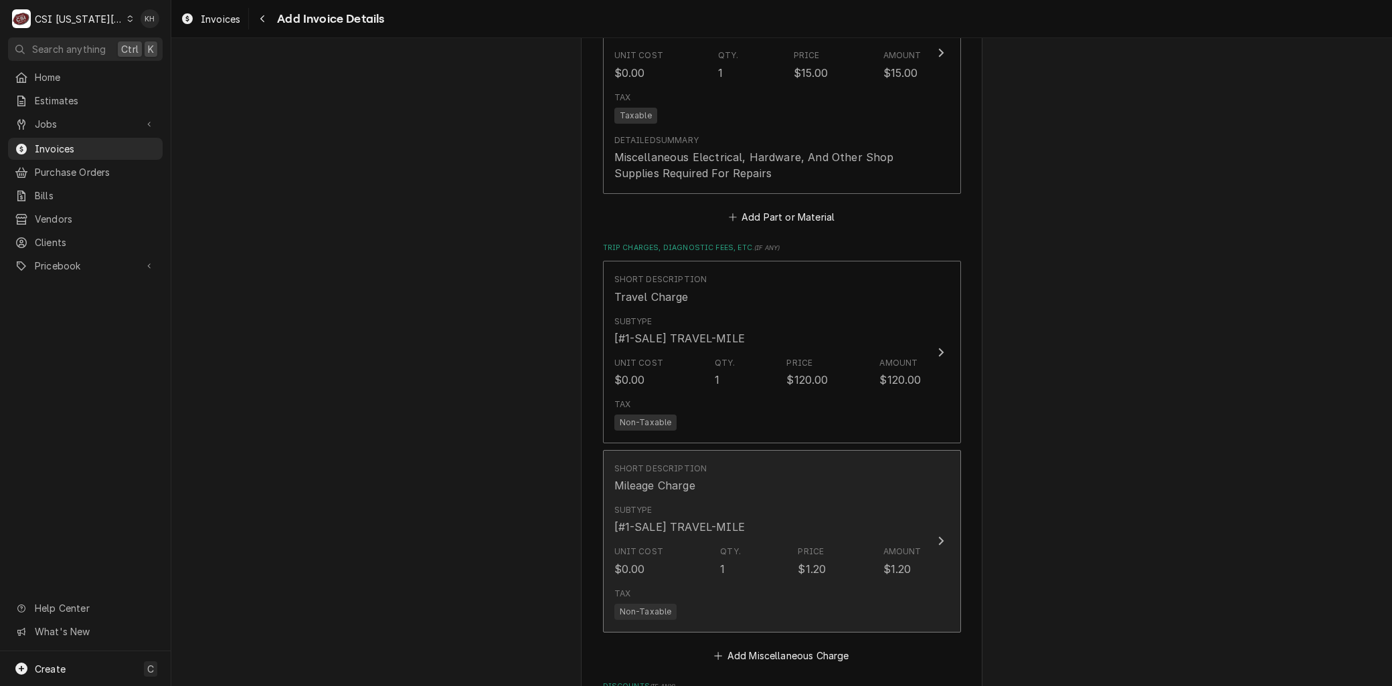
scroll to position [2248, 0]
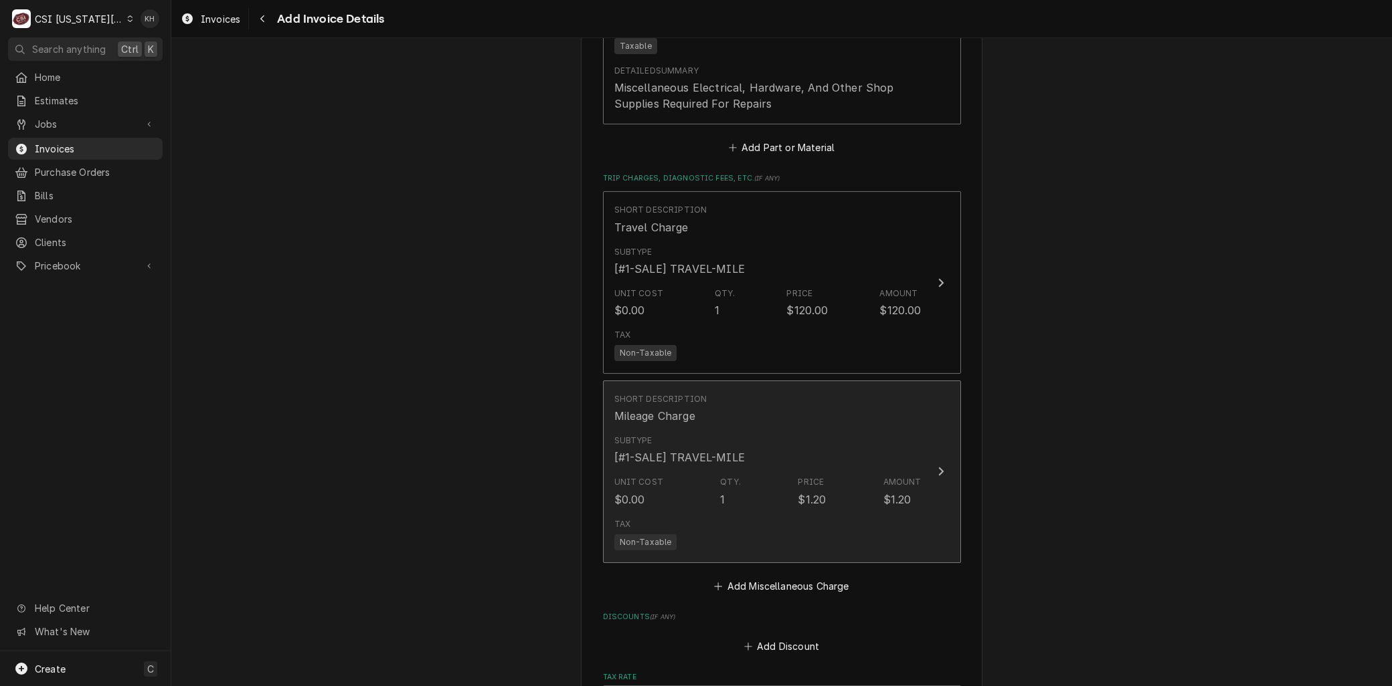
click at [667, 435] on div "Subtype [#1-SALE] TRAVEL-MILE" at bounding box center [679, 450] width 130 height 31
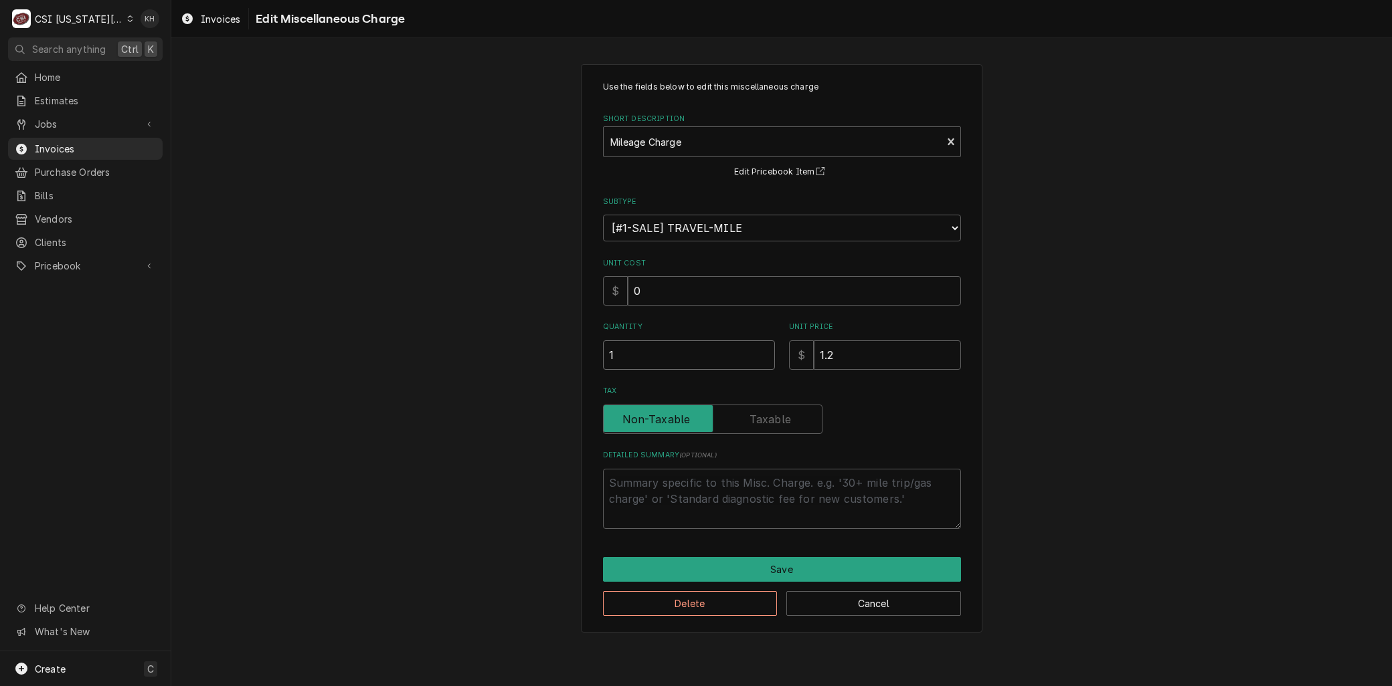
drag, startPoint x: 622, startPoint y: 360, endPoint x: 556, endPoint y: 359, distance: 66.3
click at [554, 359] on div "Use the fields below to edit this miscellaneous charge Short Description Mileag…" at bounding box center [781, 348] width 1220 height 593
type textarea "x"
type input "2"
type textarea "x"
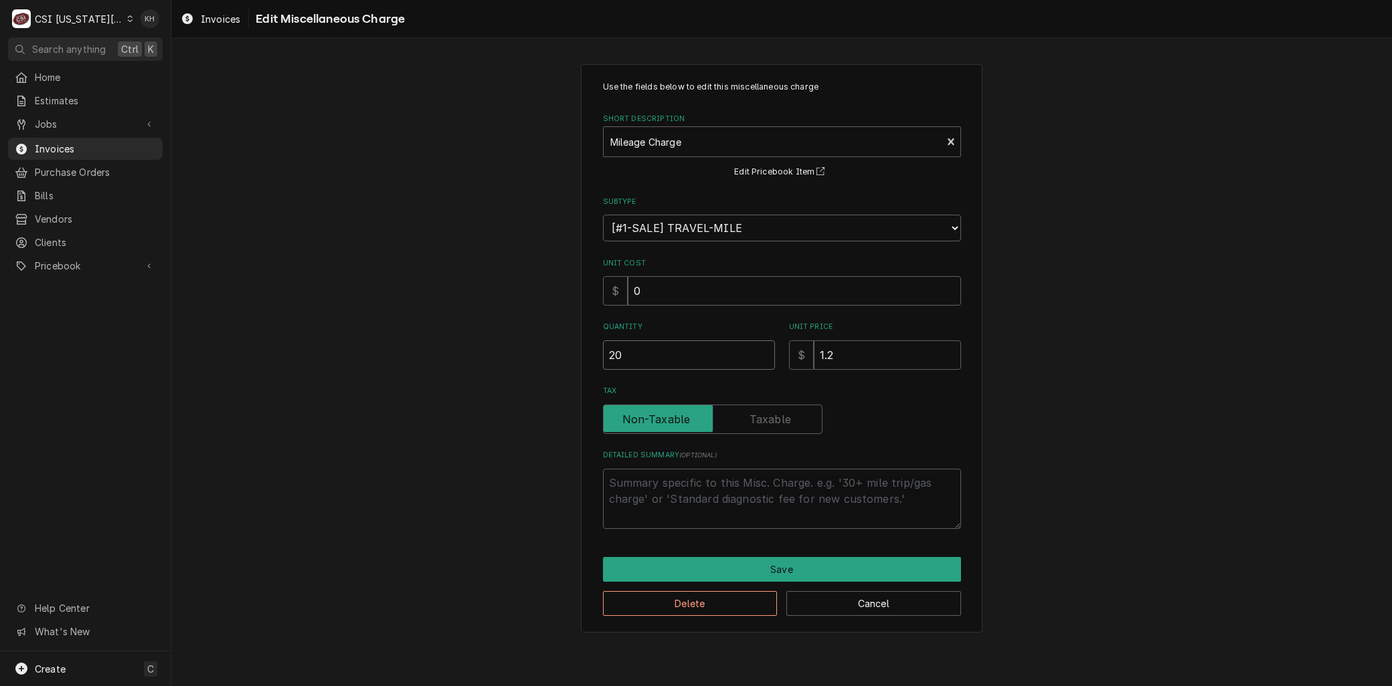
type input "20"
click at [760, 561] on button "Save" at bounding box center [782, 569] width 358 height 25
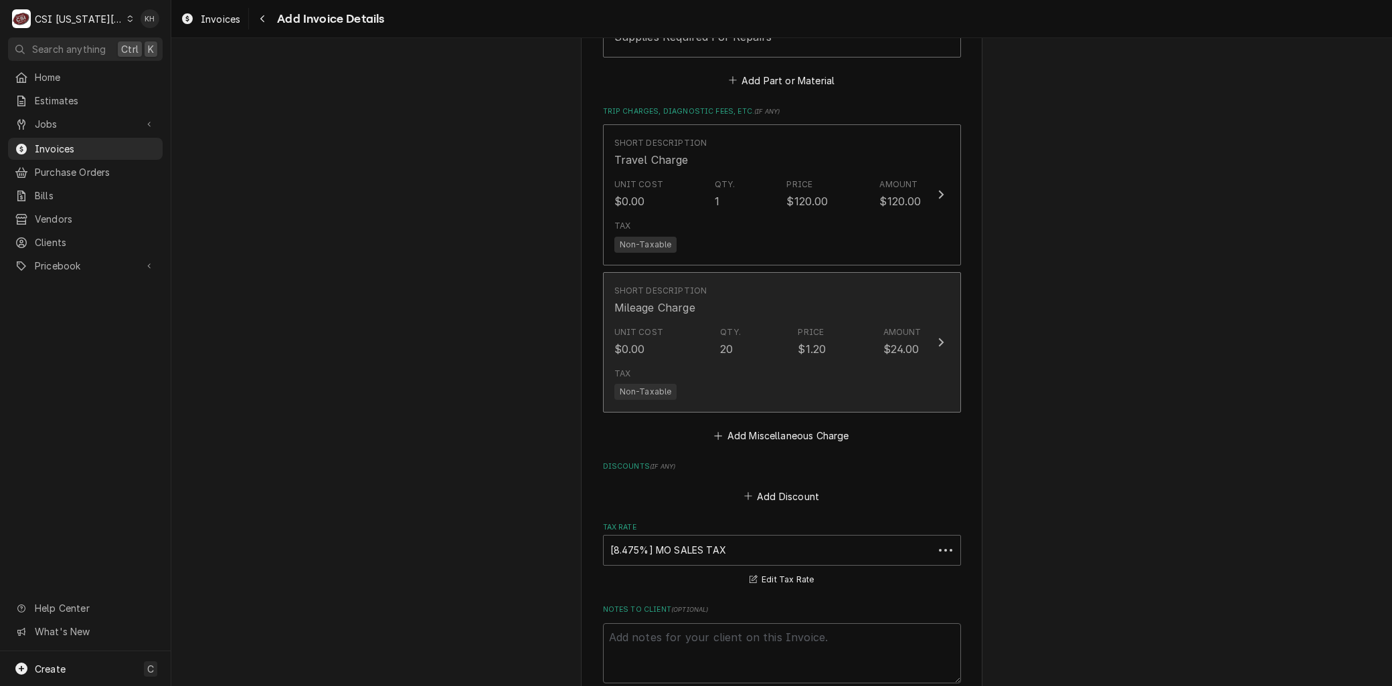
scroll to position [2273, 0]
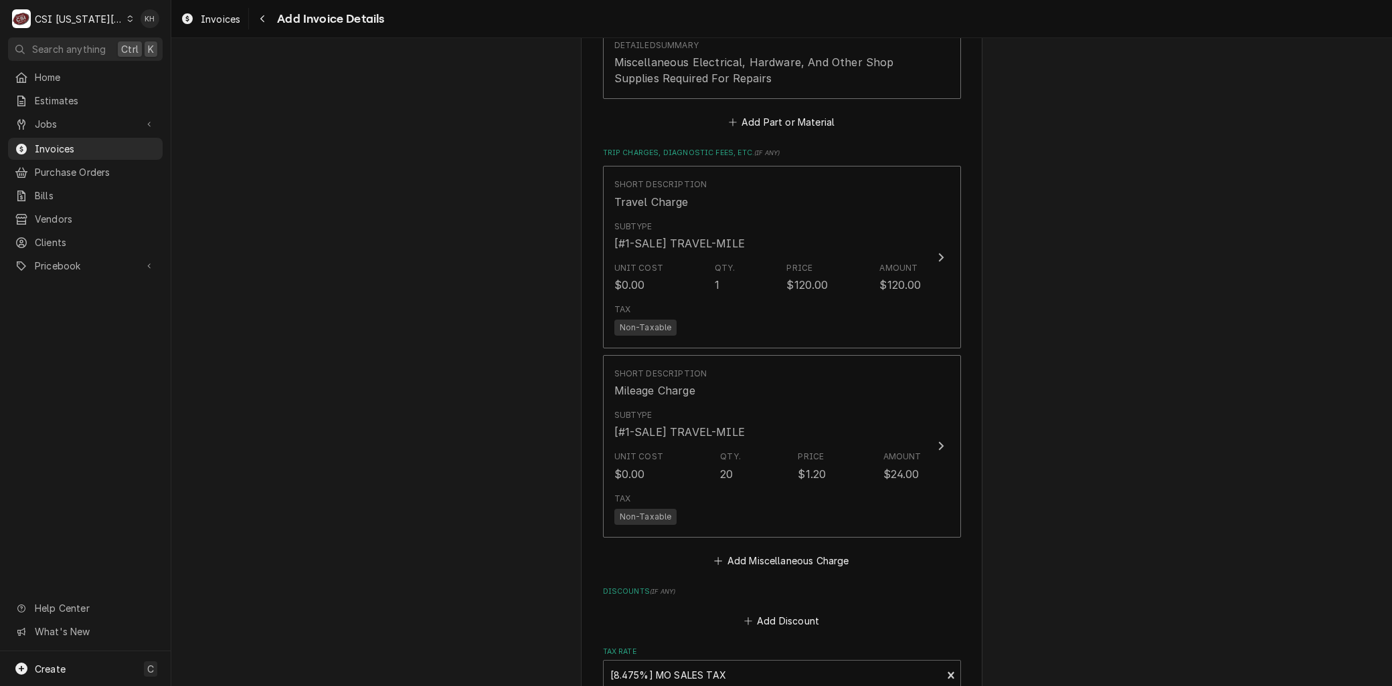
drag, startPoint x: 1298, startPoint y: 244, endPoint x: 1291, endPoint y: 254, distance: 12.6
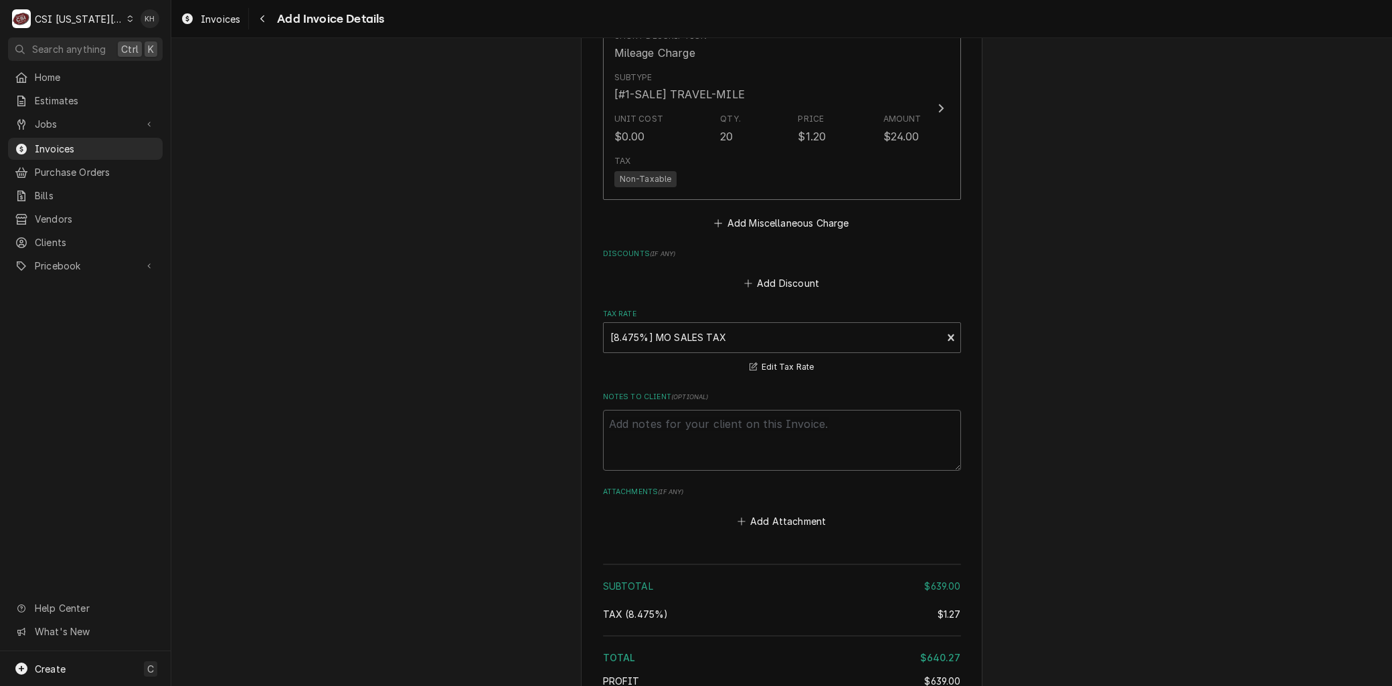
scroll to position [2722, 0]
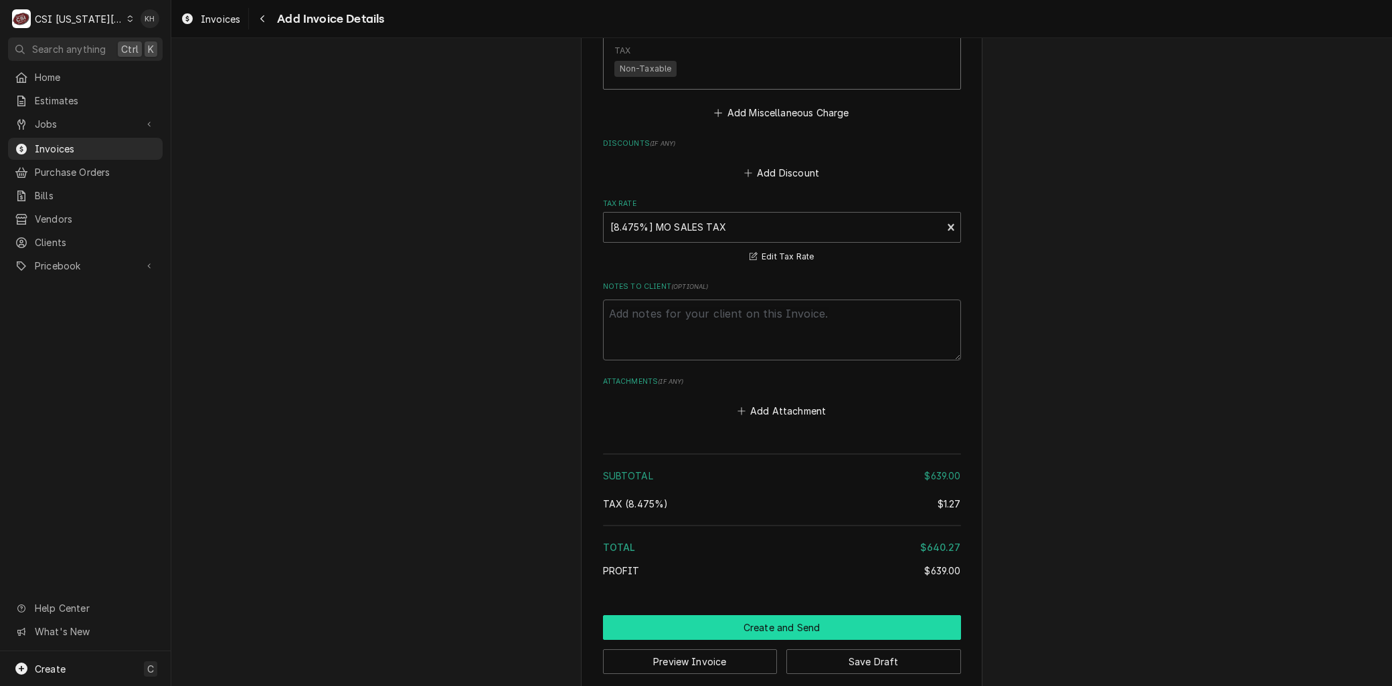
click at [781, 616] on button "Create and Send" at bounding box center [782, 628] width 358 height 25
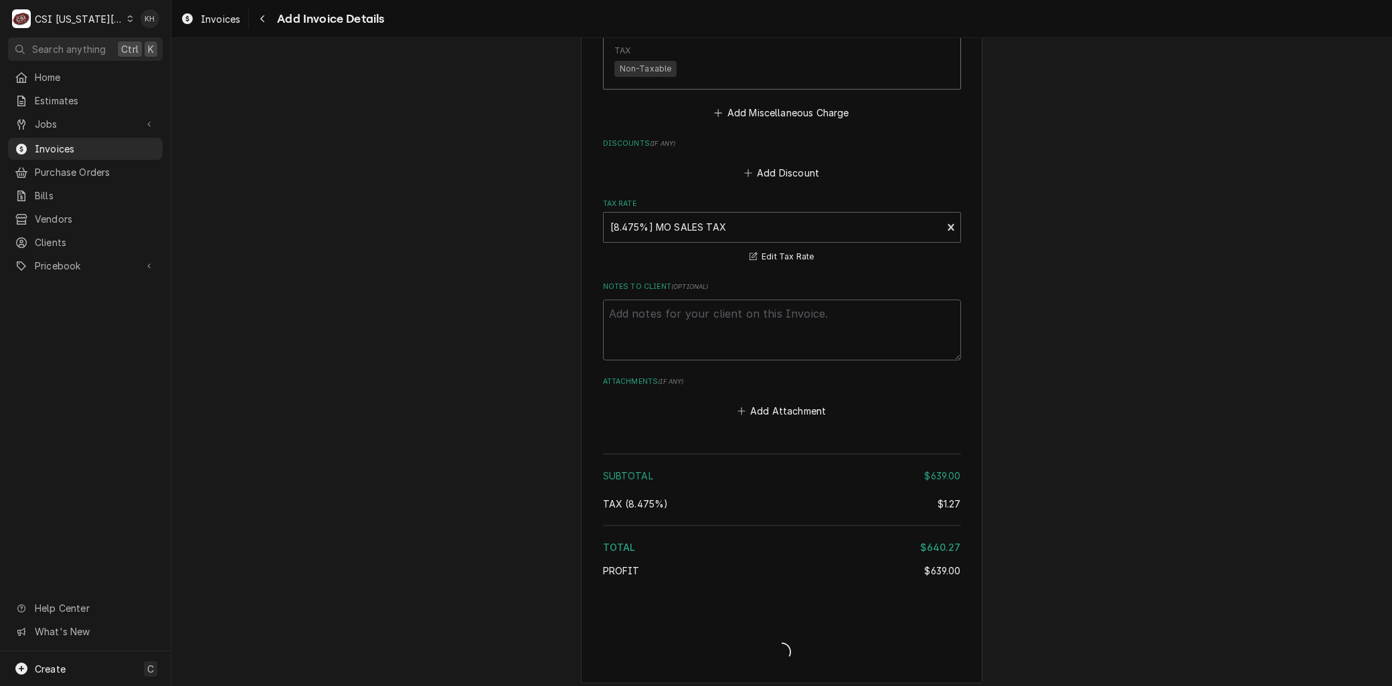
scroll to position [2714, 0]
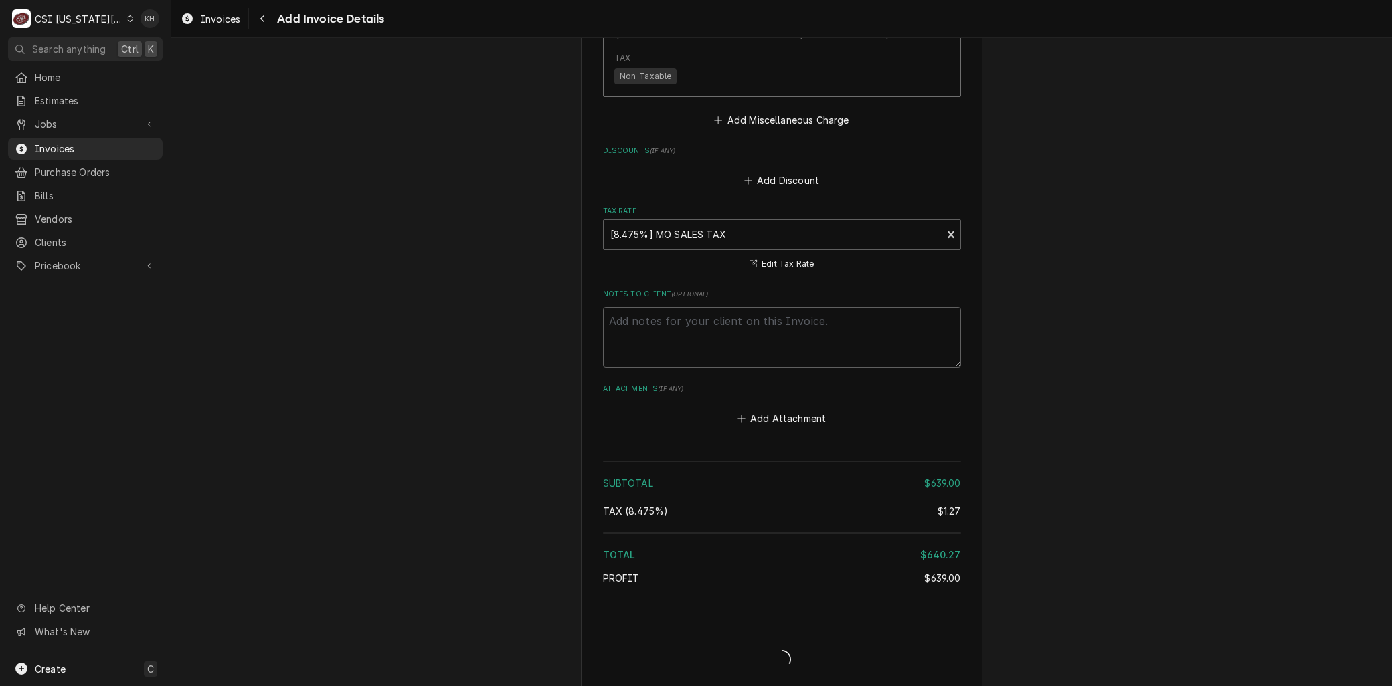
type textarea "x"
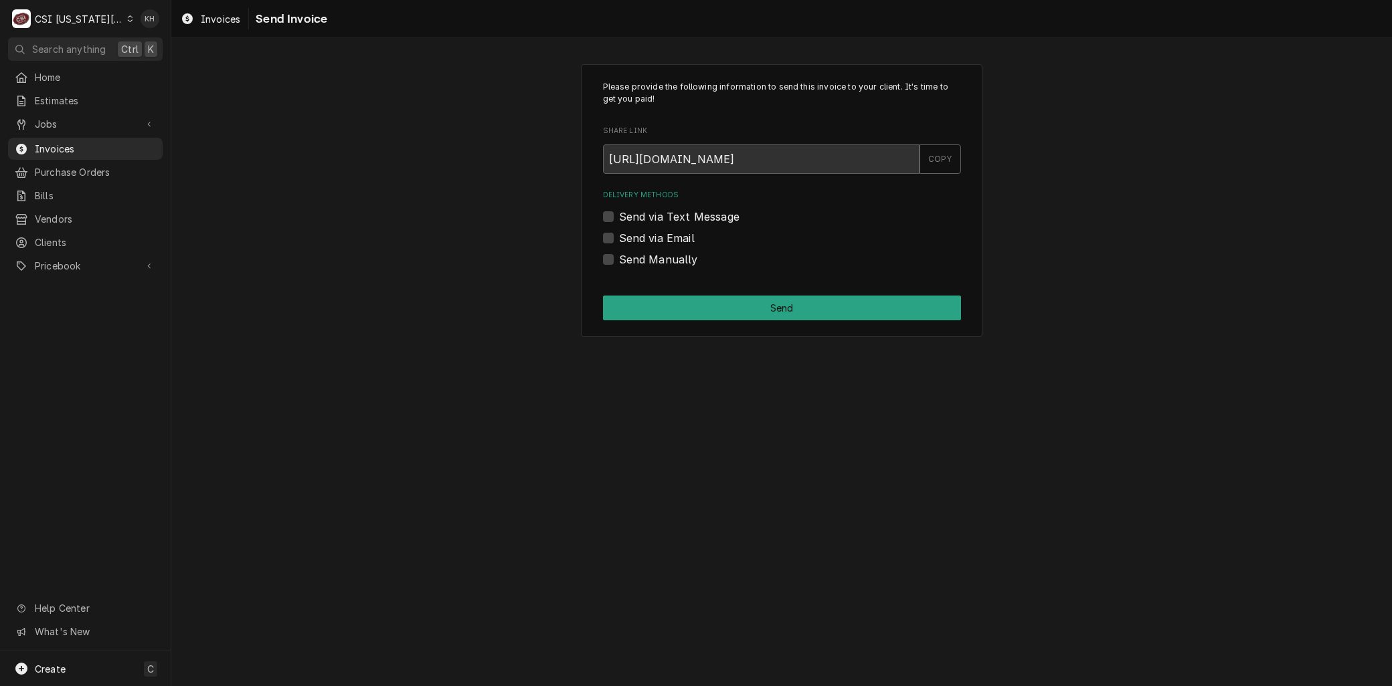
click at [619, 236] on label "Send via Email" at bounding box center [657, 238] width 76 height 16
click at [619, 236] on input "Send via Email" at bounding box center [798, 244] width 358 height 29
checkbox input "true"
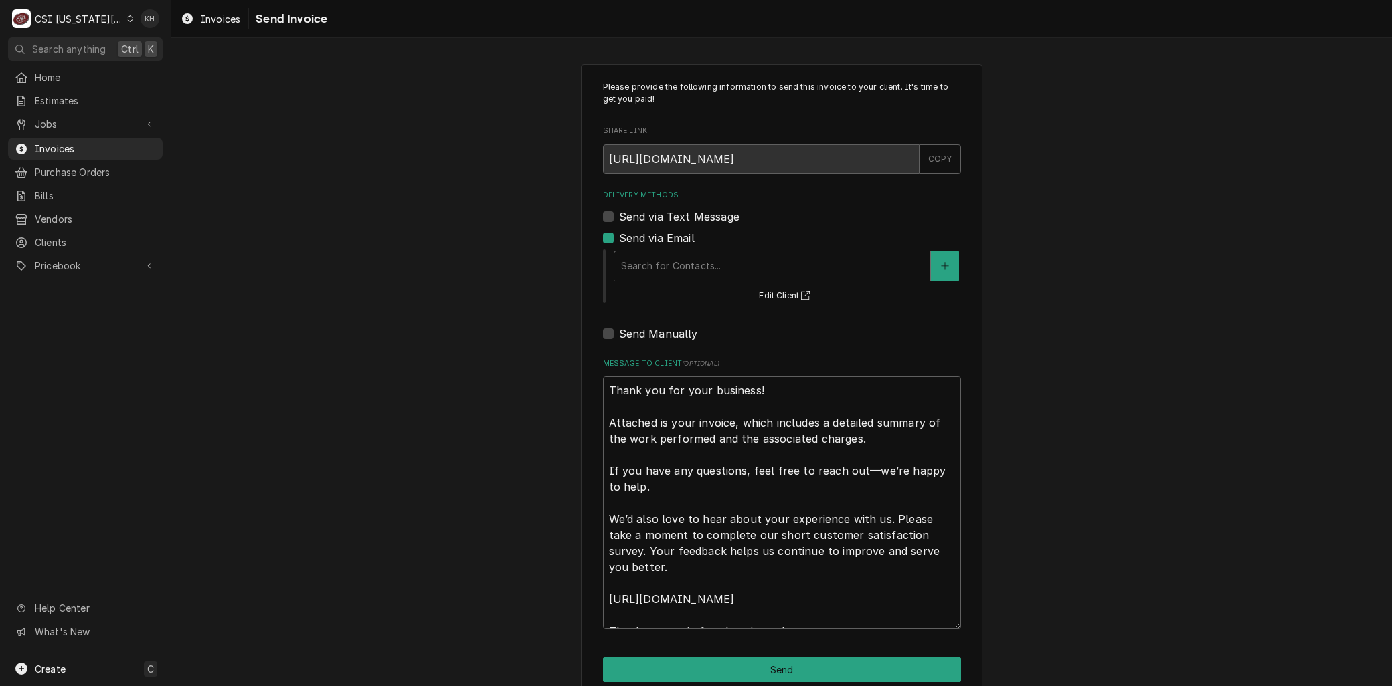
click at [657, 266] on div "Delivery Methods" at bounding box center [772, 266] width 302 height 24
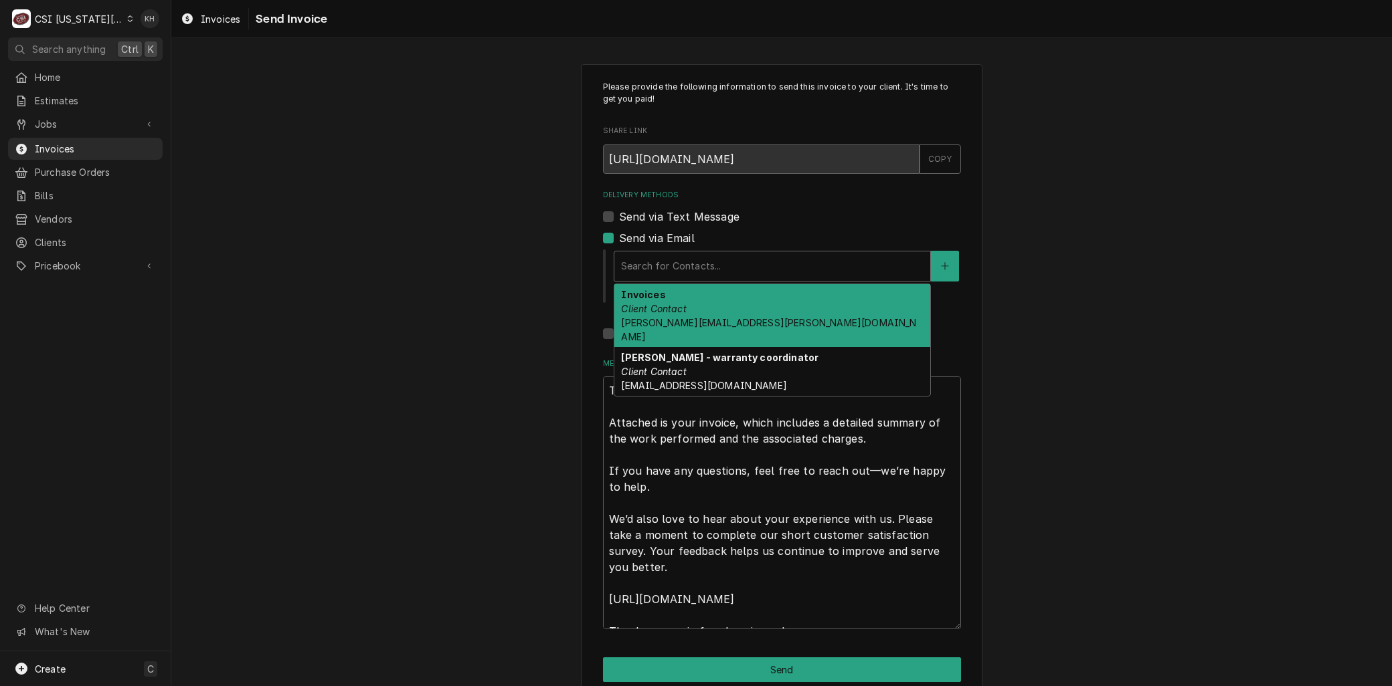
click at [639, 305] on em "Client Contact" at bounding box center [653, 308] width 65 height 11
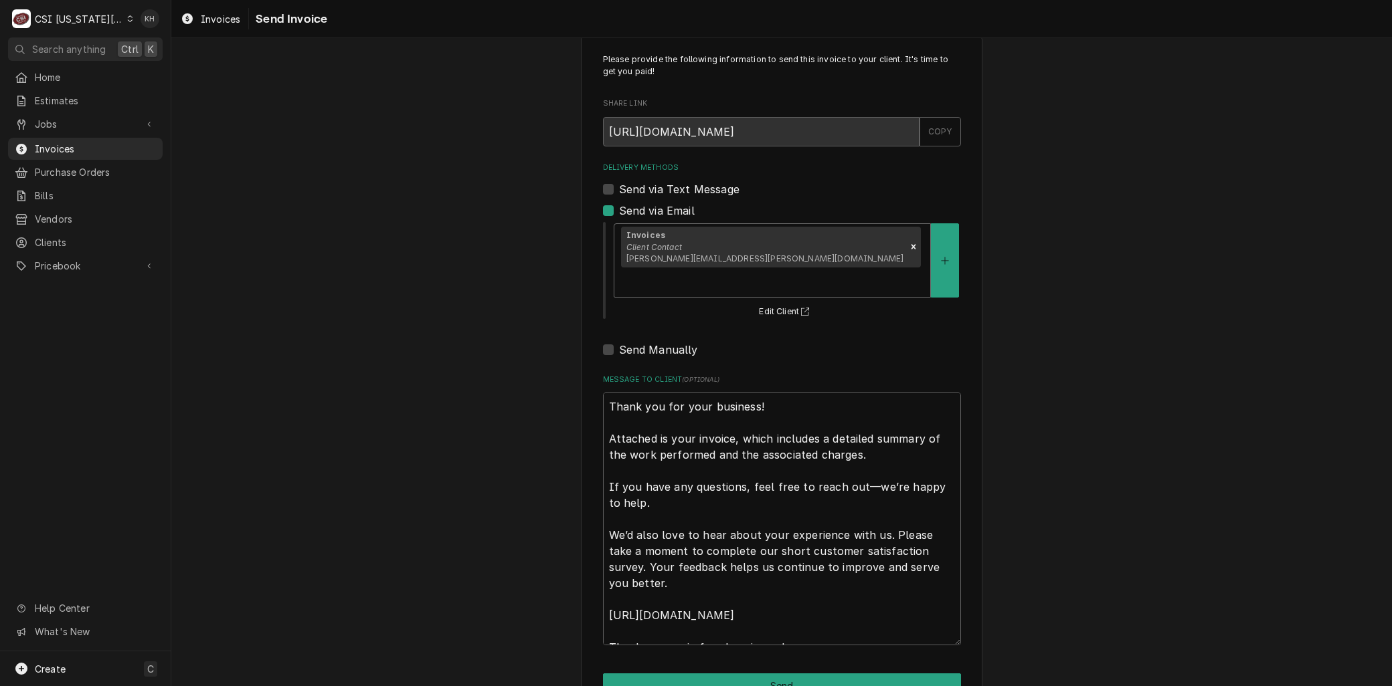
scroll to position [41, 0]
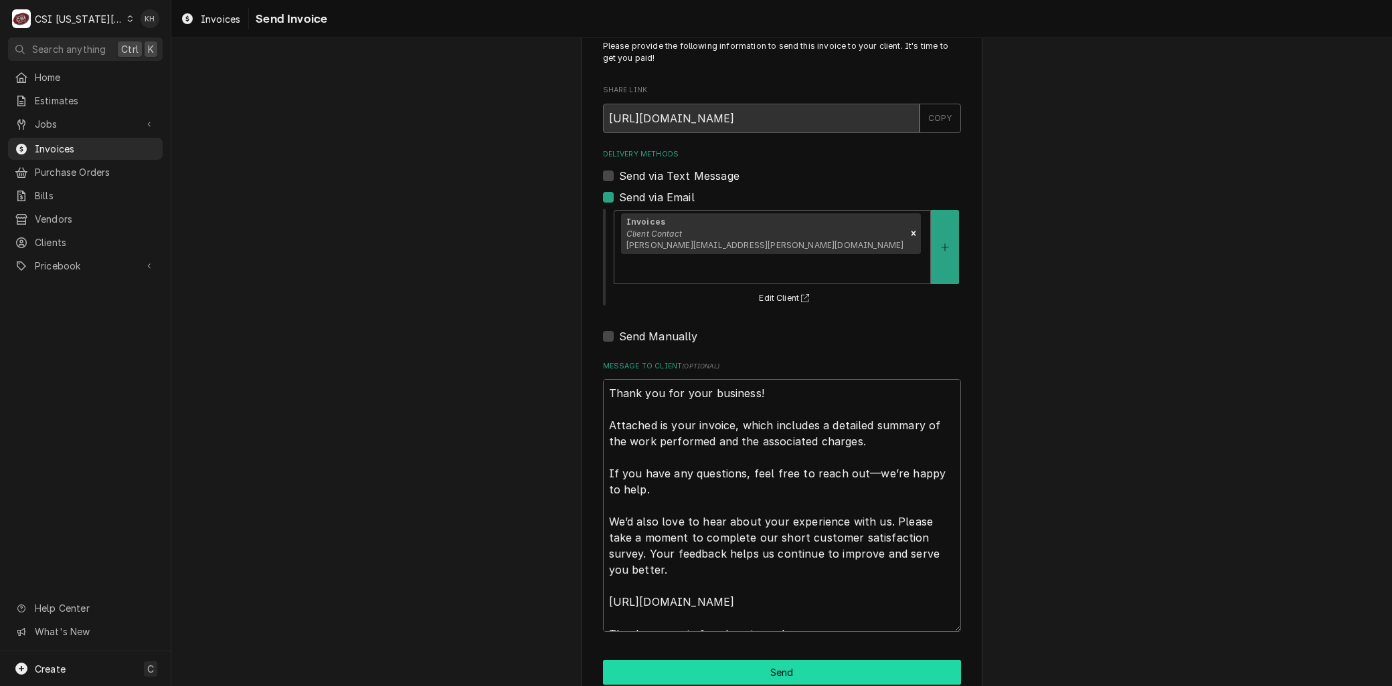
click at [728, 660] on button "Send" at bounding box center [782, 672] width 358 height 25
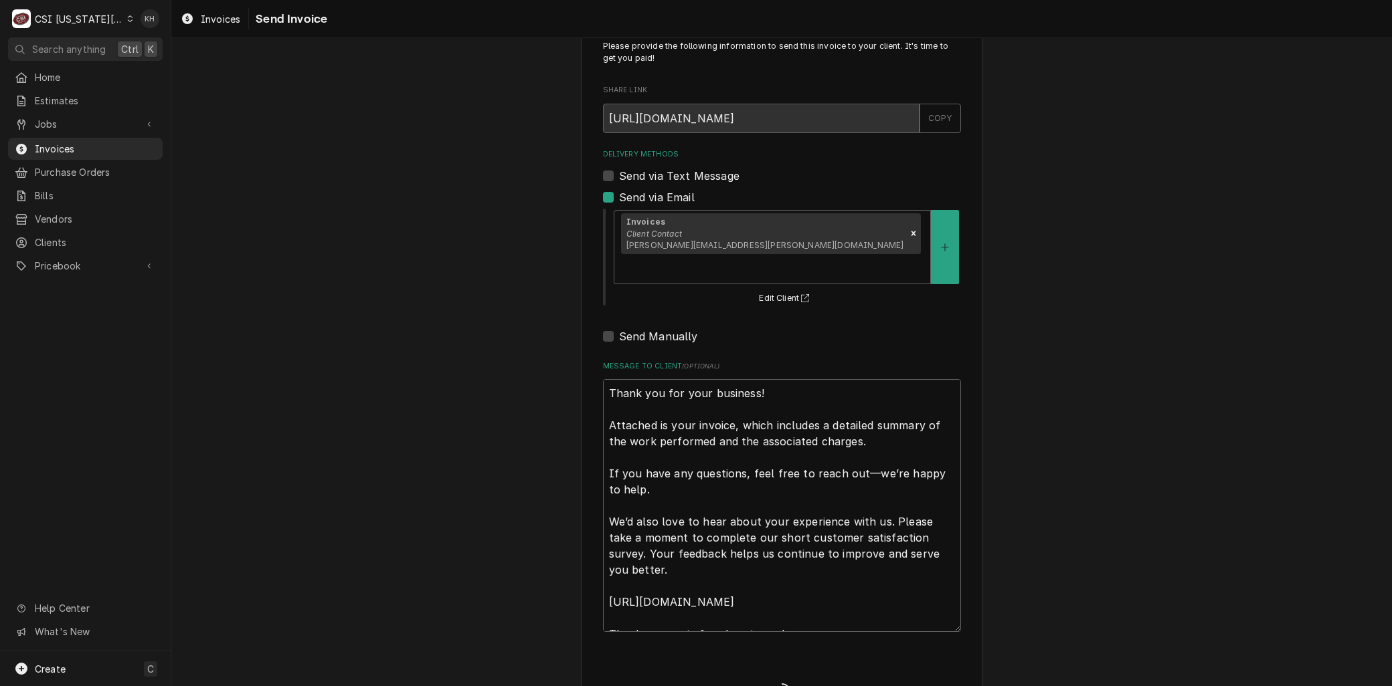
type textarea "x"
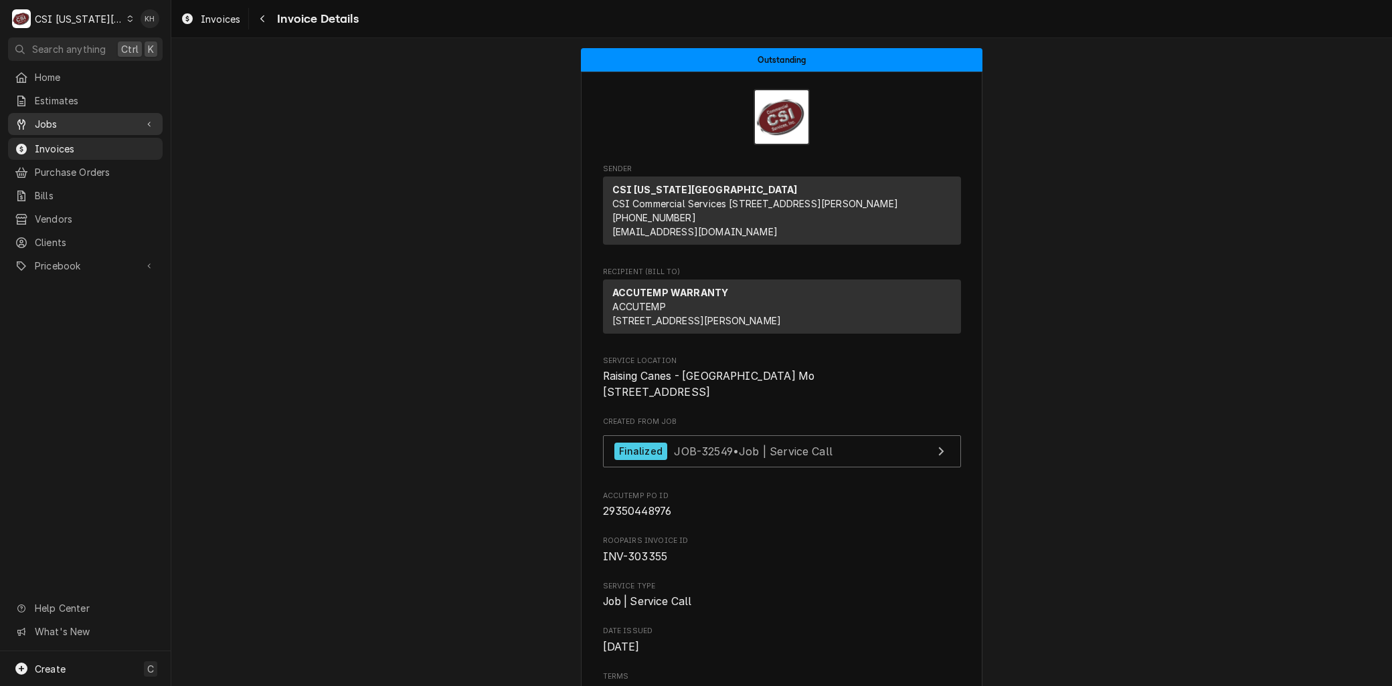
click at [44, 117] on span "Jobs" at bounding box center [85, 124] width 101 height 14
click at [47, 141] on span "Jobs" at bounding box center [95, 148] width 121 height 14
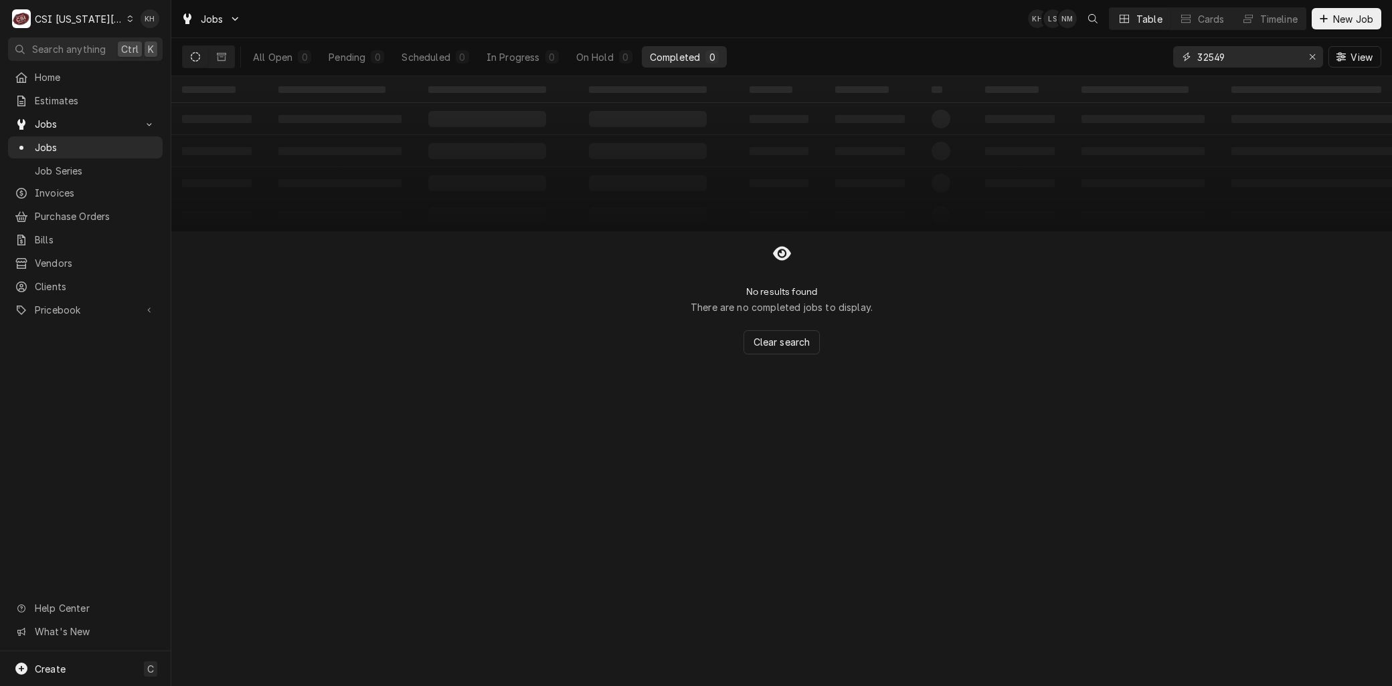
drag, startPoint x: 1262, startPoint y: 52, endPoint x: 1099, endPoint y: 54, distance: 163.3
click at [1099, 54] on div "All Open 0 Pending 0 Scheduled 0 In Progress 0 On Hold 0 Completed 0 32549 View" at bounding box center [781, 56] width 1199 height 37
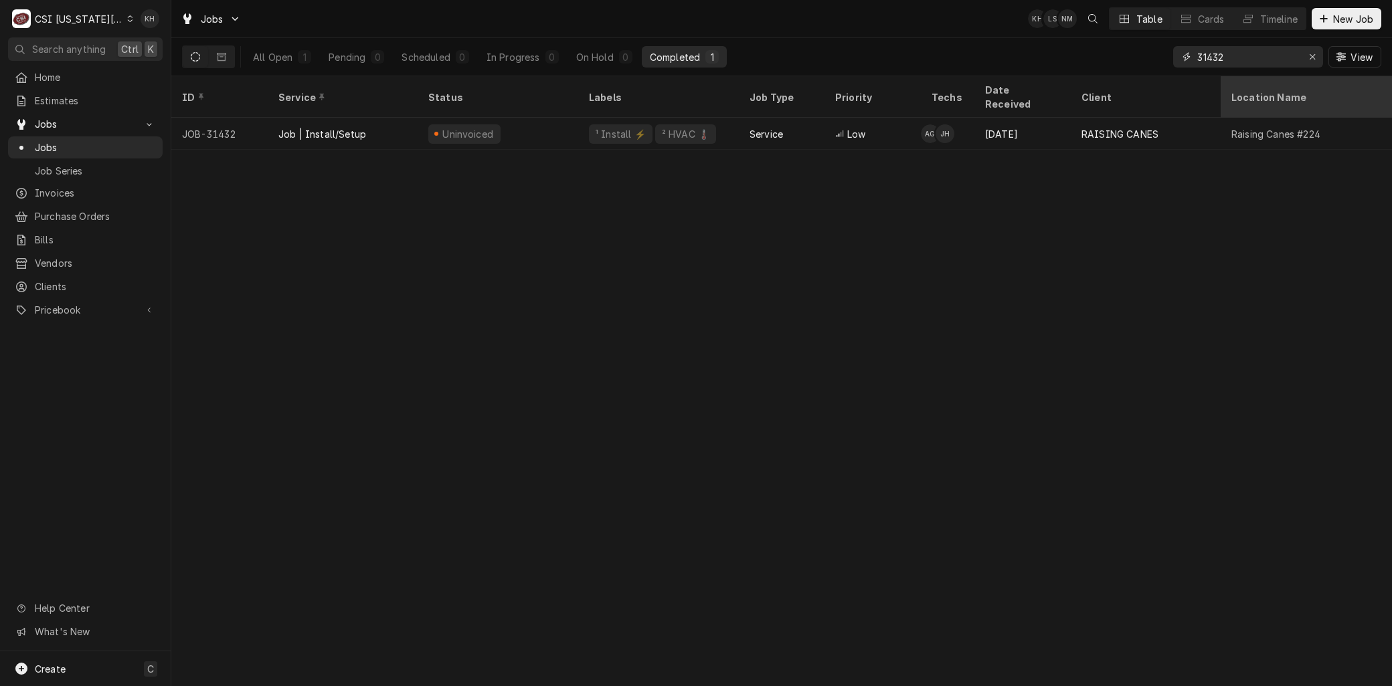
type input "31432"
